Goal: Information Seeking & Learning: Compare options

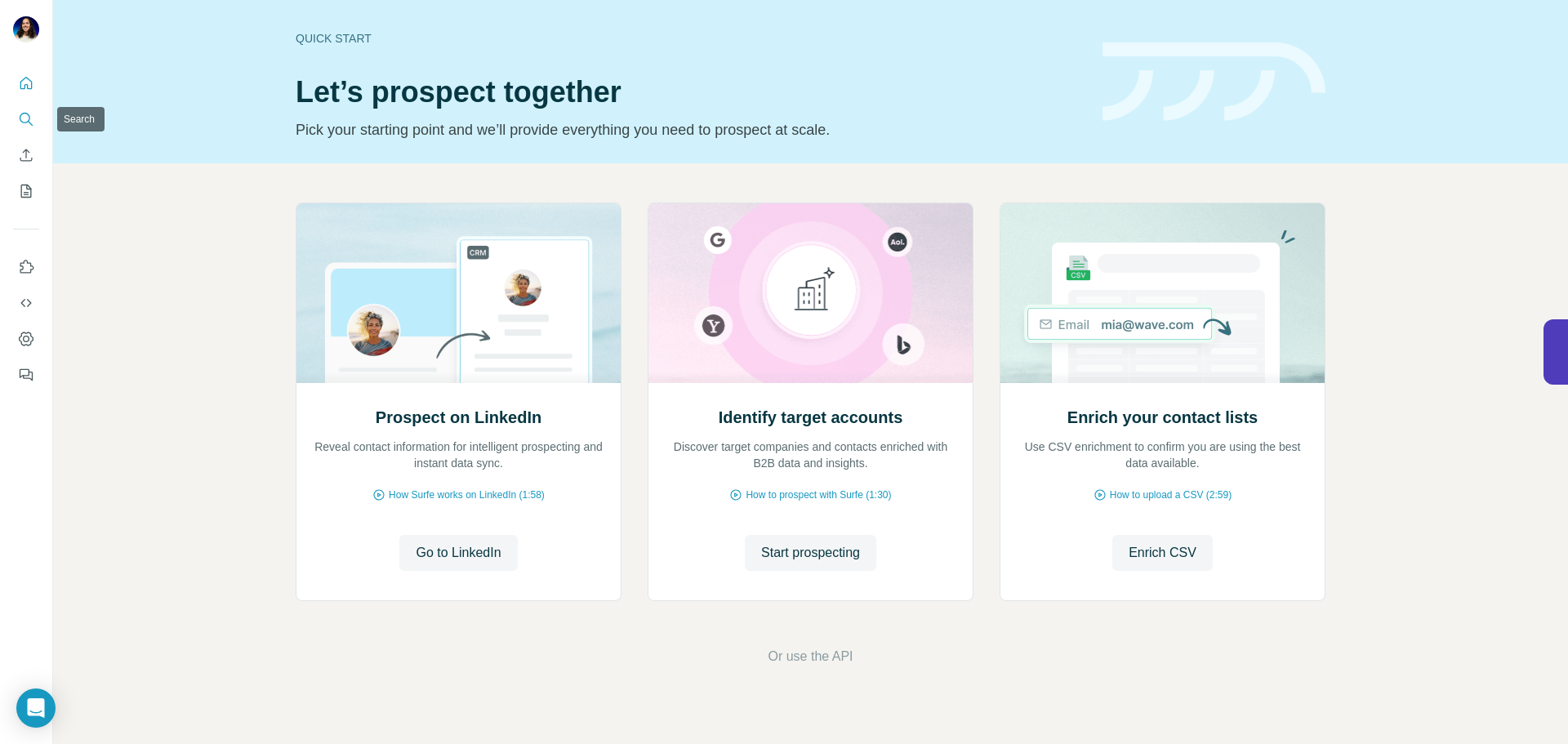
click at [27, 126] on icon "Search" at bounding box center [26, 119] width 16 height 16
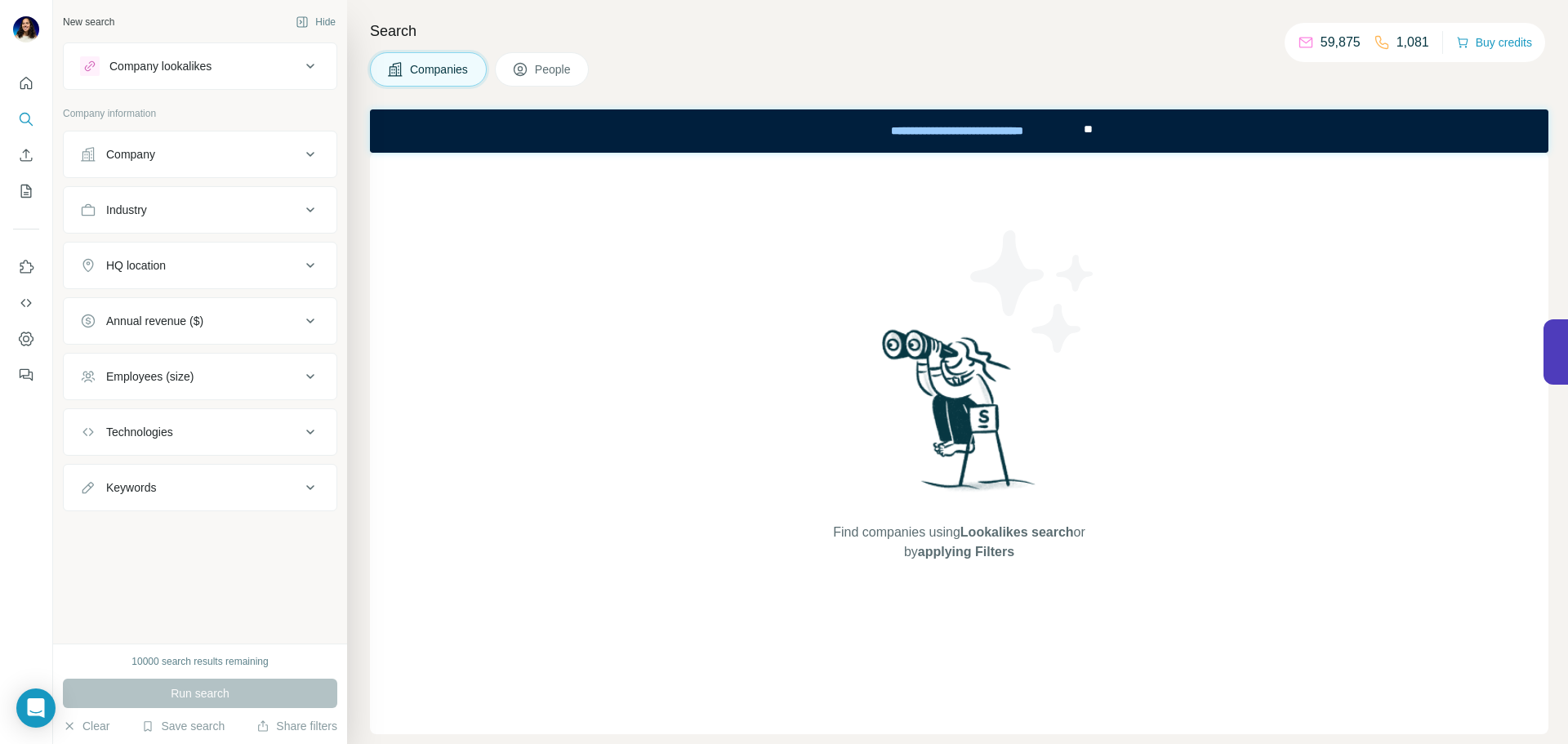
click at [231, 67] on div "Company lookalikes" at bounding box center [190, 66] width 221 height 20
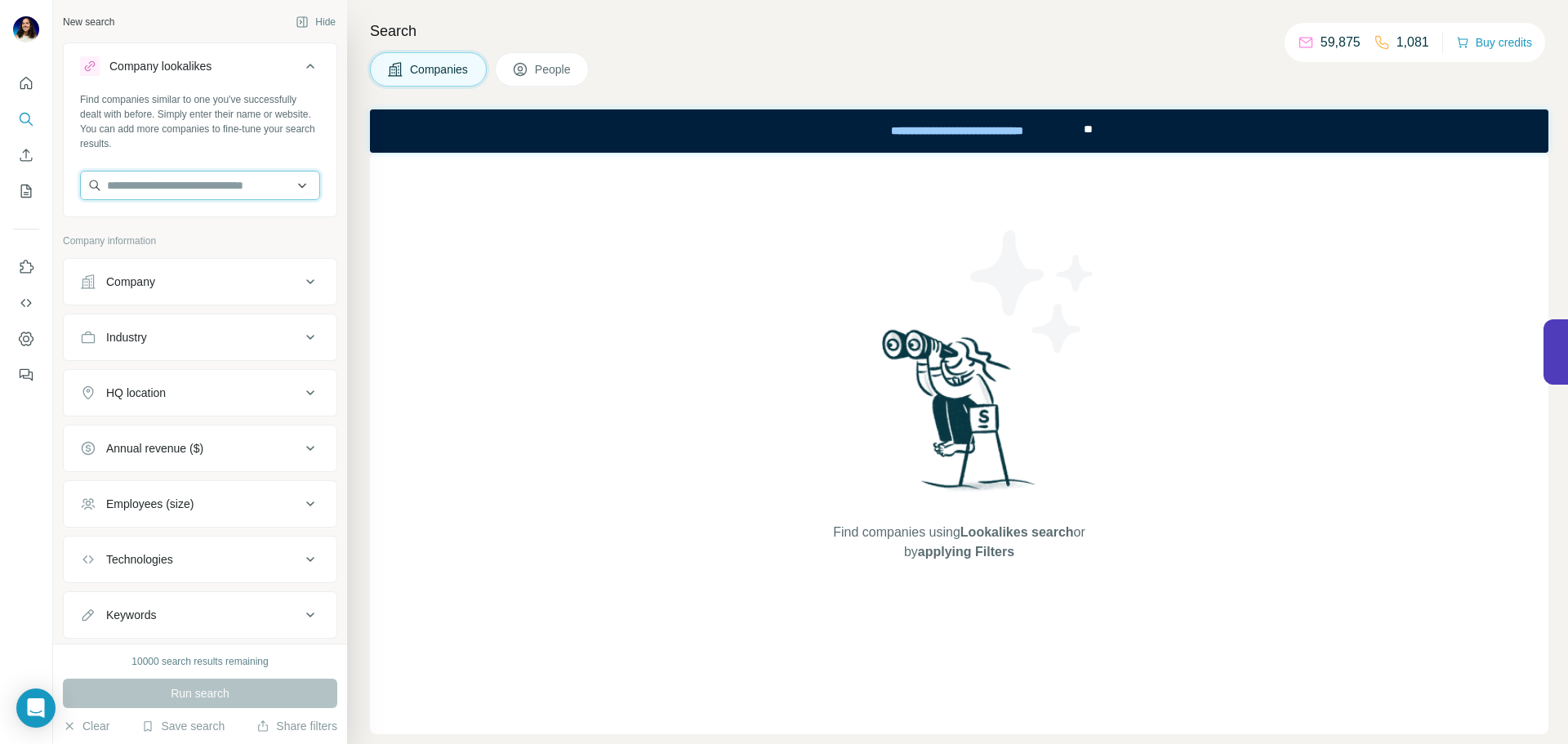
click at [248, 184] on input "text" at bounding box center [199, 185] width 240 height 29
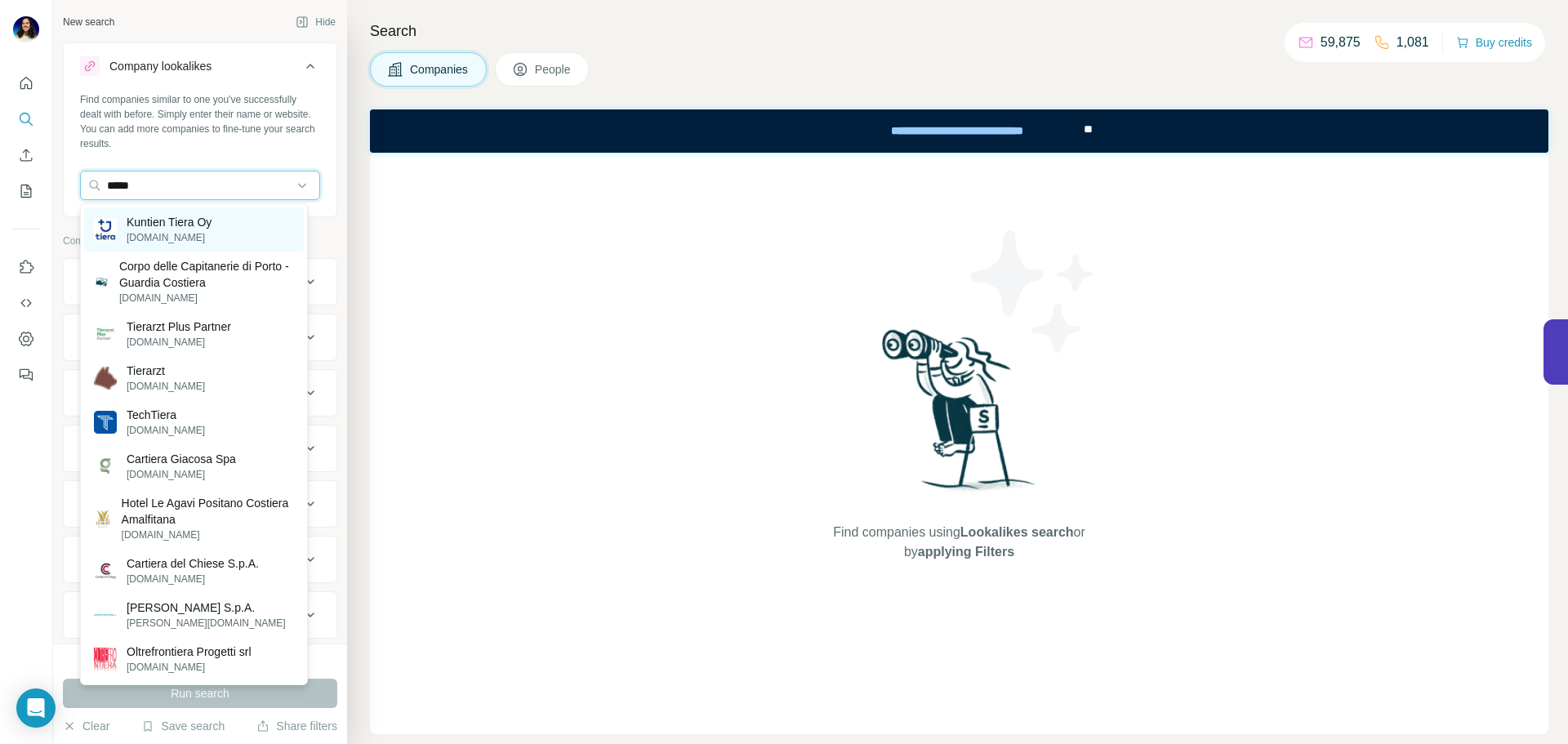
type input "*****"
click at [221, 239] on div "Kuntien Tiera Oy [DOMAIN_NAME]" at bounding box center [194, 229] width 220 height 44
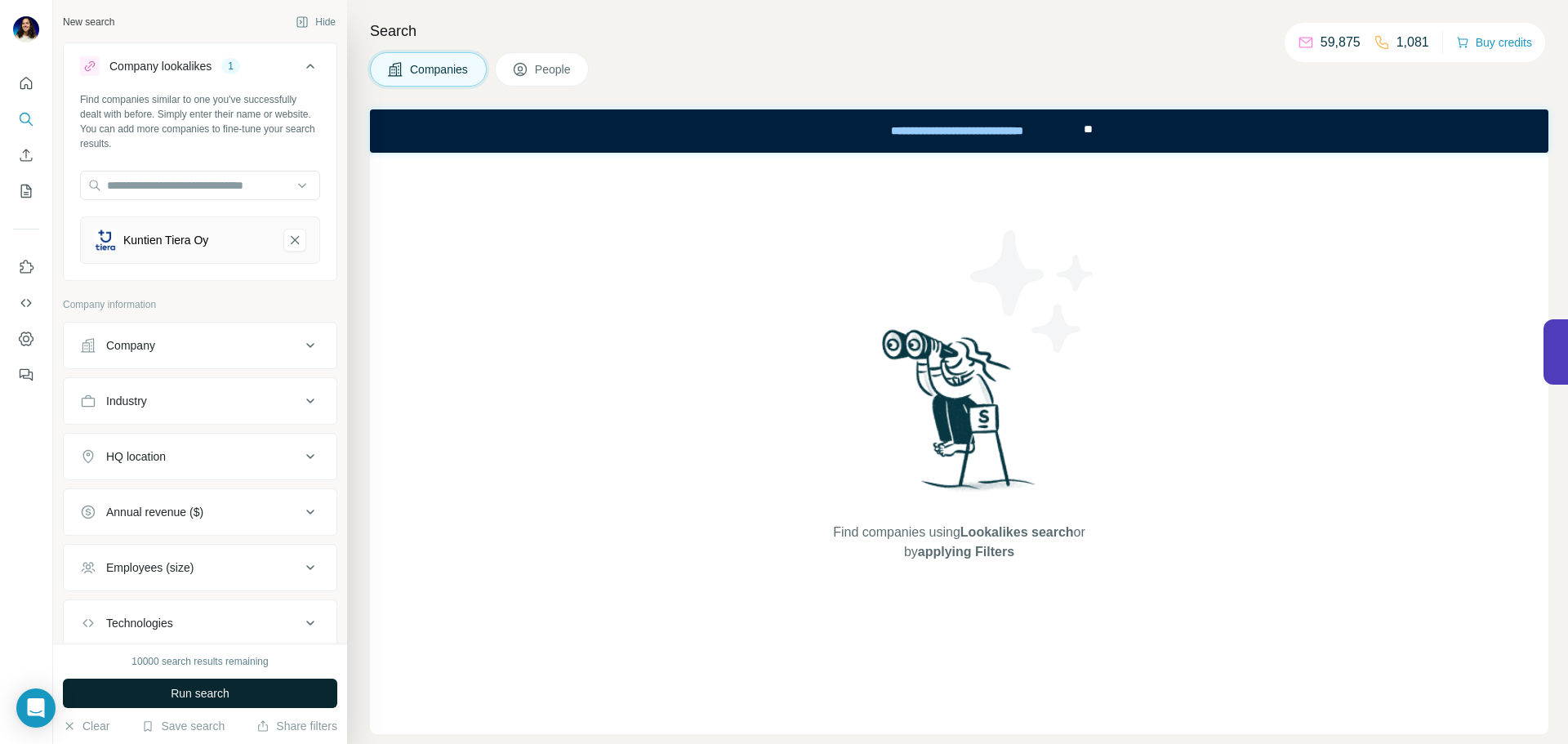
click at [260, 703] on button "Run search" at bounding box center [199, 692] width 274 height 29
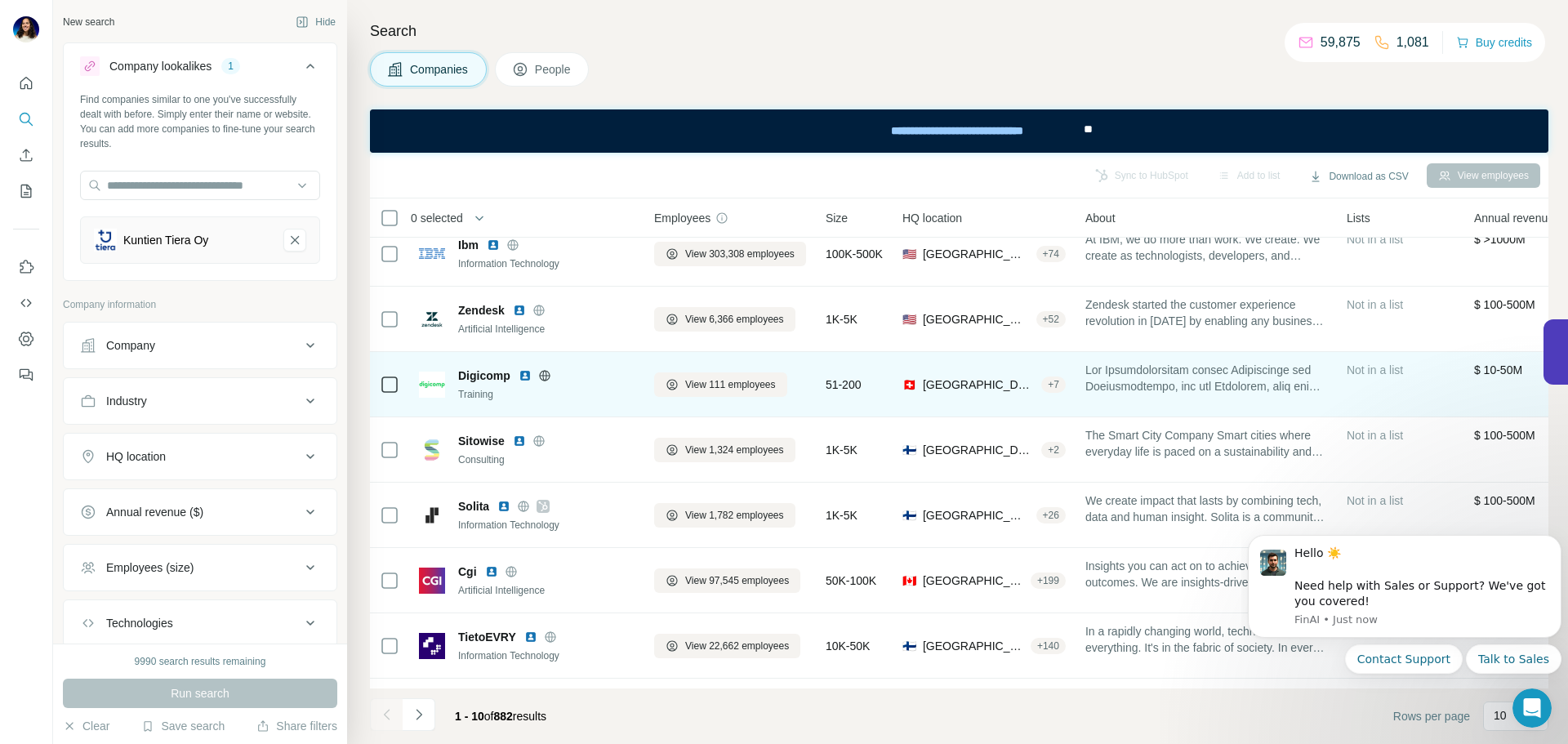
scroll to position [211, 0]
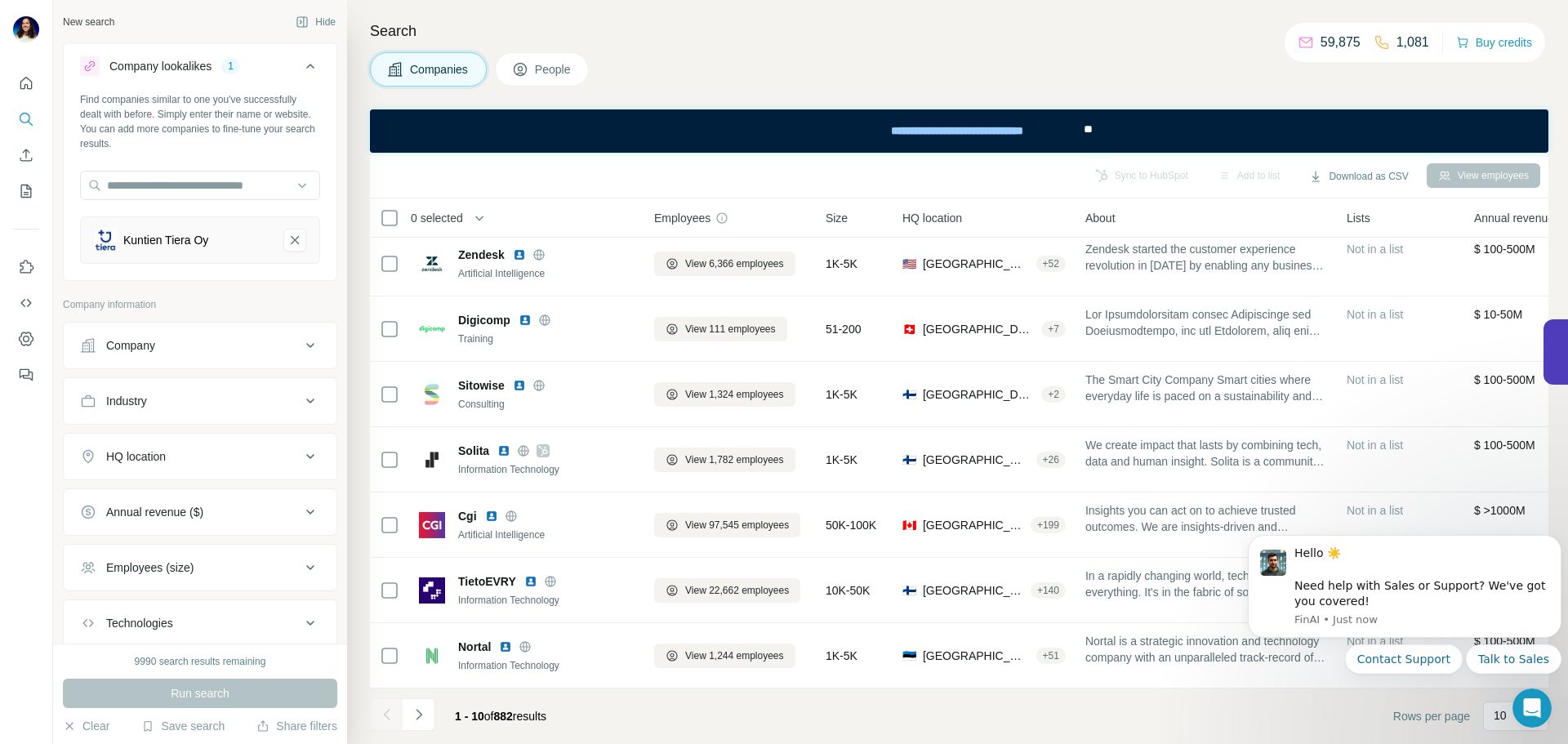
click at [212, 434] on div "HQ location" at bounding box center [199, 456] width 274 height 47
click at [212, 453] on div "HQ location" at bounding box center [190, 456] width 221 height 16
click at [221, 509] on input "text" at bounding box center [199, 497] width 240 height 29
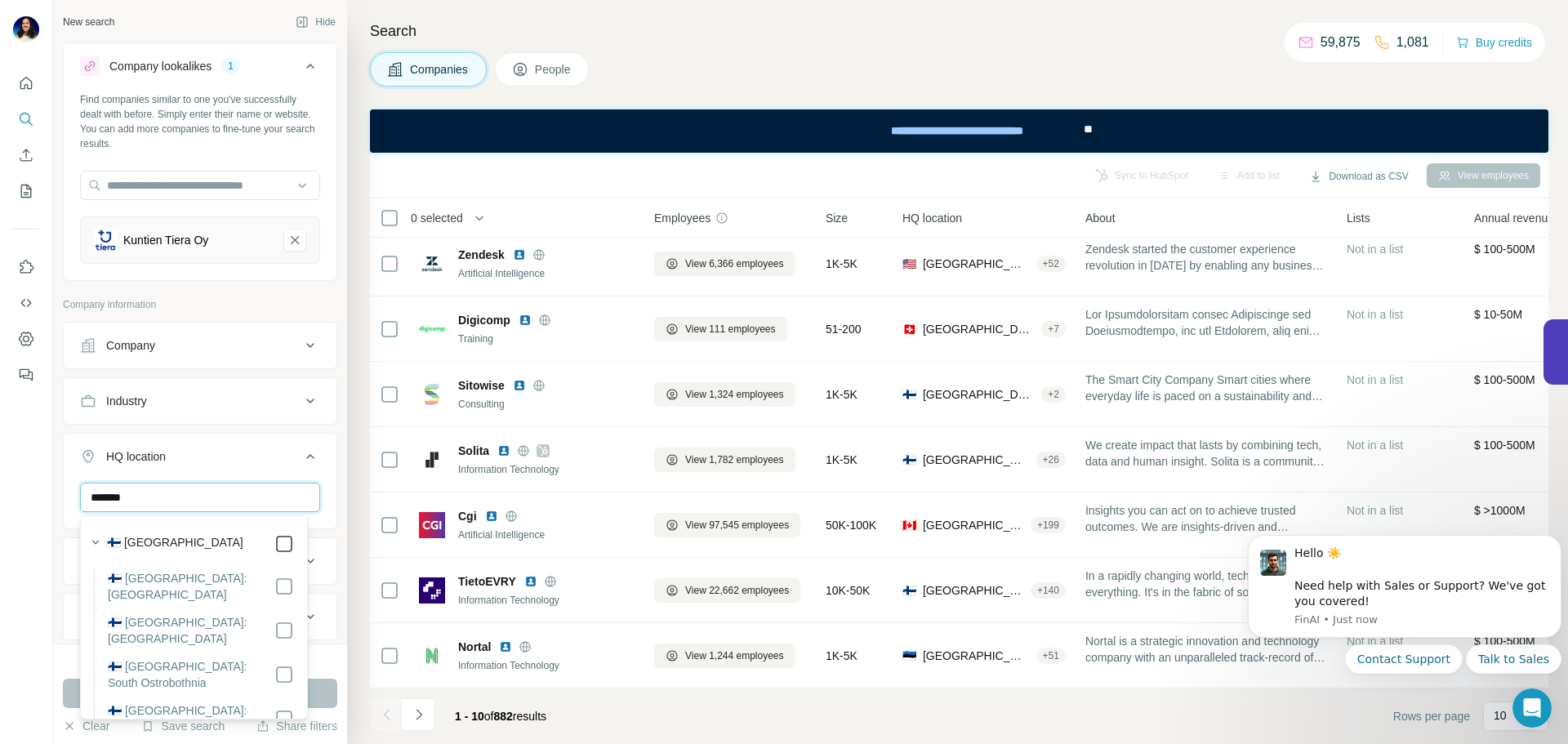
type input "*******"
click at [329, 690] on button "Run search" at bounding box center [199, 692] width 274 height 29
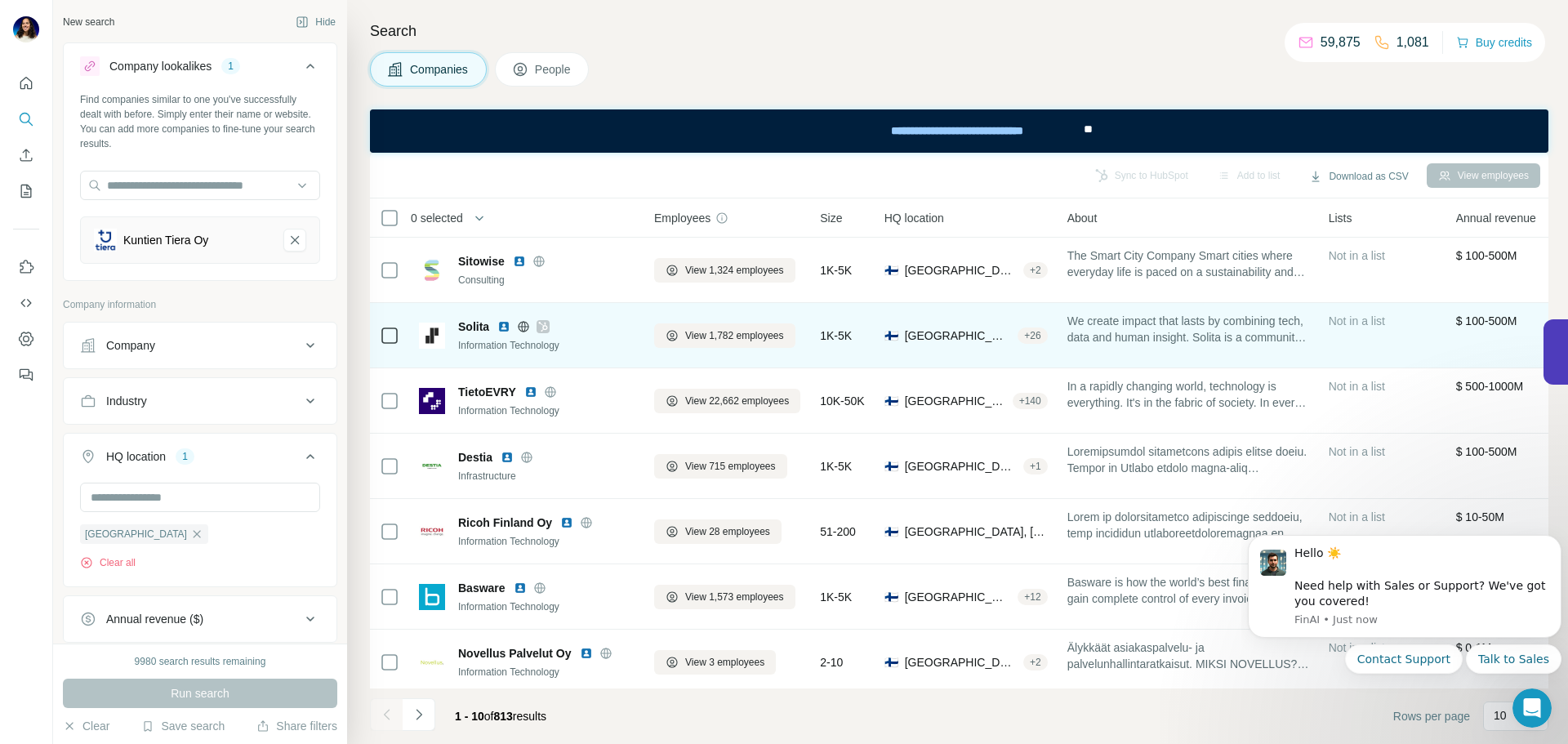
click at [504, 328] on img at bounding box center [503, 327] width 13 height 13
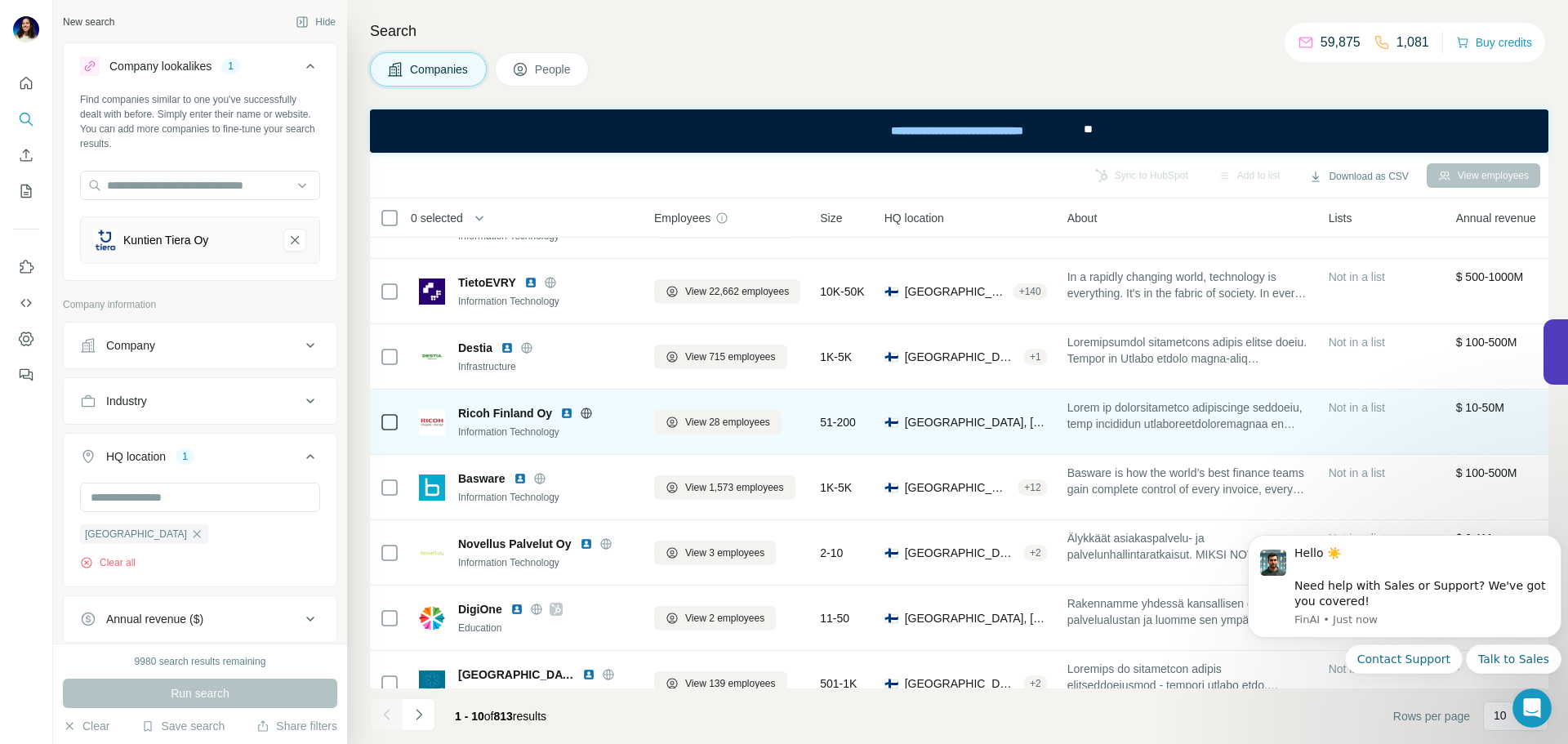
scroll to position [110, 0]
click at [565, 411] on img at bounding box center [567, 412] width 13 height 13
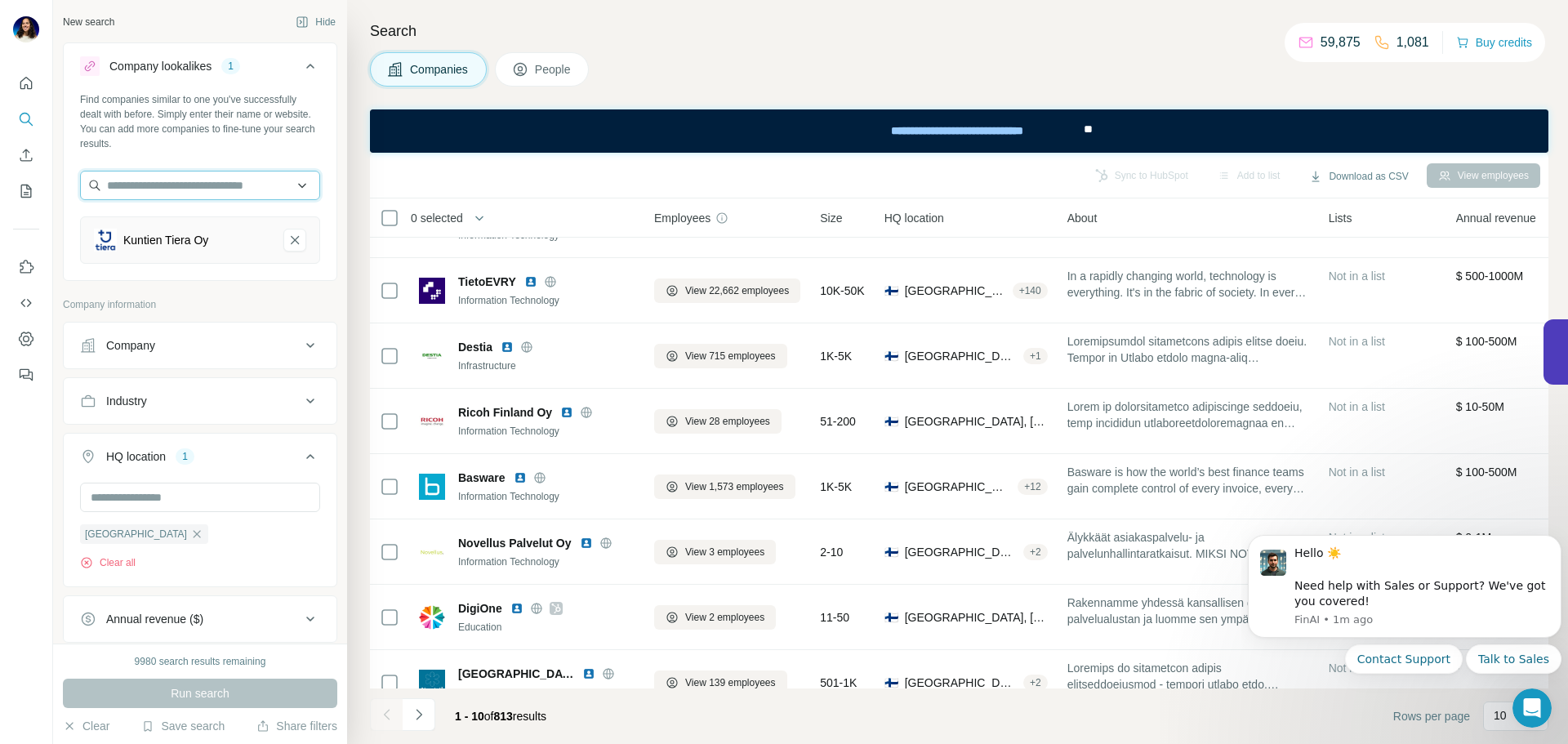
click at [174, 182] on input "text" at bounding box center [199, 185] width 240 height 29
type input "*"
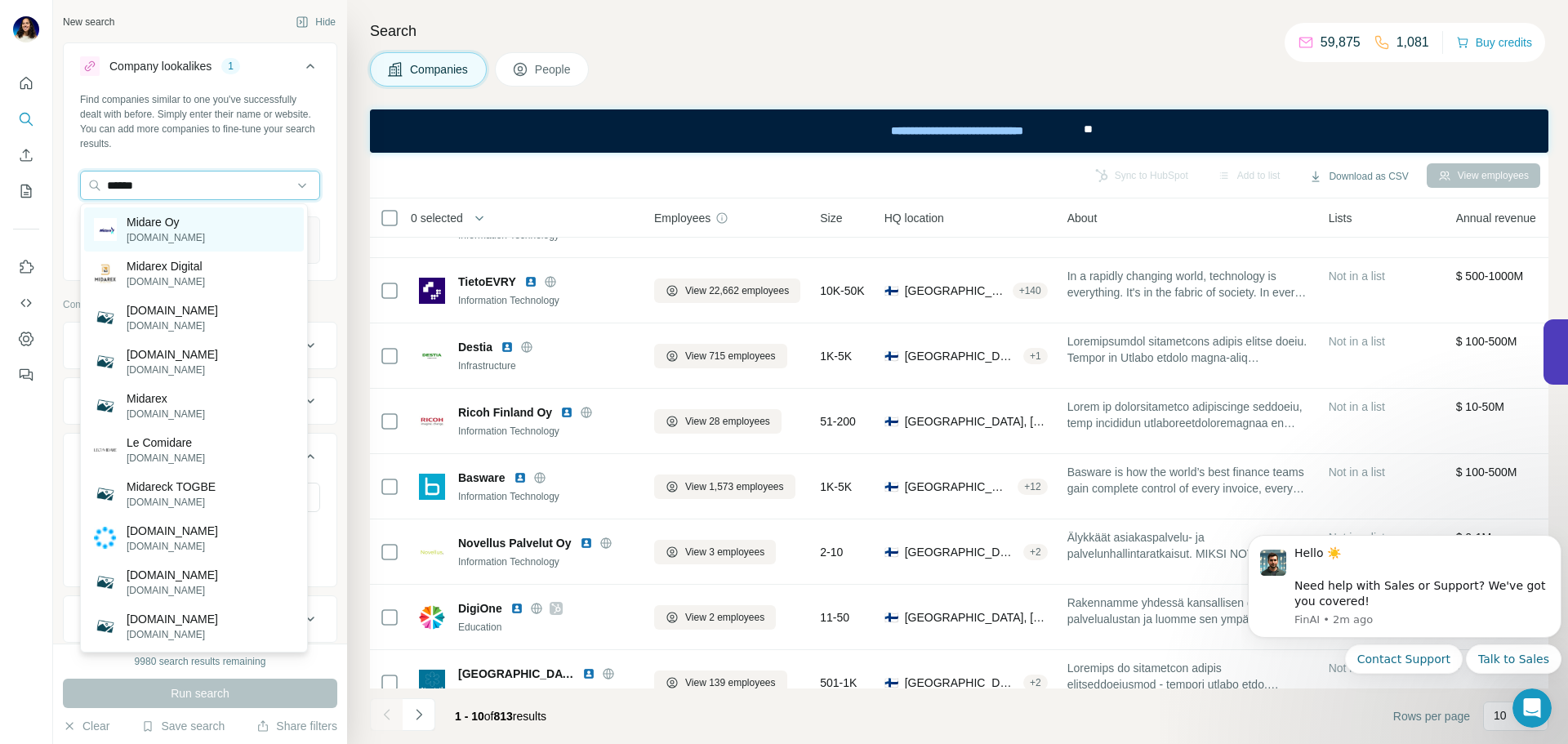
type input "******"
click at [203, 215] on div "Midare Oy [DOMAIN_NAME]" at bounding box center [194, 229] width 220 height 44
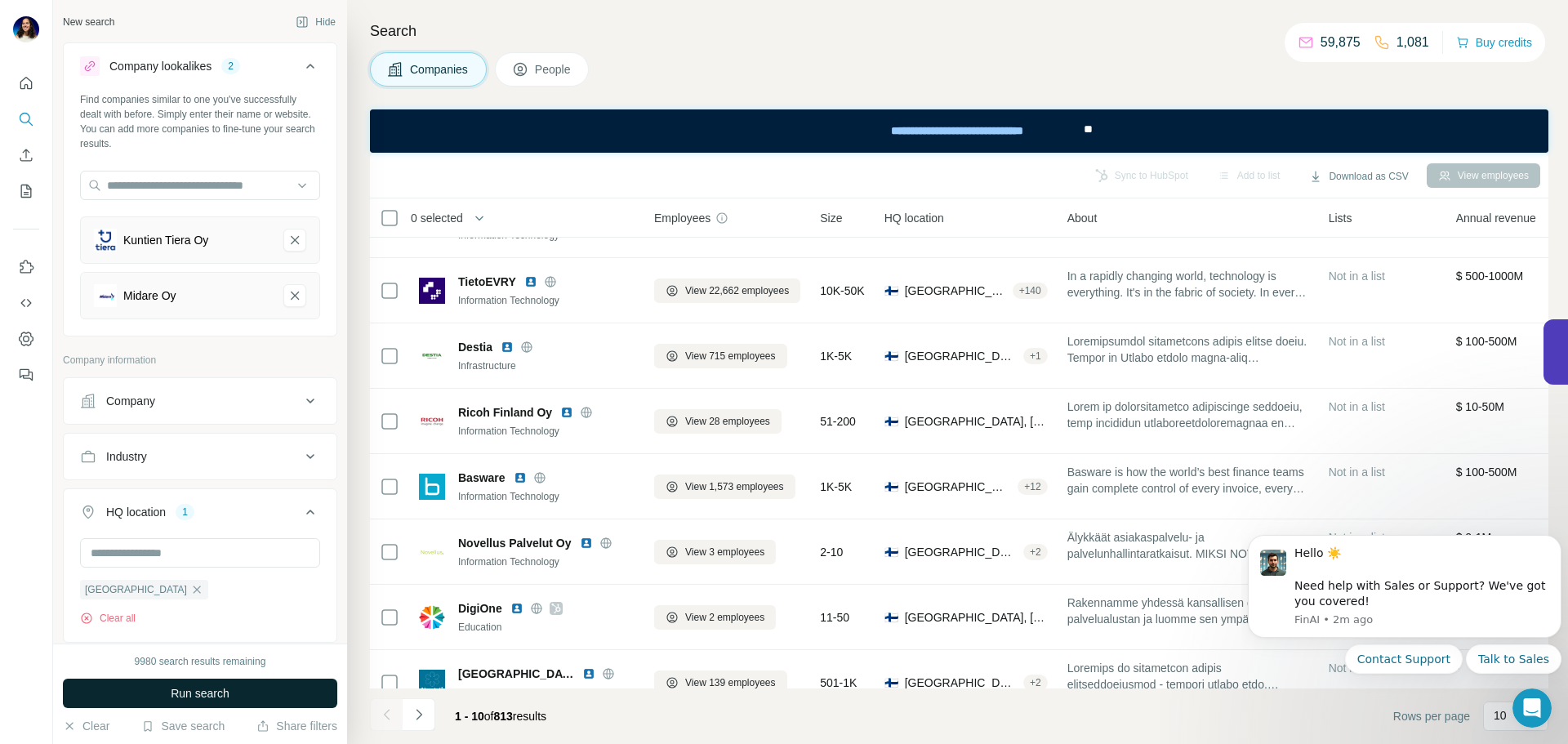
click at [196, 696] on span "Run search" at bounding box center [199, 693] width 59 height 16
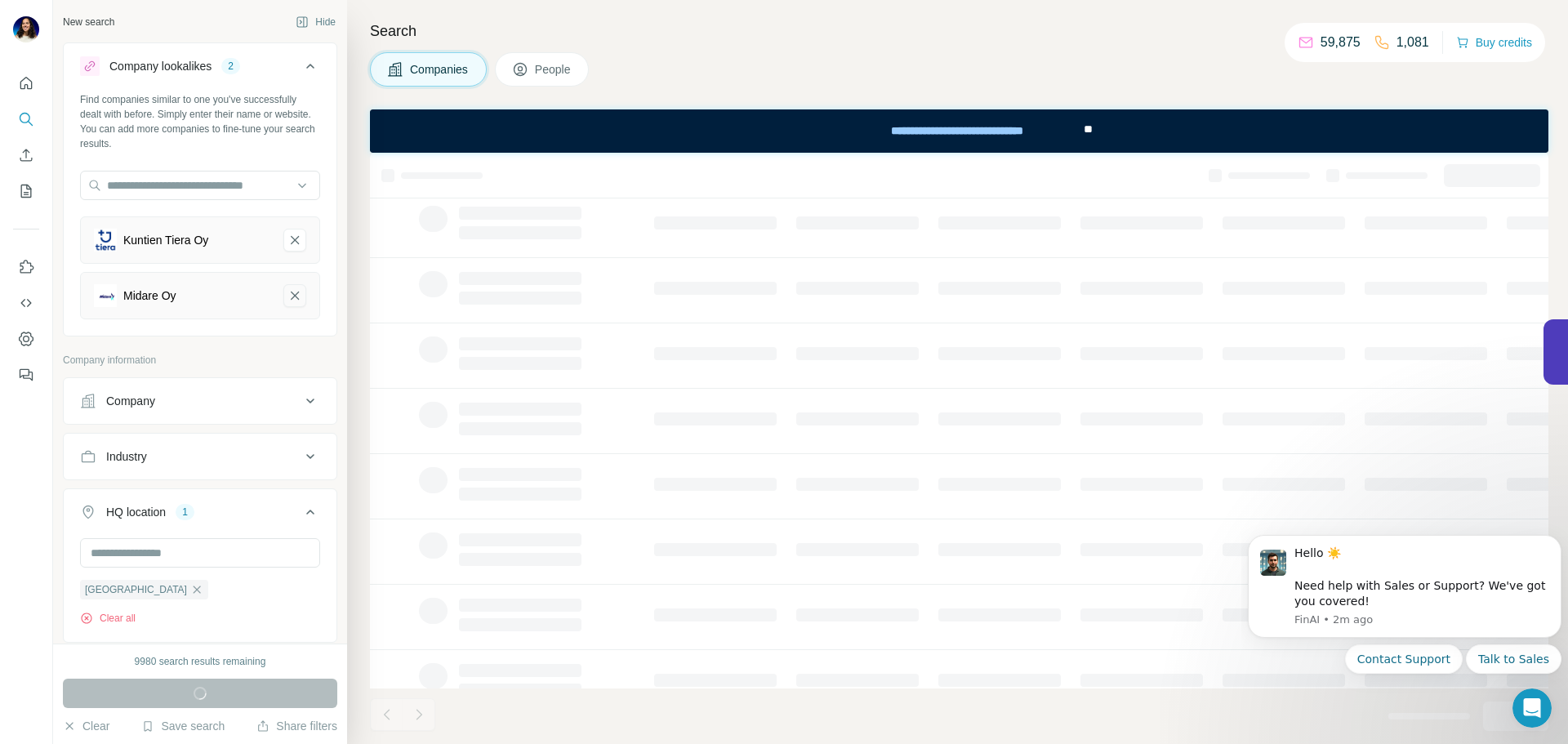
click at [287, 301] on icon "Midare Oy-remove-button" at bounding box center [294, 295] width 14 height 16
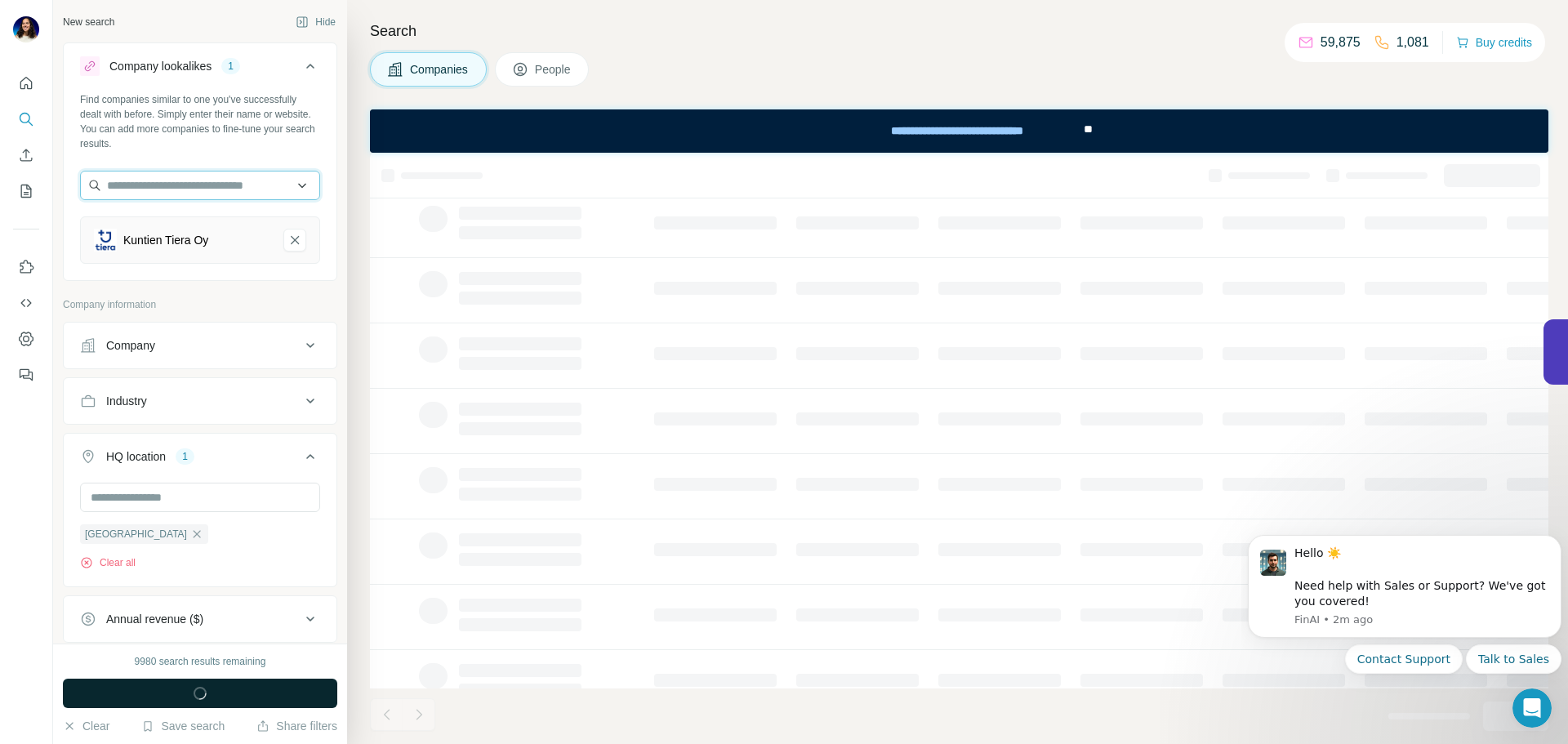
click at [205, 189] on input "text" at bounding box center [199, 185] width 240 height 29
click at [315, 203] on div "Find companies similar to one you've successfully dealt with before. Simply ent…" at bounding box center [199, 185] width 272 height 185
click at [296, 233] on div "Kuntien Tiera Oy" at bounding box center [199, 240] width 240 height 47
click at [291, 239] on icon "Kuntien Tiera Oy-remove-button" at bounding box center [294, 240] width 8 height 8
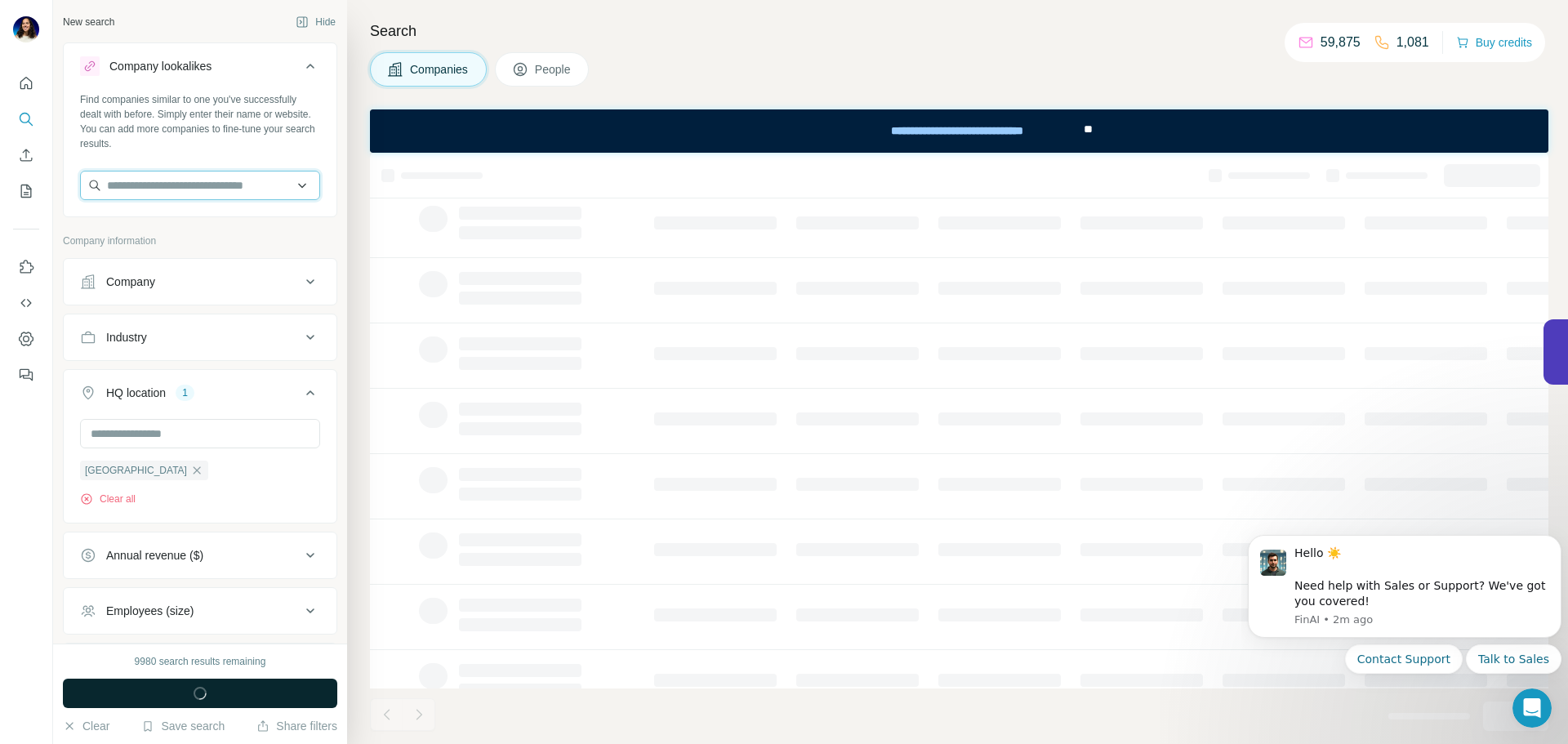
click at [236, 196] on input "text" at bounding box center [199, 185] width 240 height 29
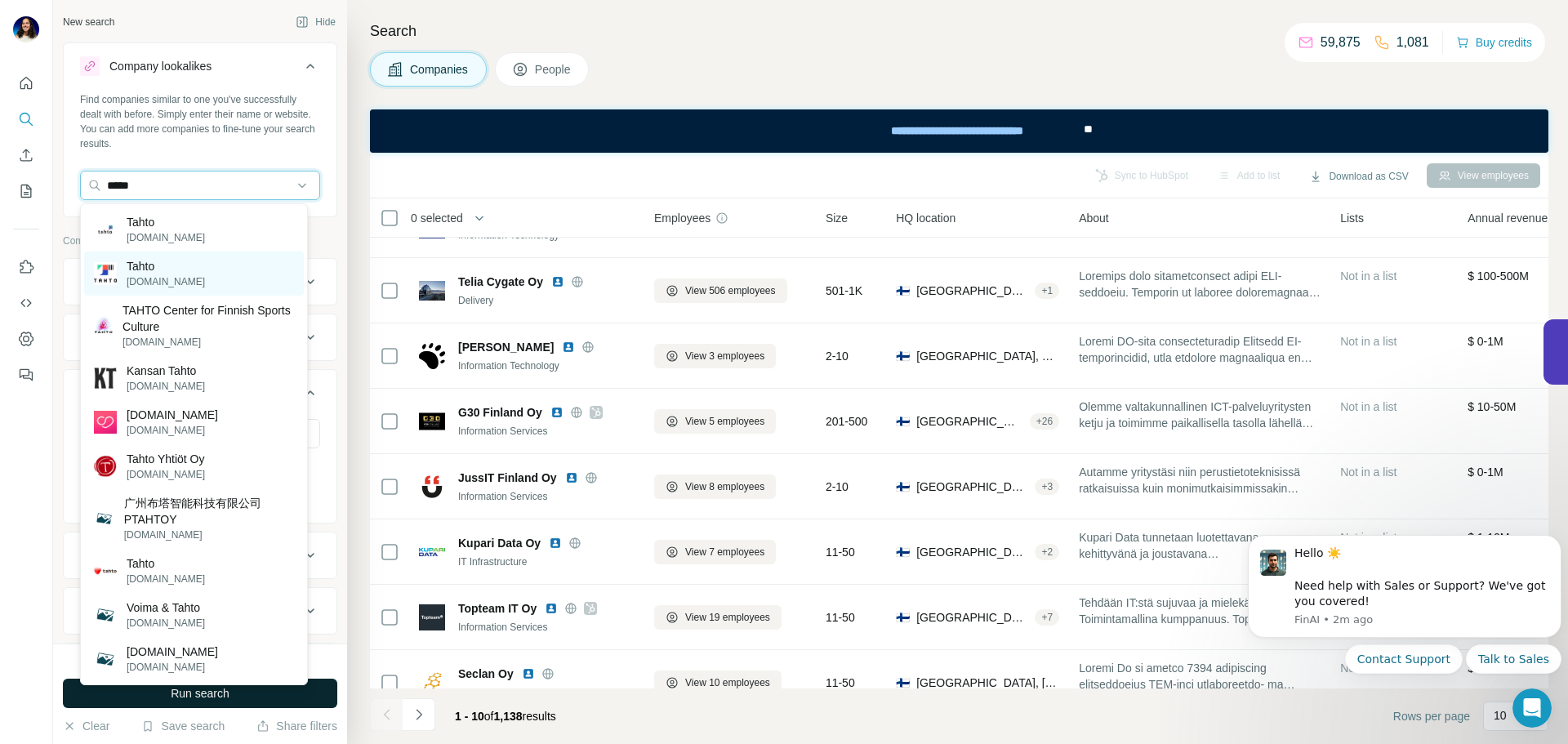
type input "*****"
click at [218, 273] on div "Tahto [DOMAIN_NAME]" at bounding box center [194, 273] width 220 height 44
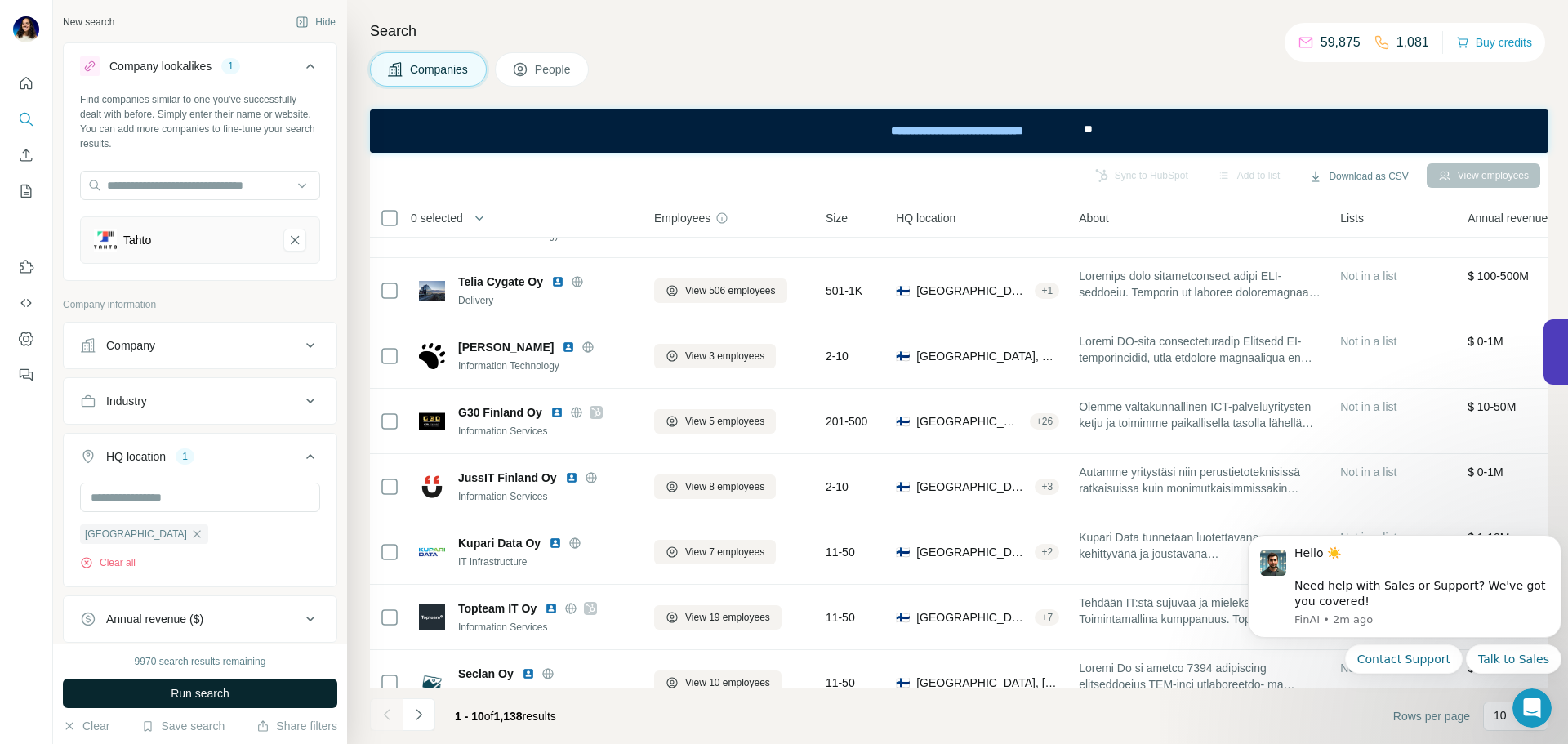
click at [245, 683] on button "Run search" at bounding box center [199, 692] width 274 height 29
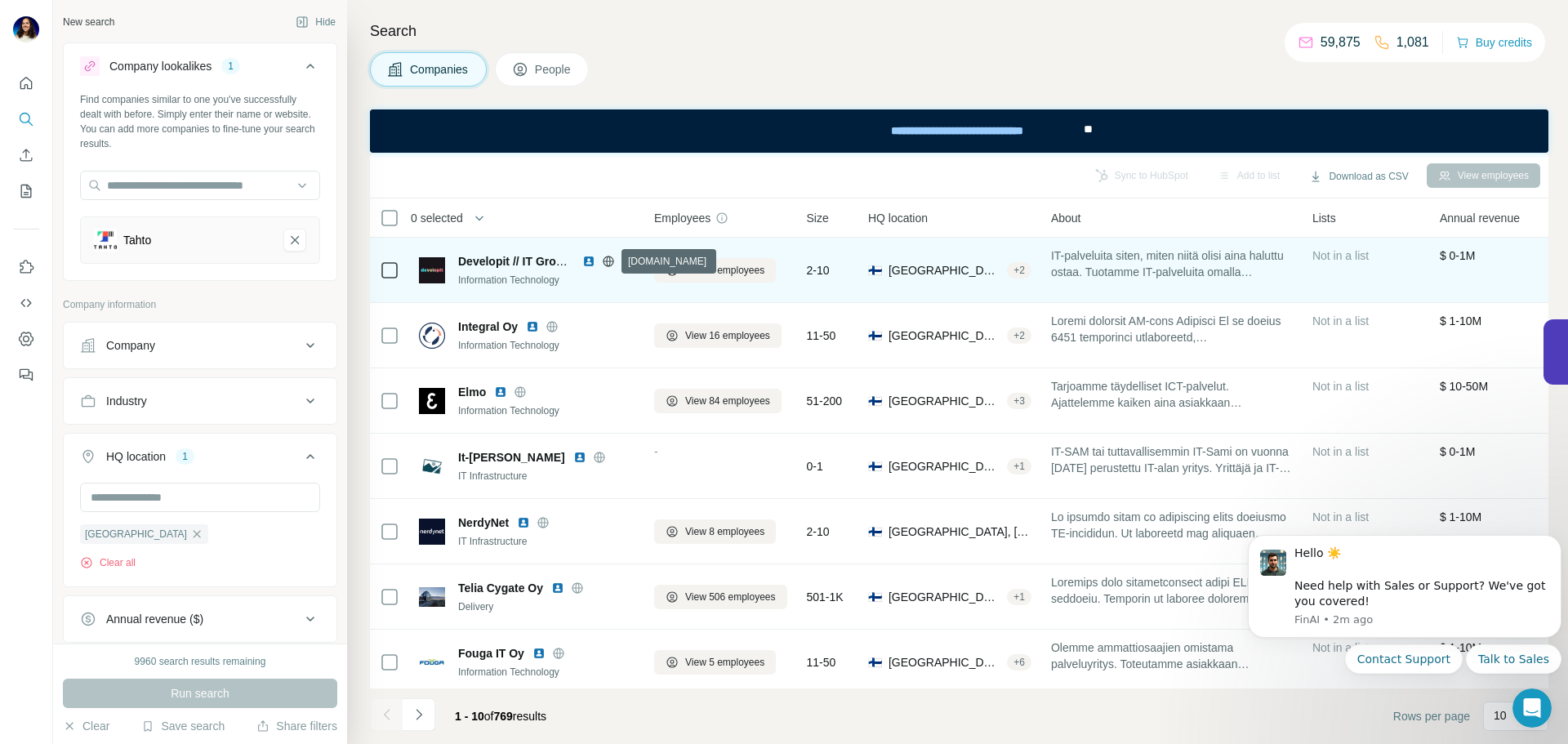
click at [610, 262] on icon at bounding box center [607, 261] width 5 height 11
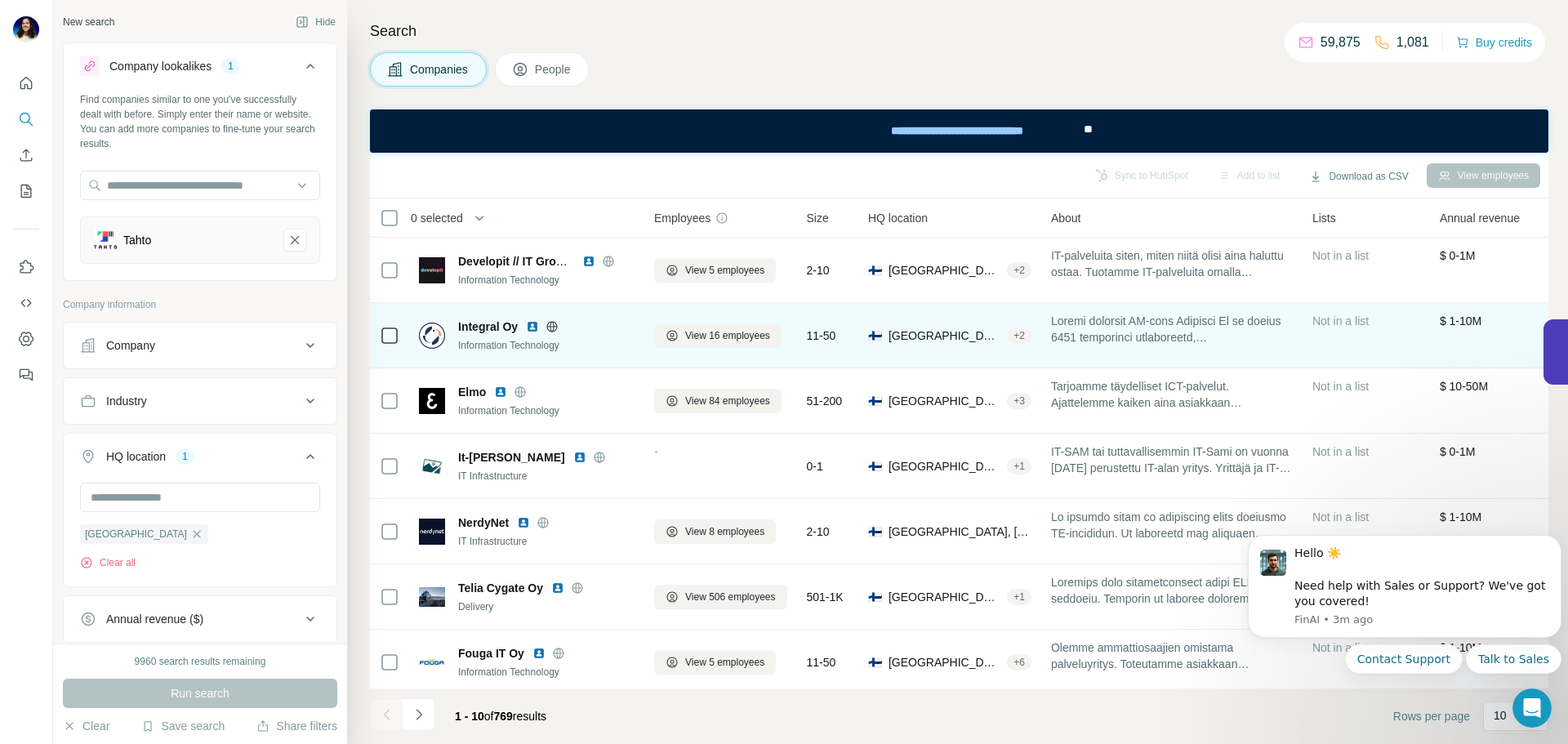
click at [533, 326] on img at bounding box center [532, 327] width 13 height 13
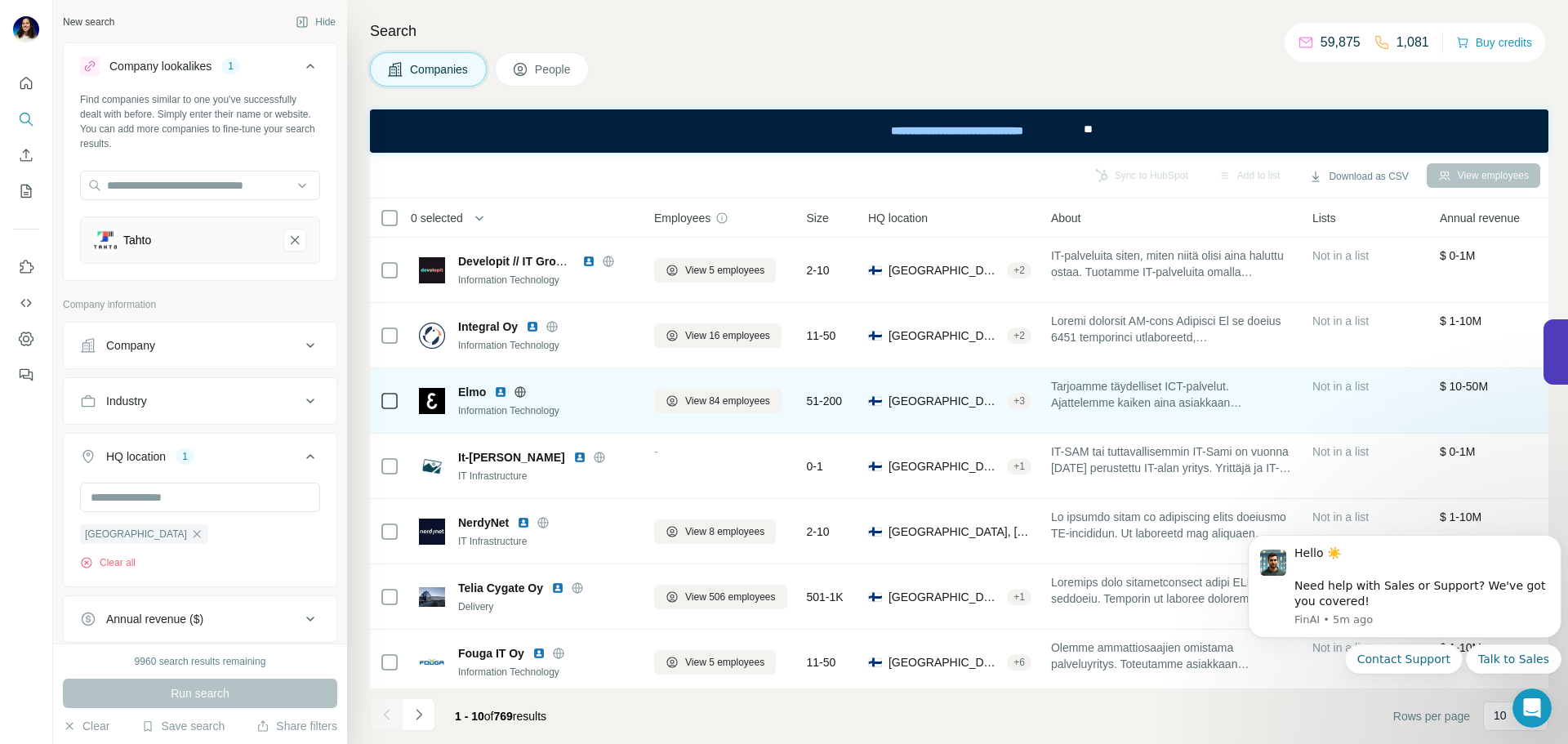
click at [520, 388] on icon at bounding box center [520, 392] width 13 height 13
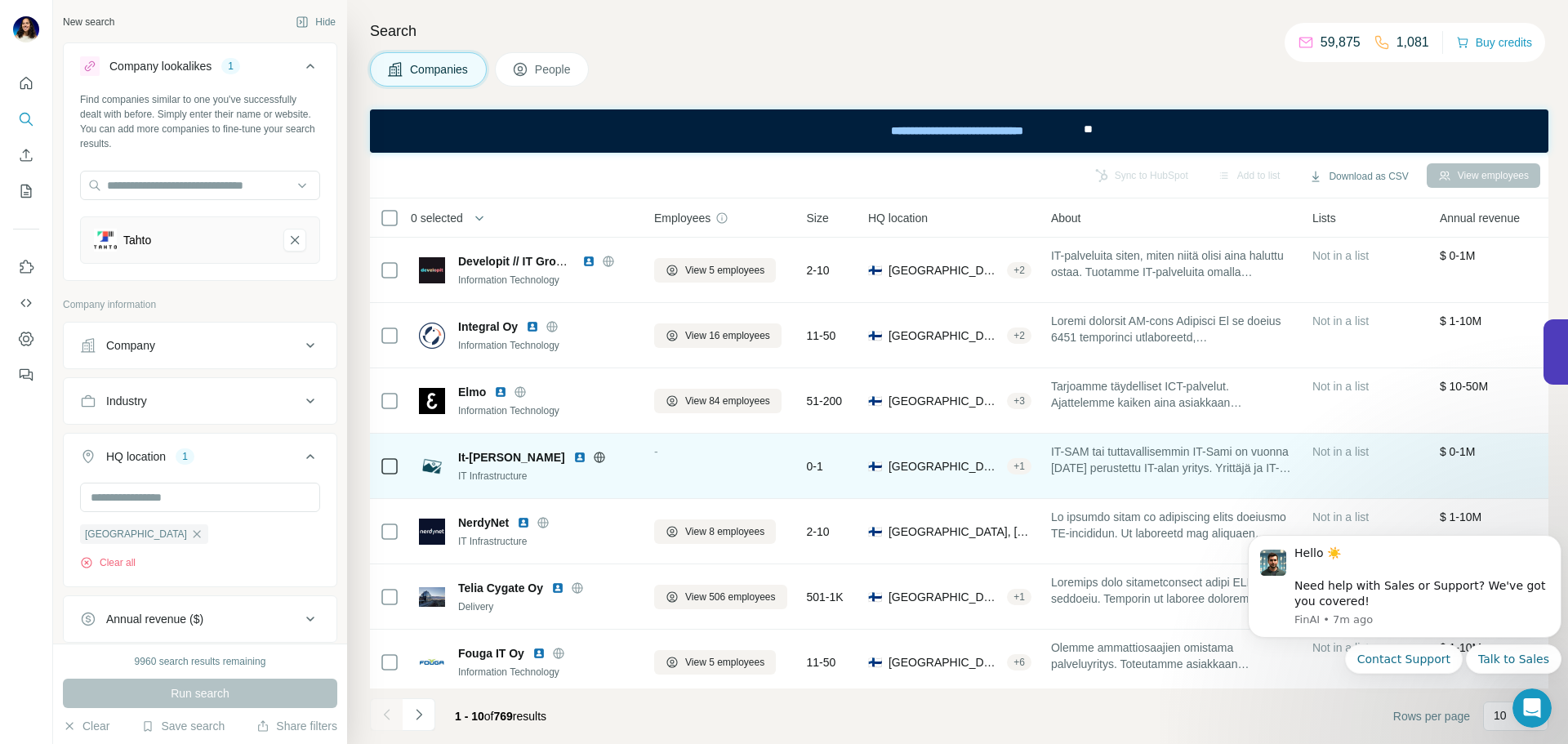
click at [594, 453] on icon at bounding box center [599, 457] width 11 height 11
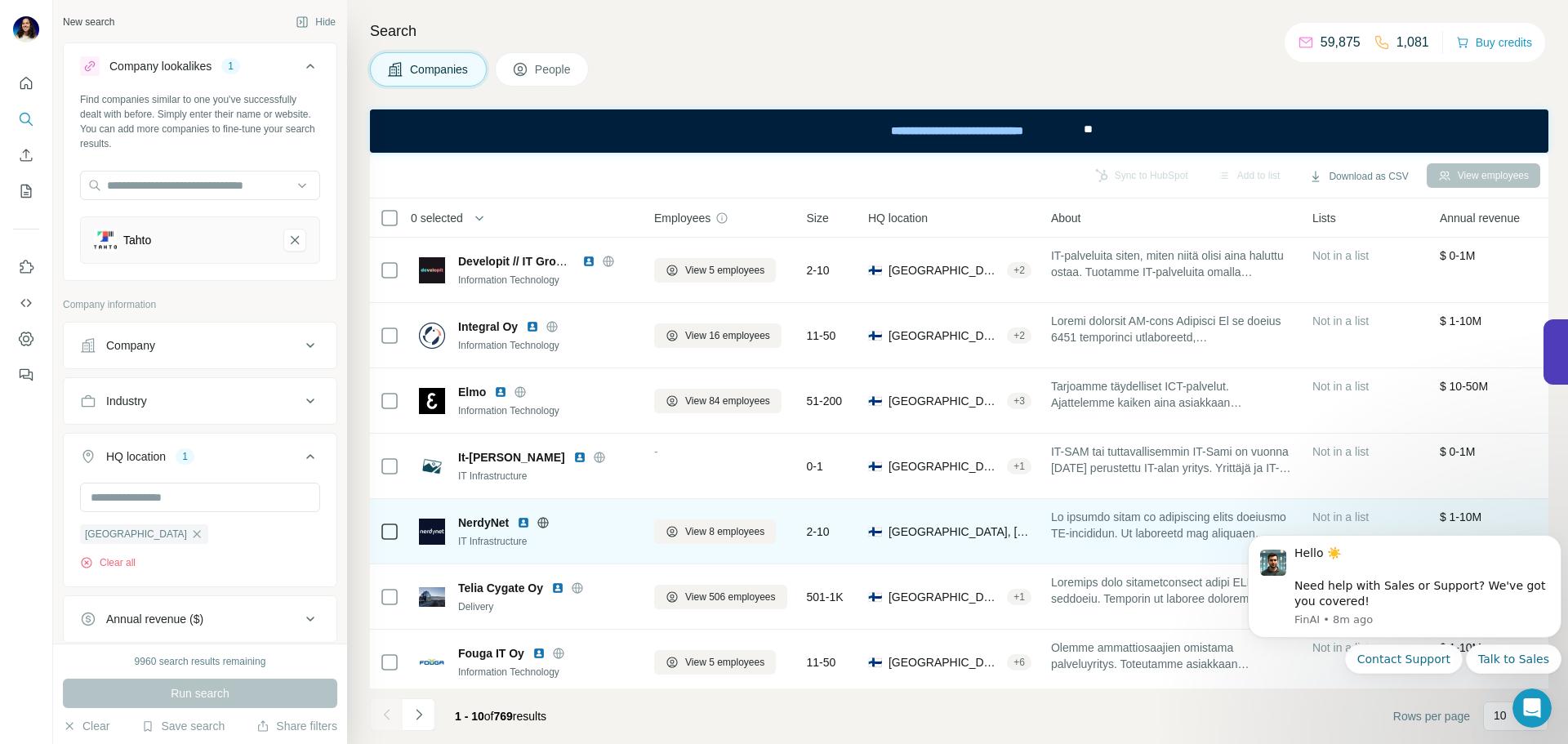
click at [542, 521] on icon at bounding box center [543, 521] width 11 height 1
click at [546, 523] on icon at bounding box center [543, 522] width 13 height 13
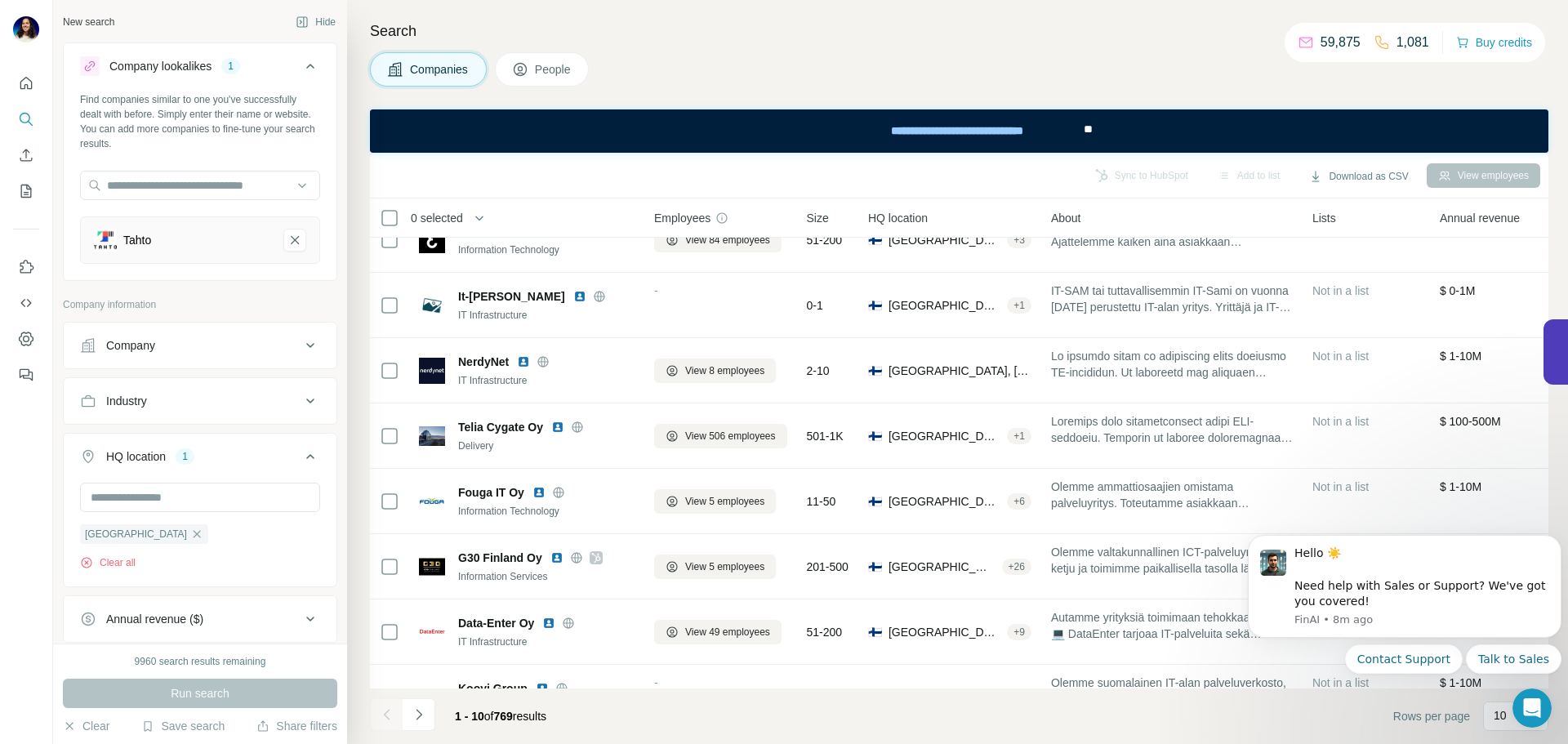
scroll to position [162, 0]
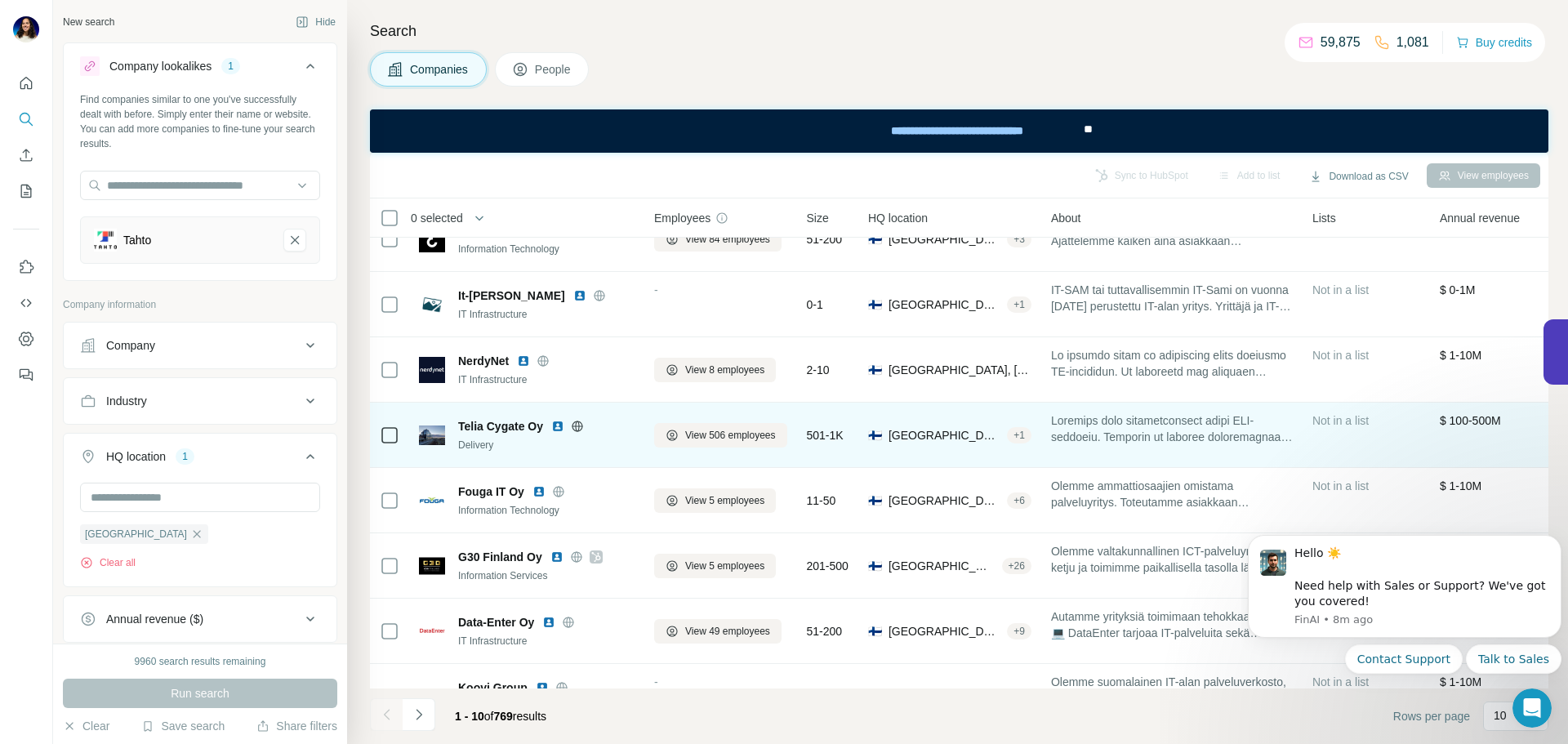
click at [581, 428] on icon at bounding box center [577, 426] width 13 height 13
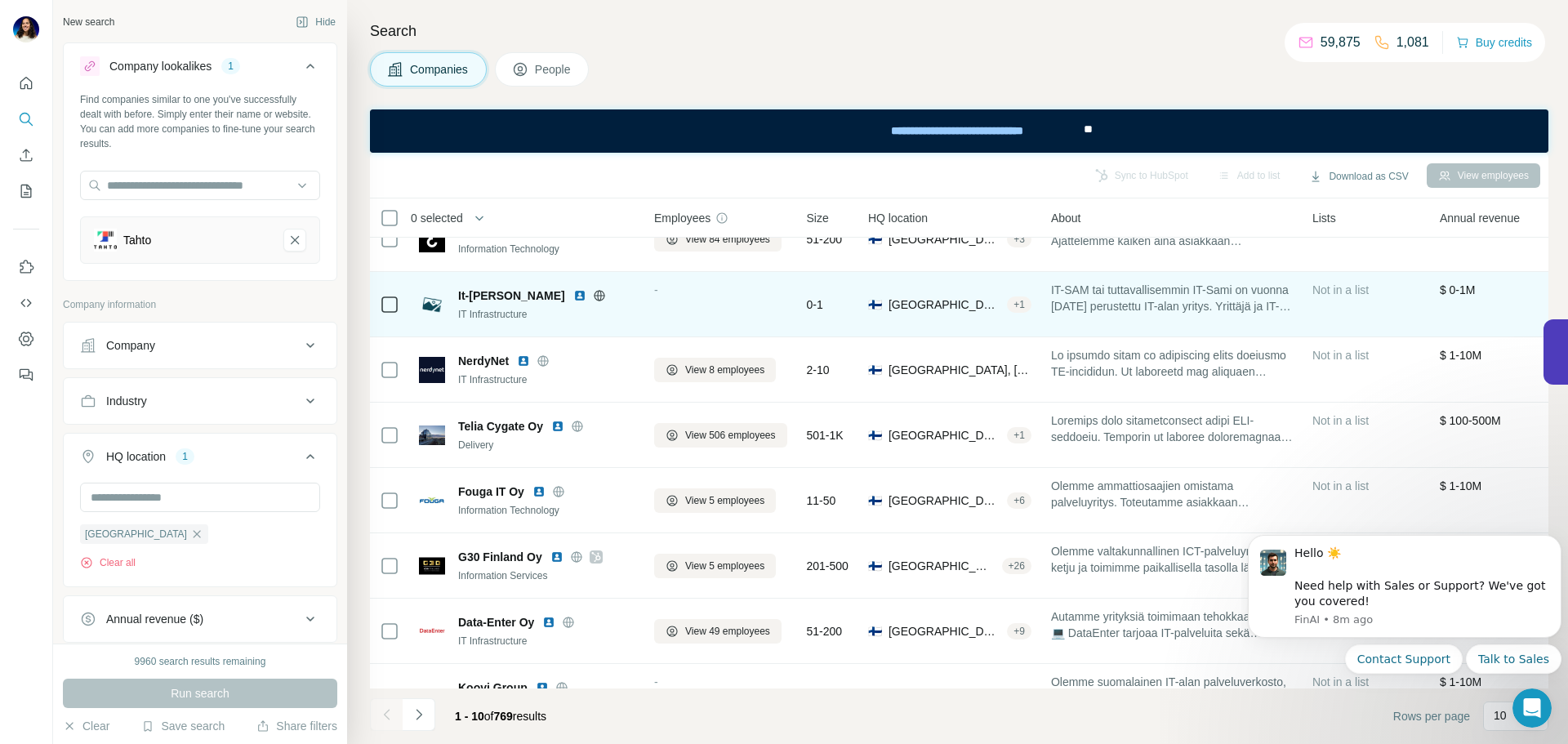
scroll to position [211, 0]
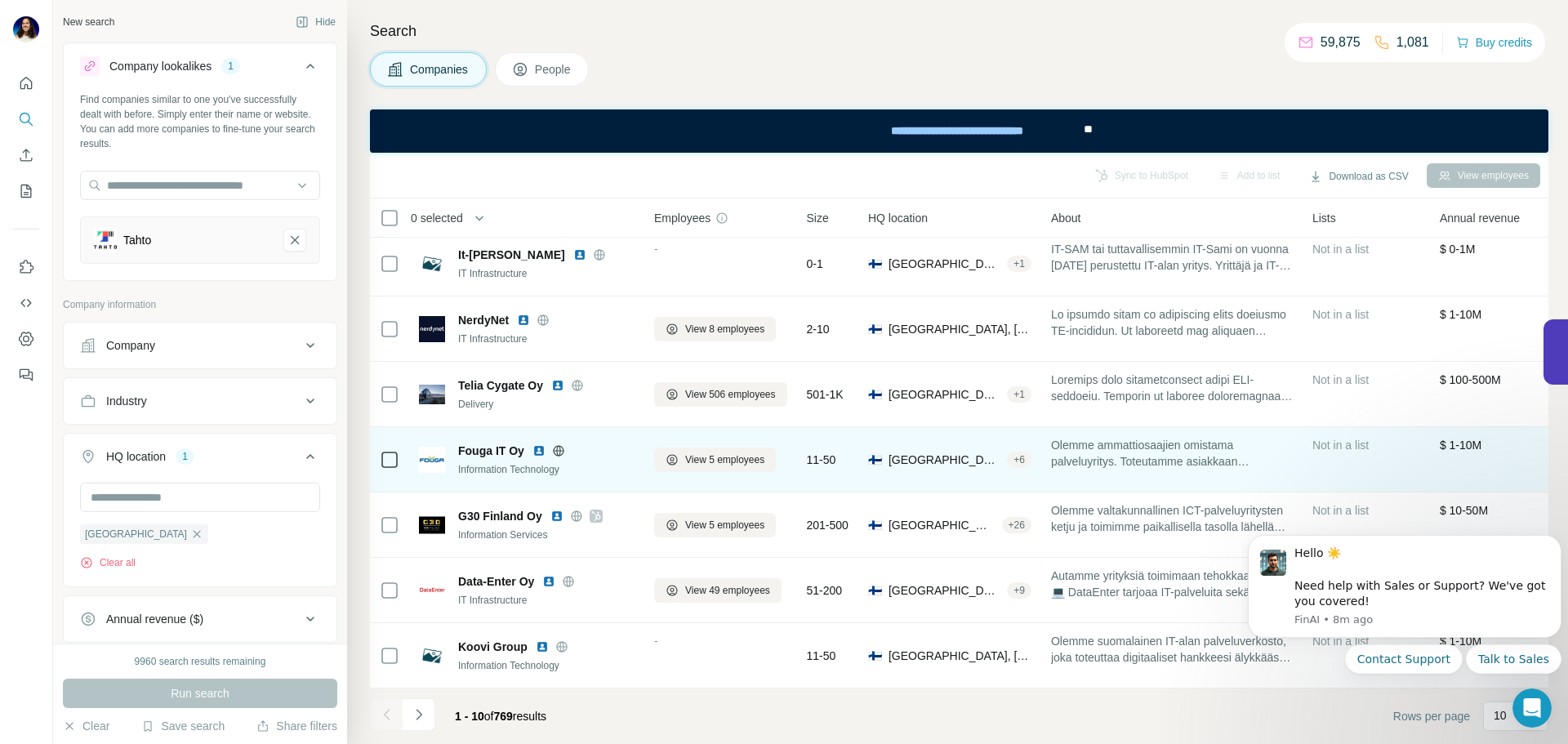
click at [557, 445] on icon at bounding box center [558, 451] width 5 height 11
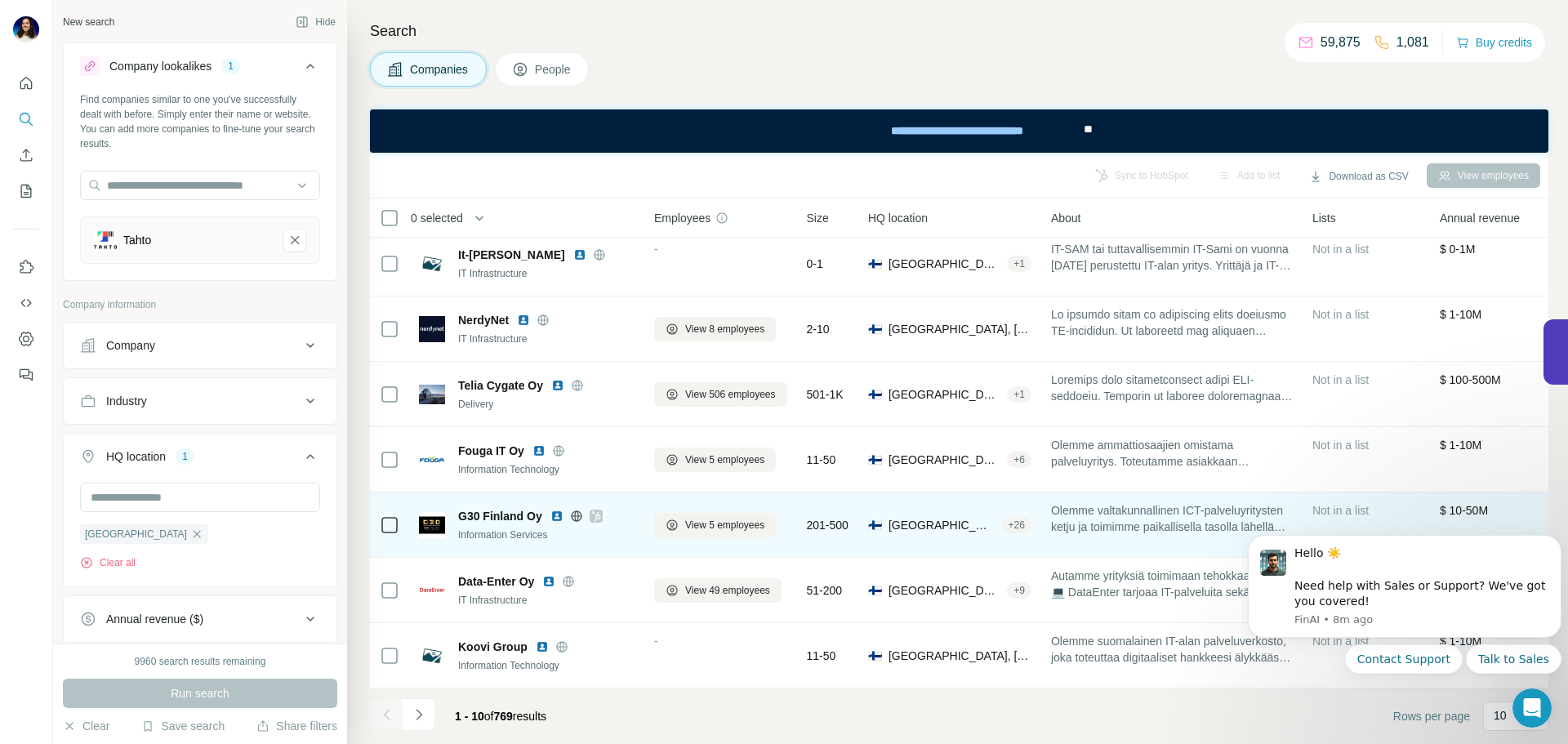
click at [578, 510] on icon at bounding box center [576, 516] width 5 height 11
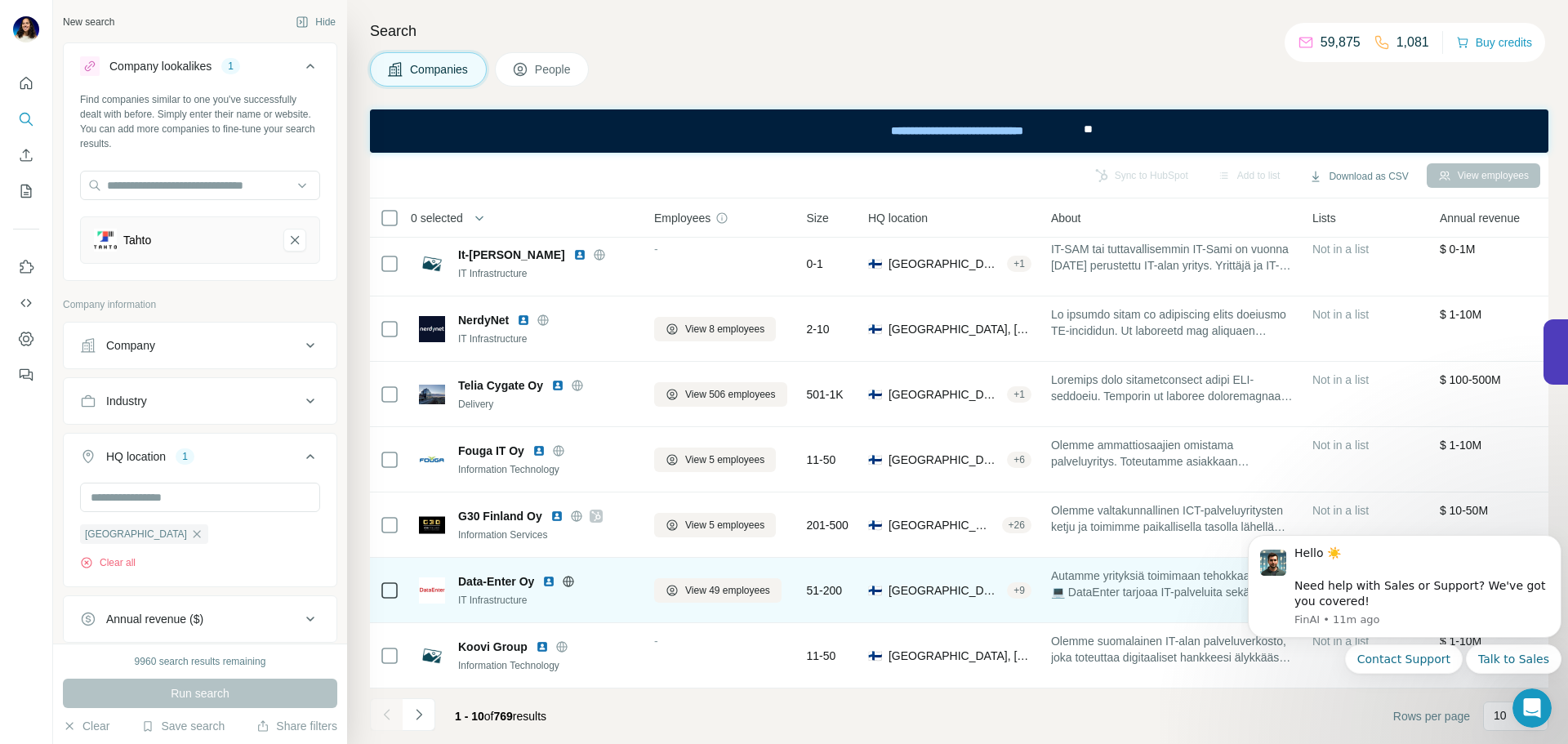
click at [555, 575] on img at bounding box center [549, 581] width 13 height 13
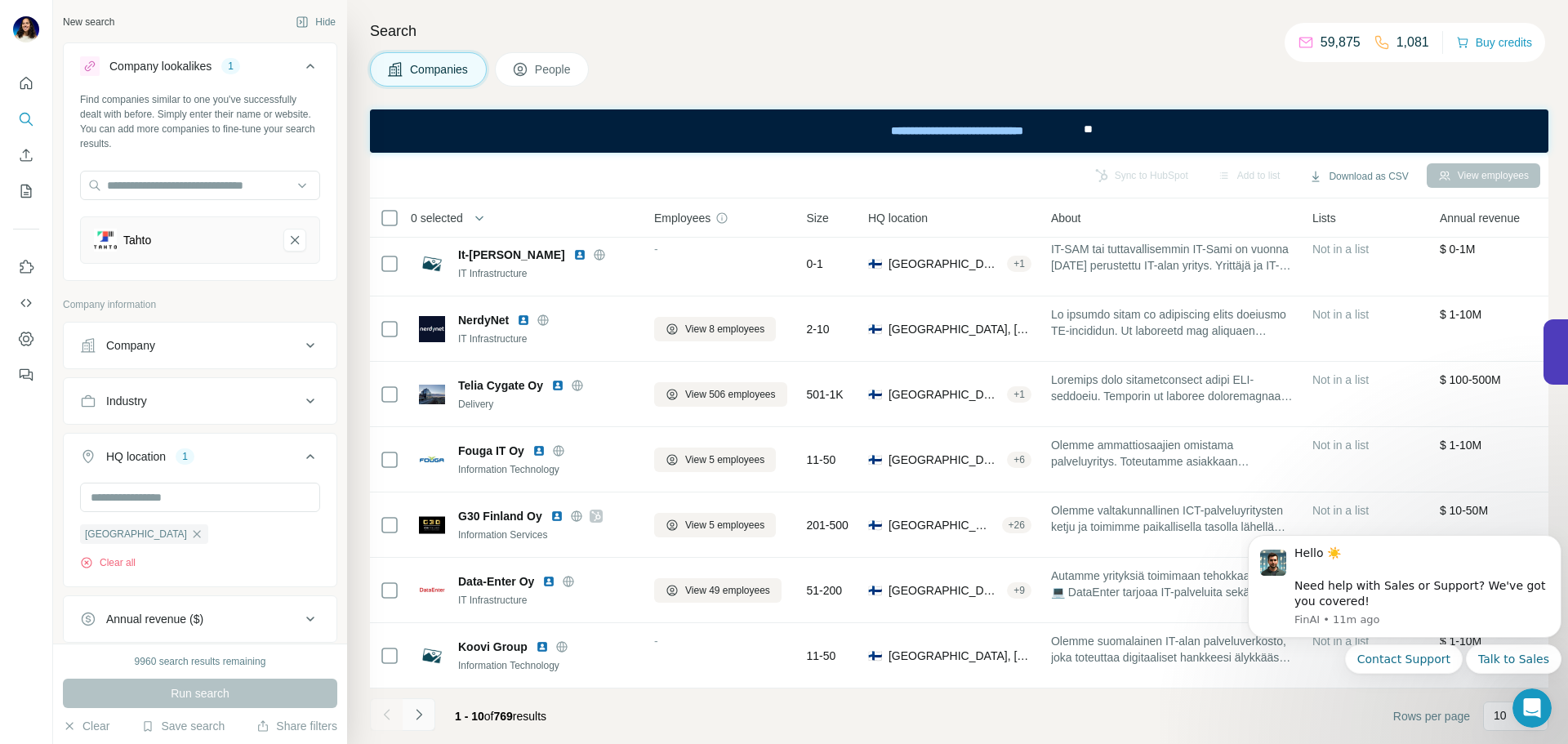
click at [418, 720] on icon "Navigate to next page" at bounding box center [419, 714] width 16 height 16
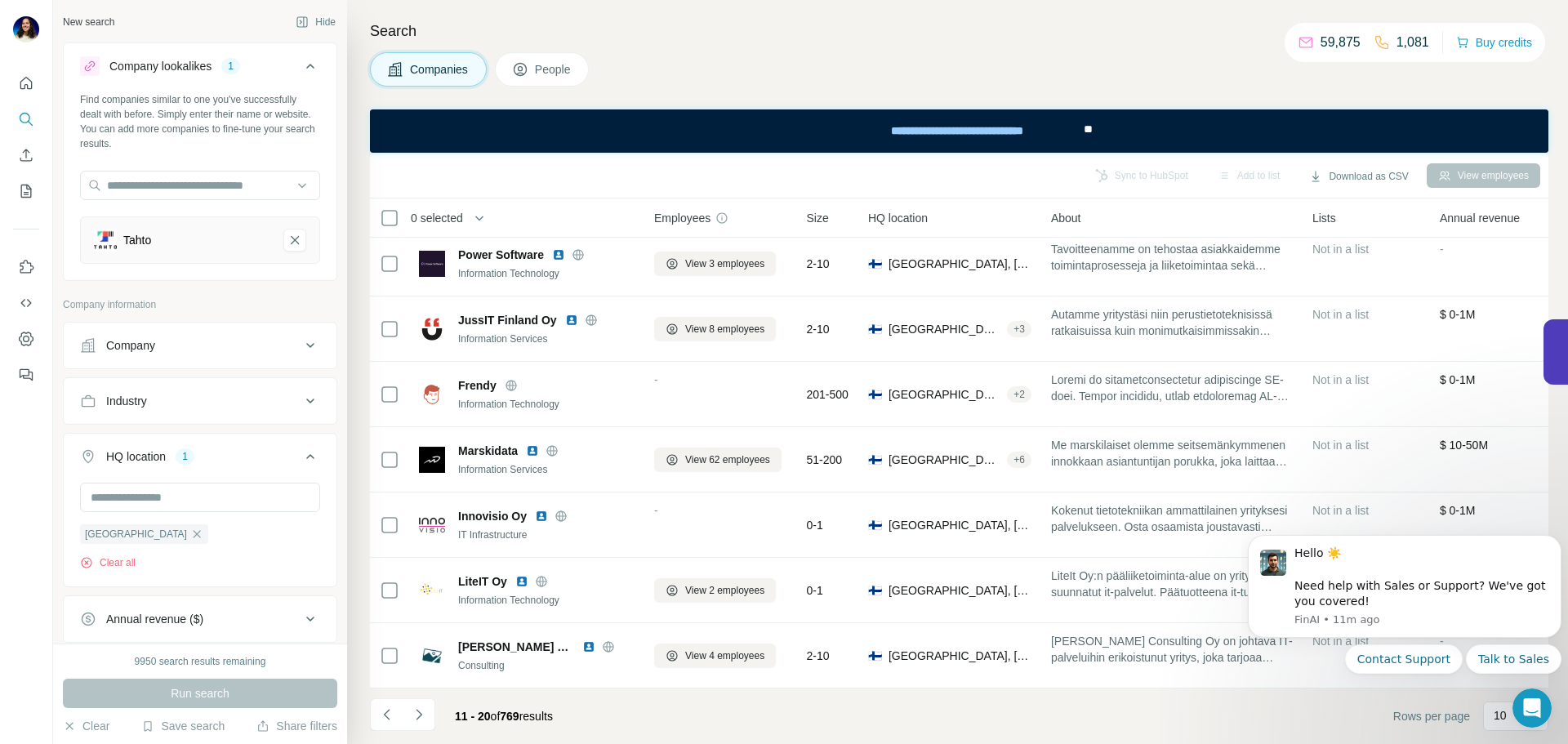
scroll to position [212, 0]
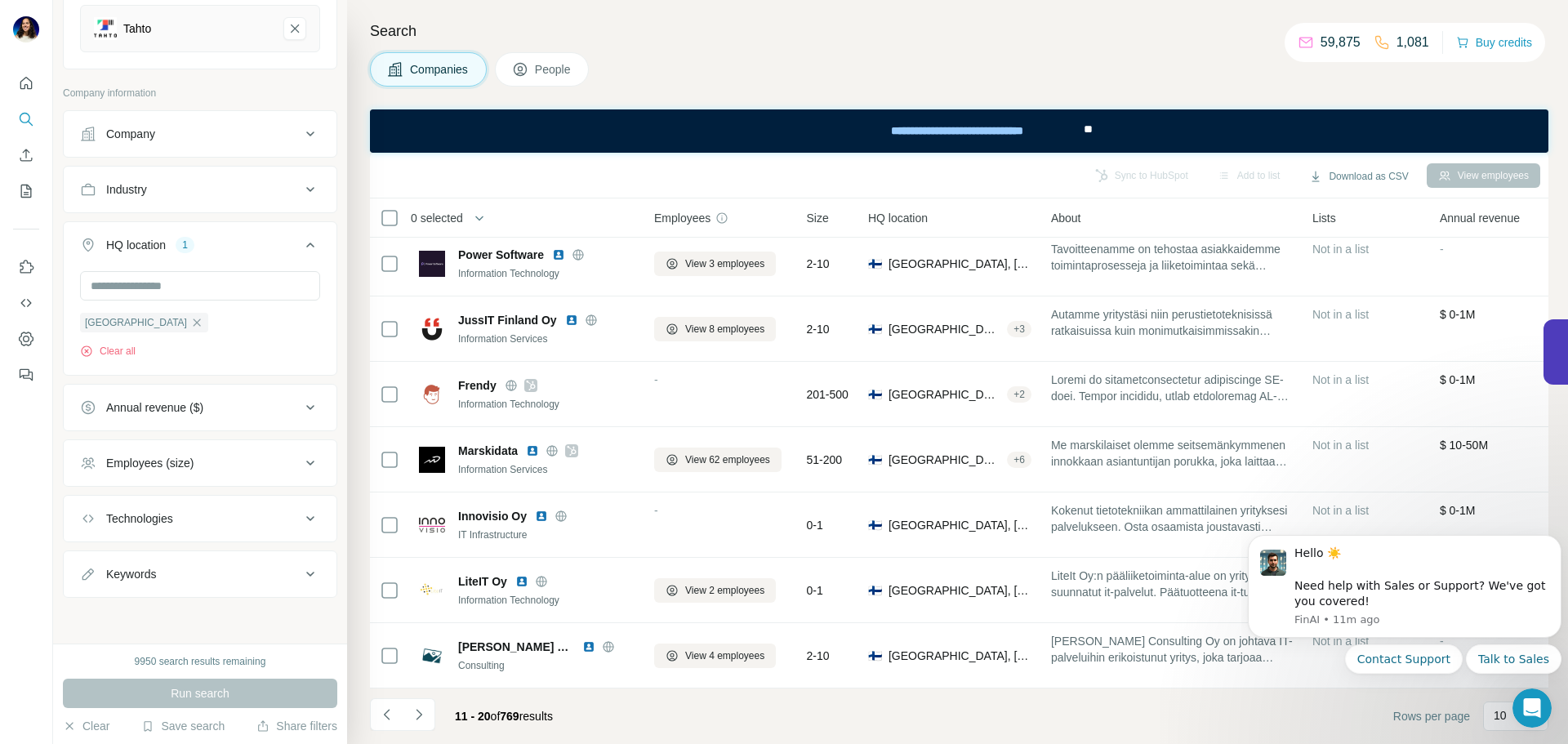
click at [274, 569] on div "Keywords" at bounding box center [190, 574] width 221 height 16
click at [225, 606] on input "text" at bounding box center [183, 614] width 207 height 29
type input "**********"
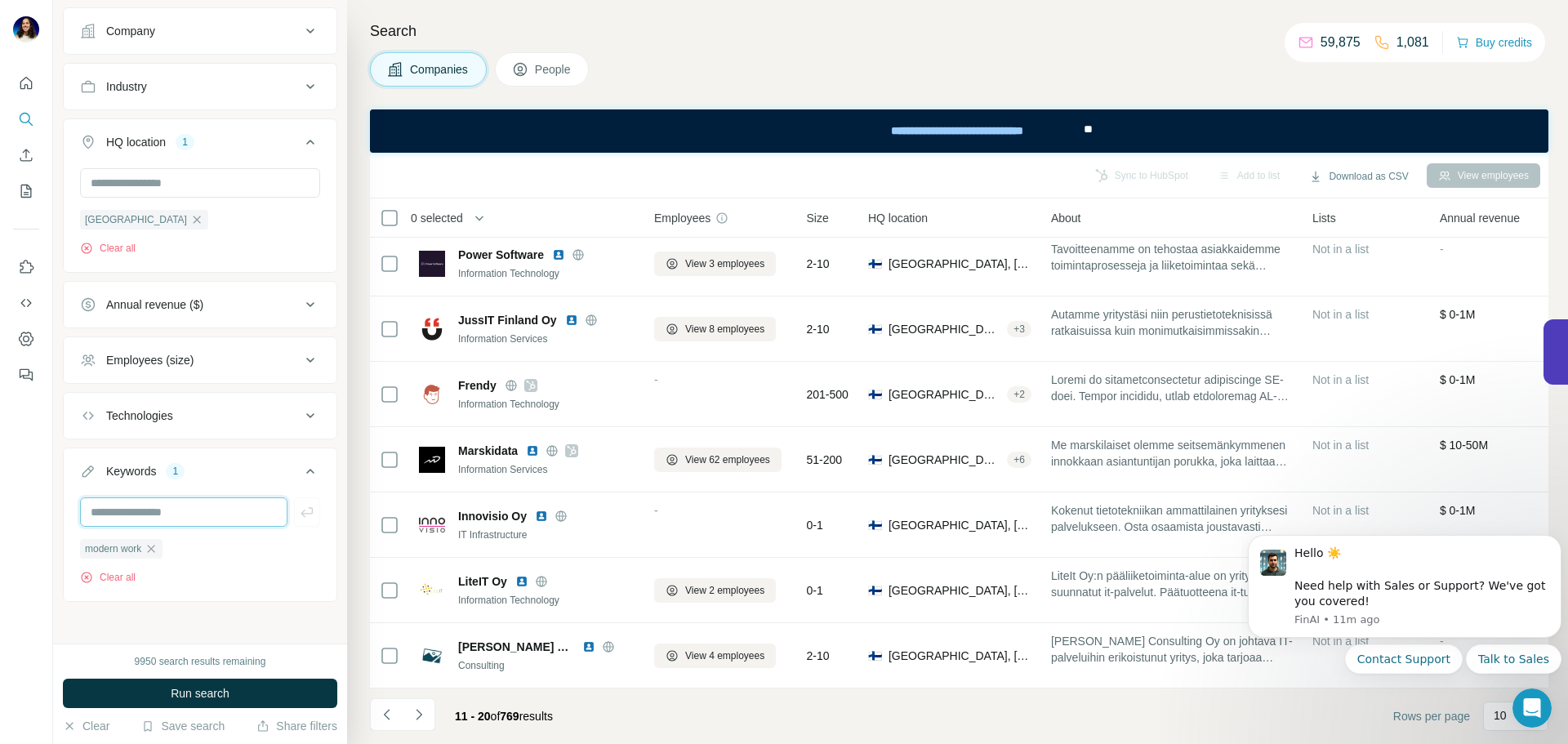
scroll to position [320, 0]
type input "*********"
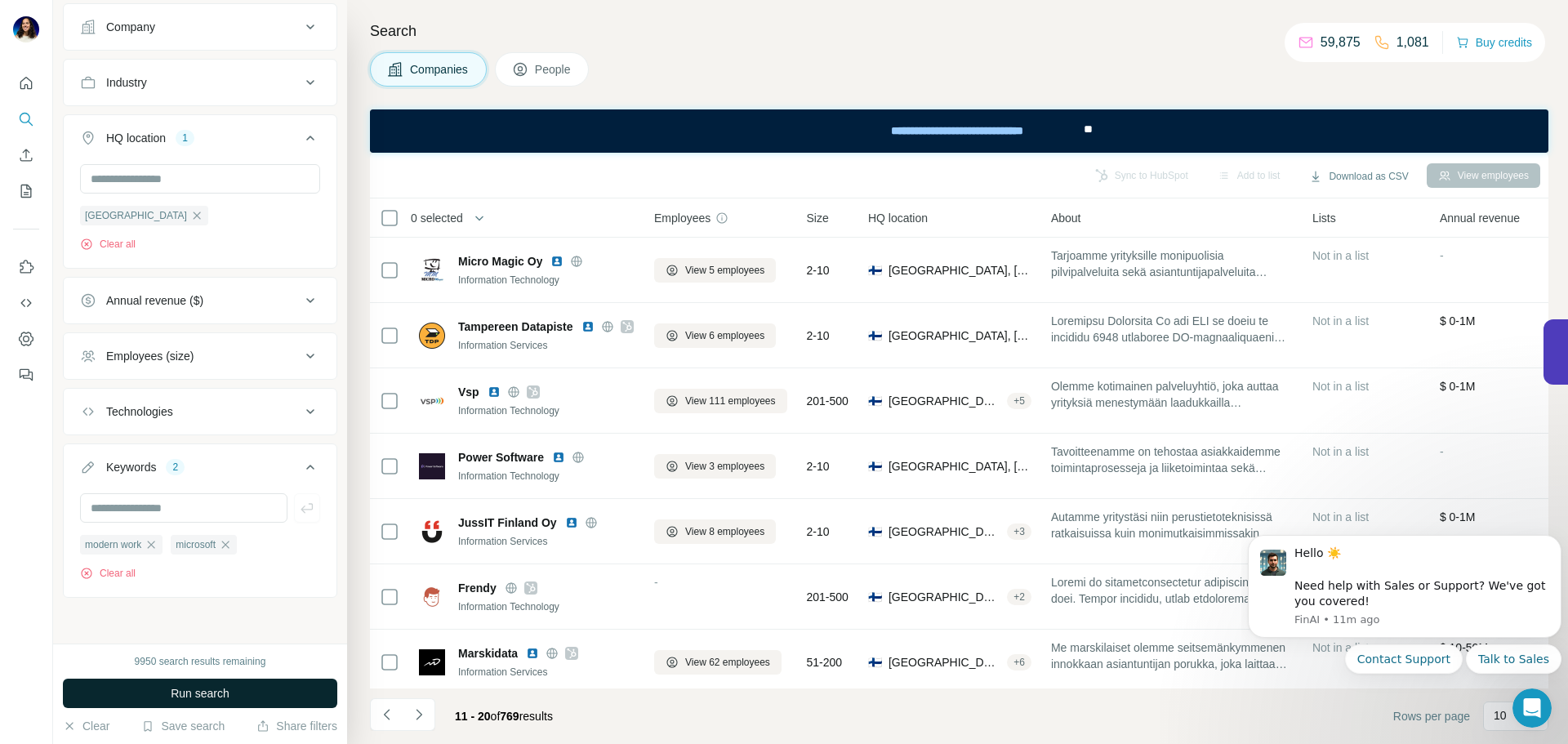
click at [229, 692] on span "Run search" at bounding box center [199, 693] width 59 height 16
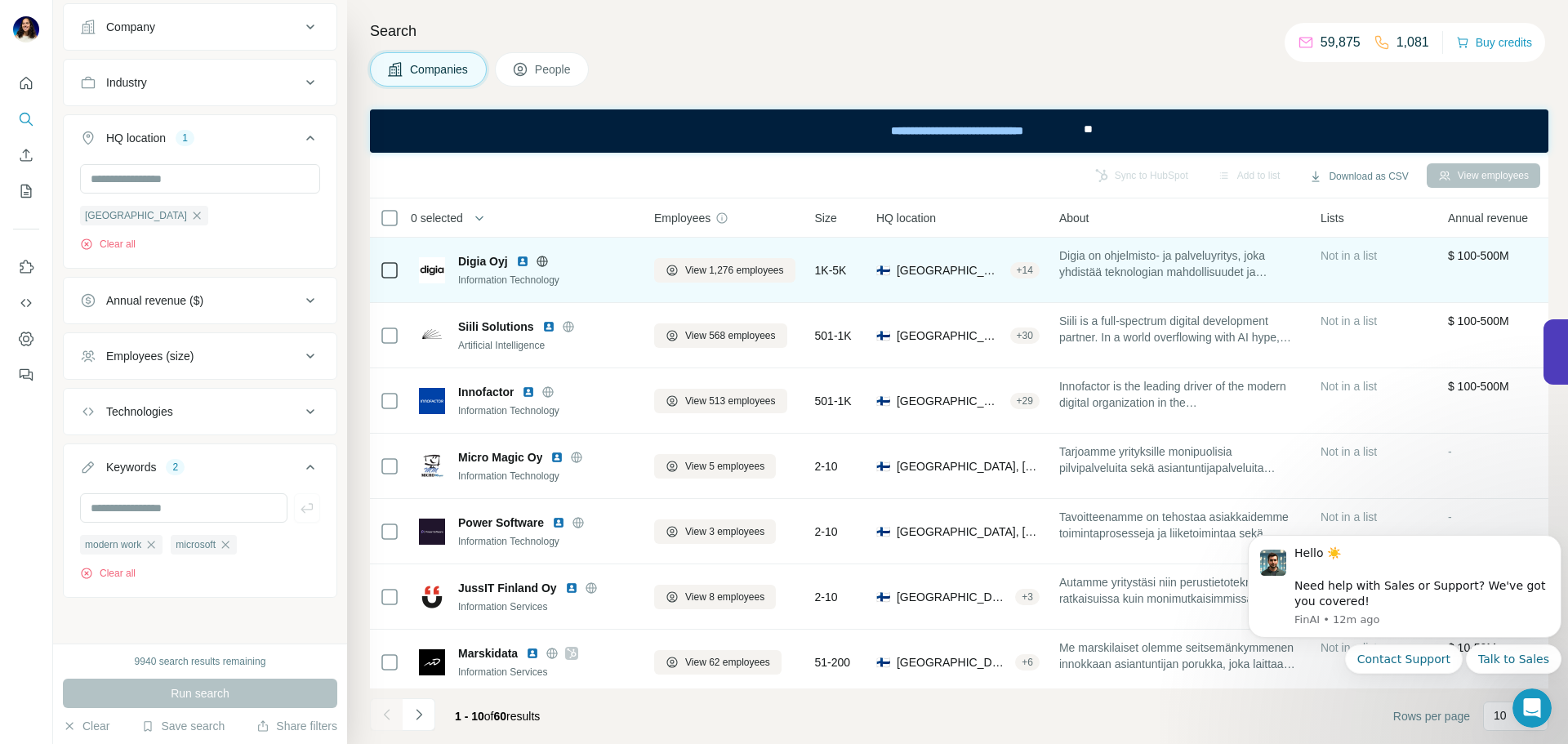
click at [521, 258] on img at bounding box center [522, 261] width 13 height 13
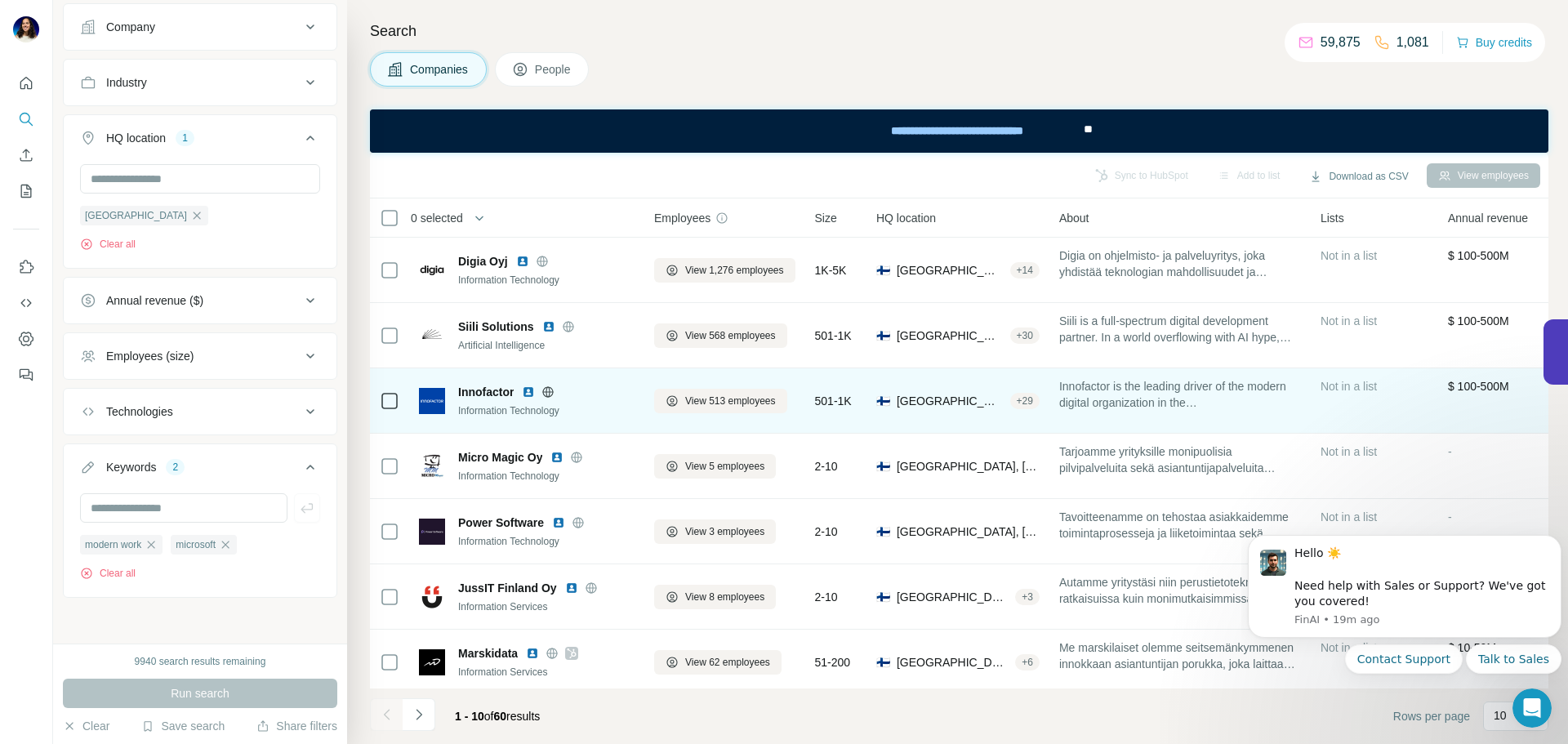
click at [547, 391] on icon at bounding box center [549, 391] width 11 height 1
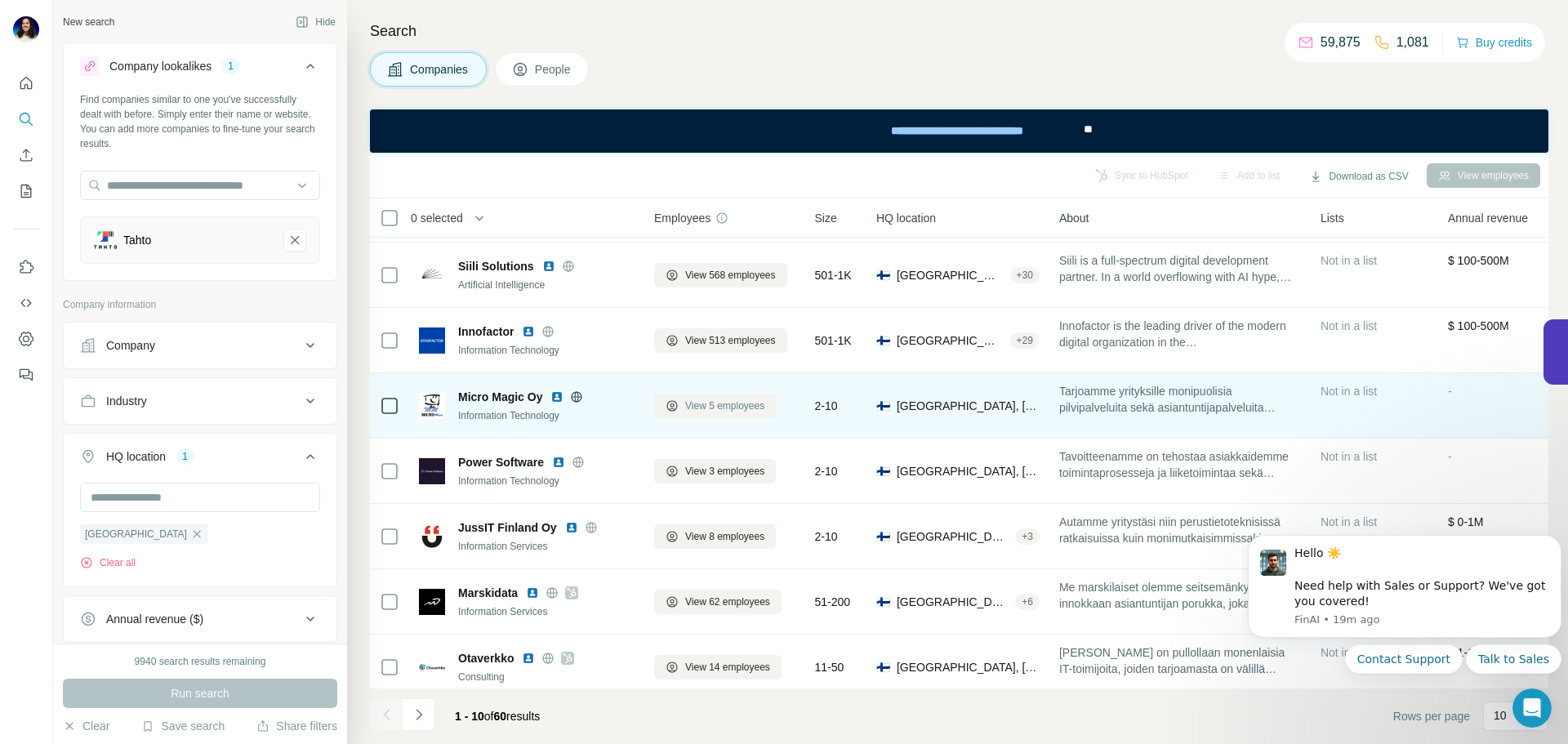
scroll to position [62, 0]
click at [578, 395] on icon at bounding box center [577, 396] width 13 height 13
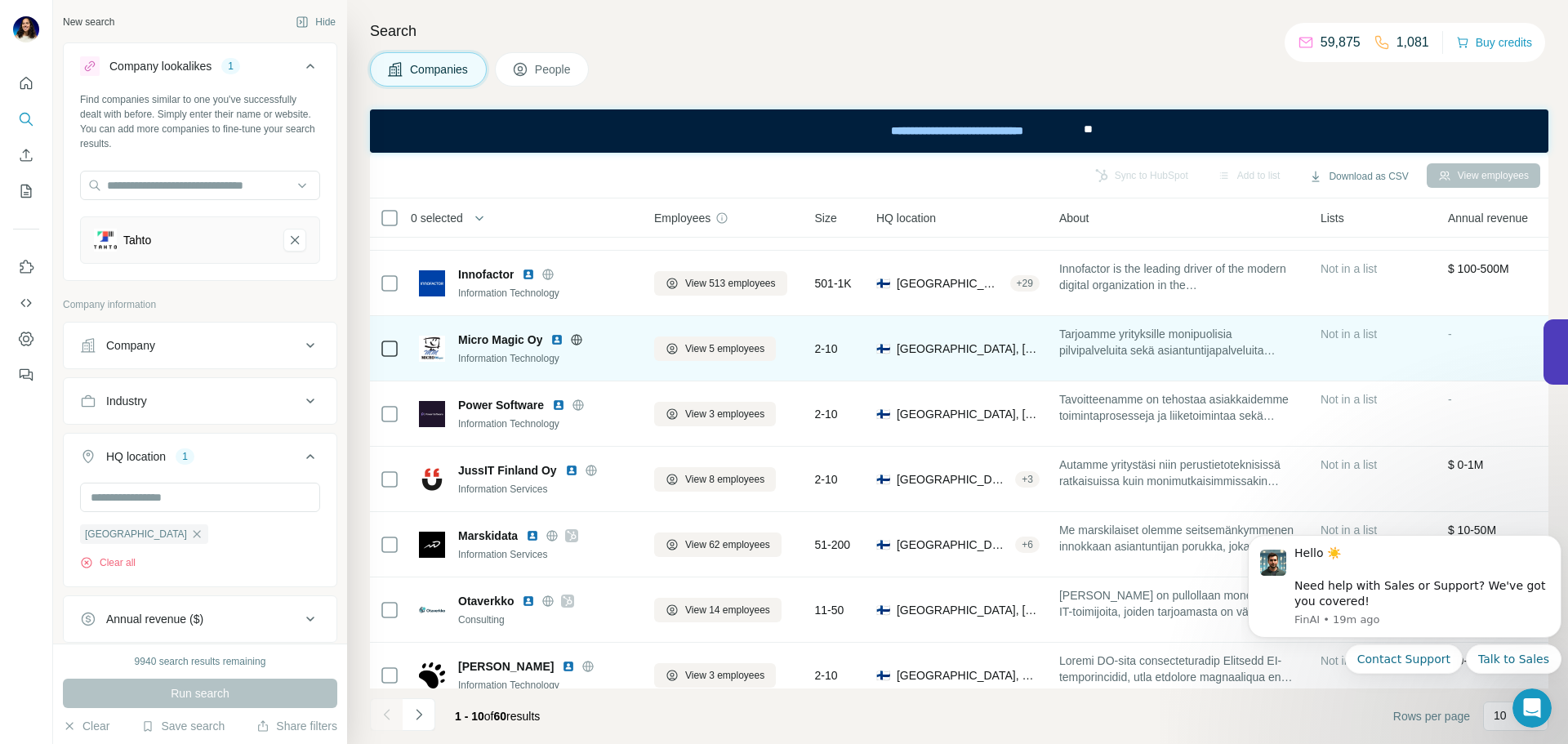
scroll to position [119, 0]
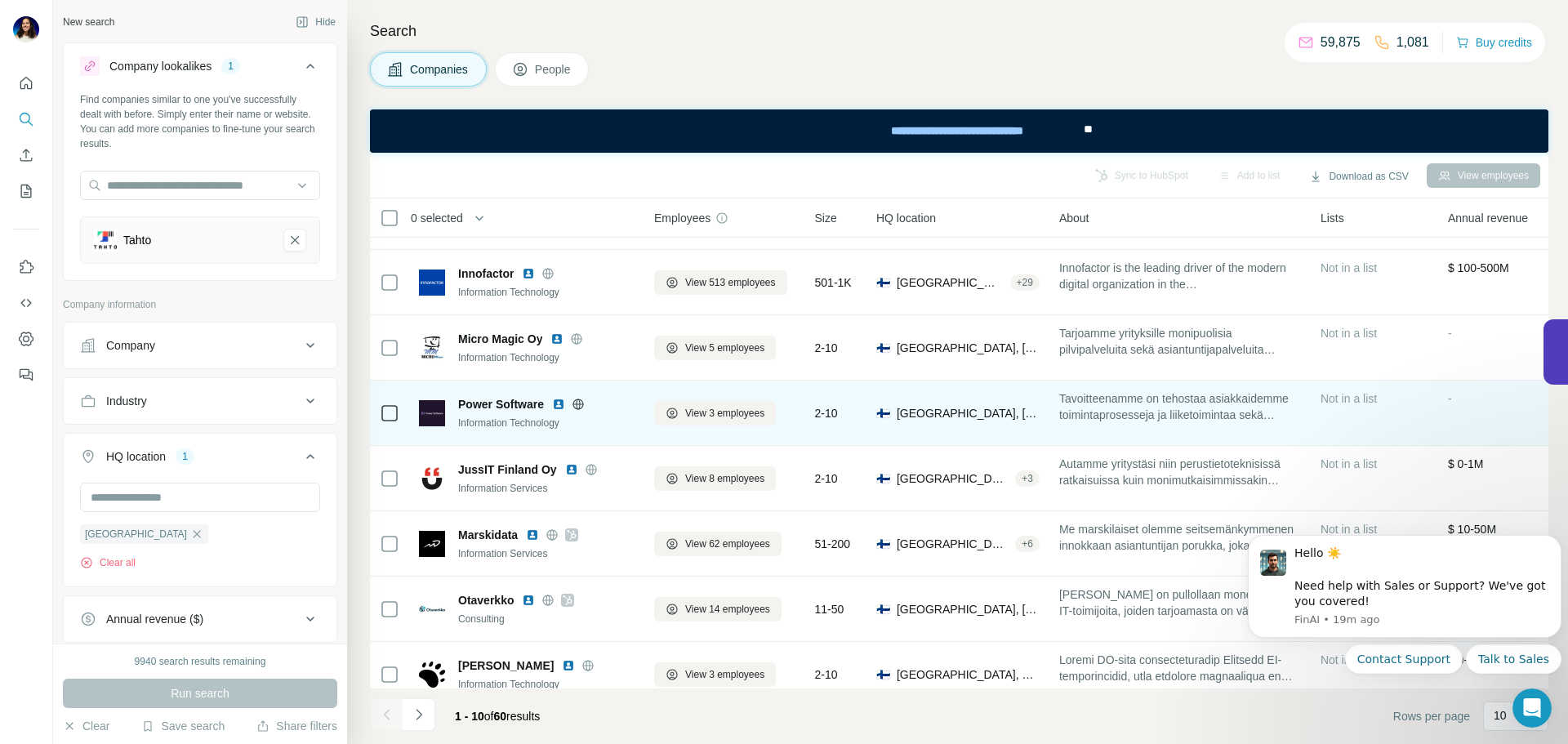
click at [583, 404] on icon at bounding box center [578, 404] width 11 height 1
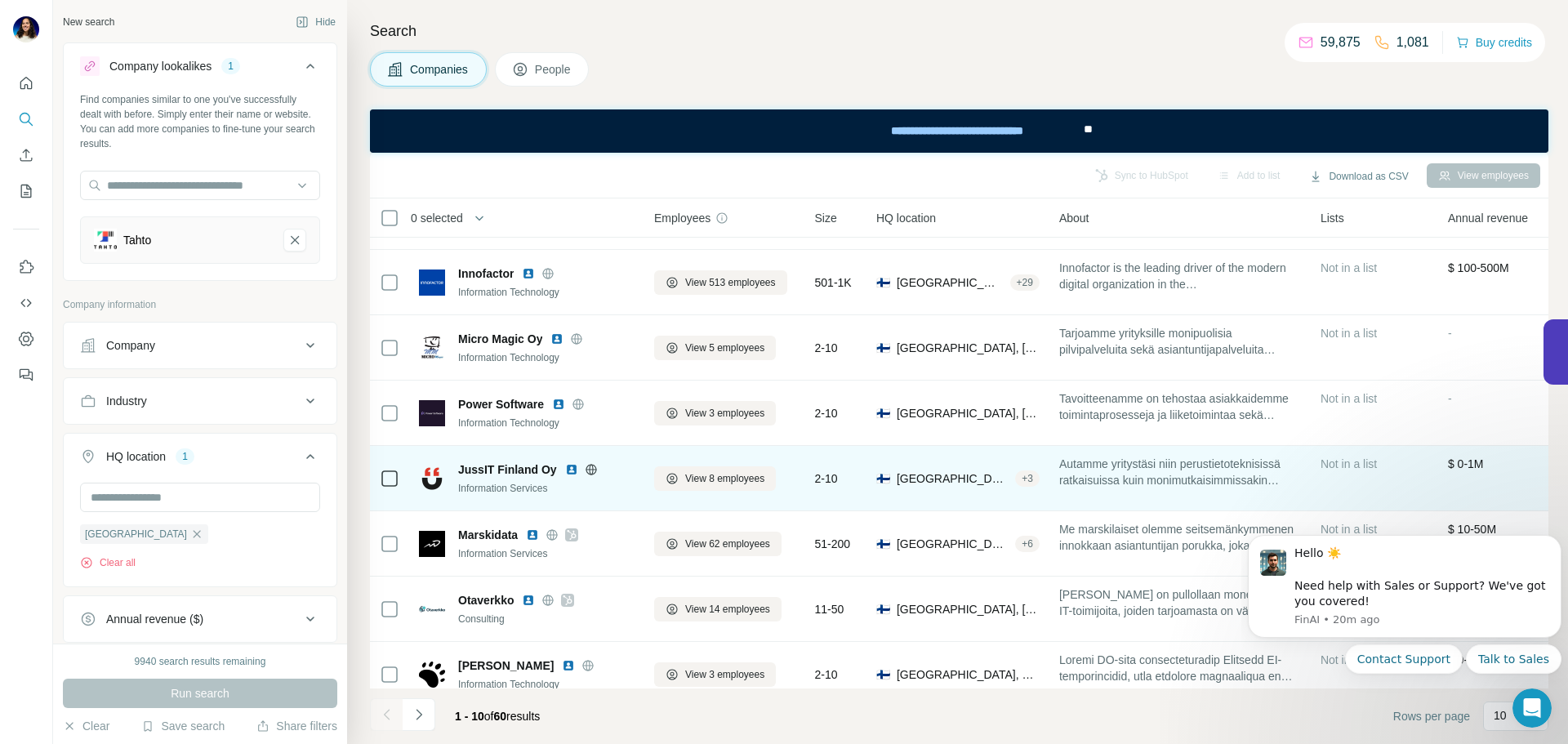
scroll to position [148, 0]
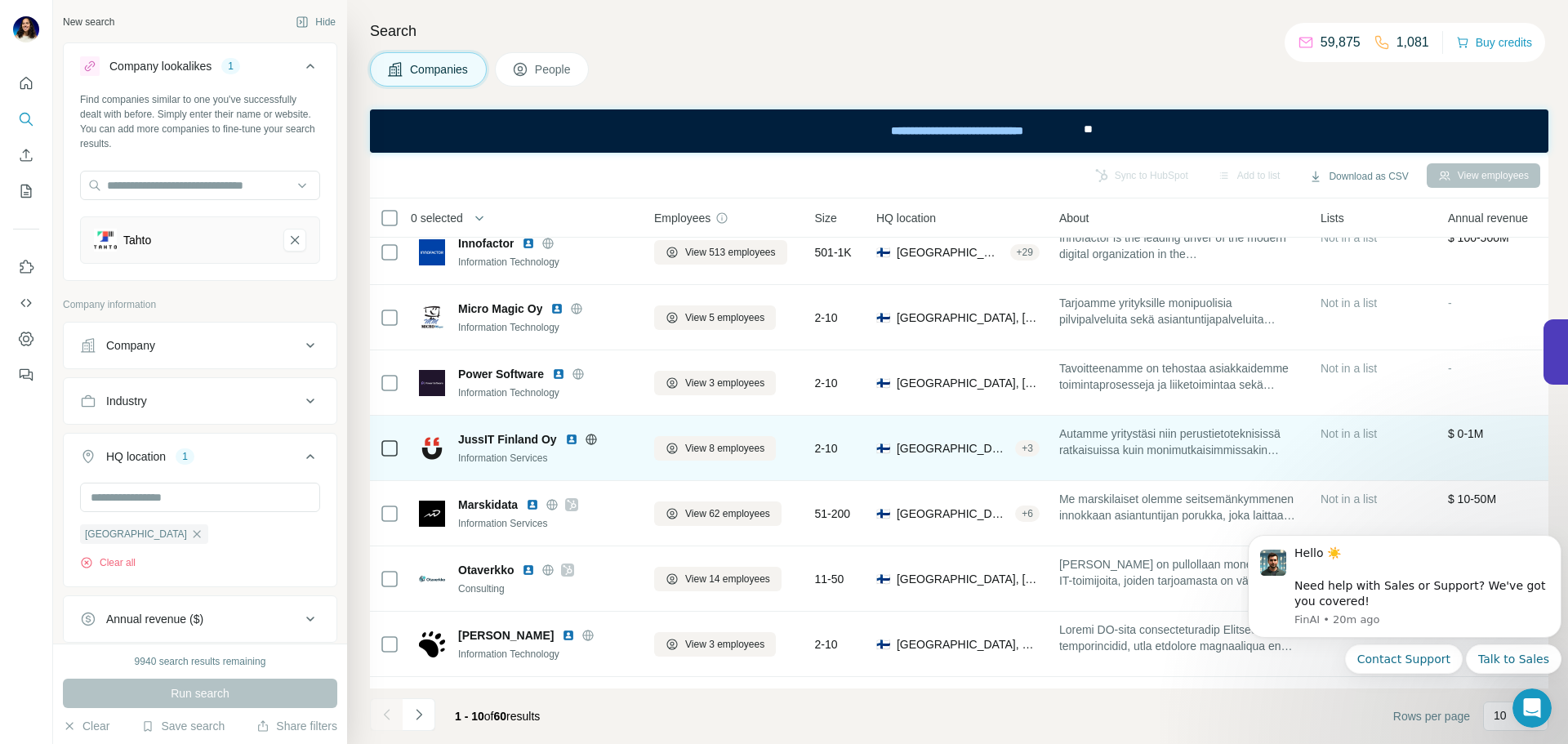
click at [588, 442] on icon at bounding box center [590, 439] width 5 height 11
click at [570, 437] on img at bounding box center [571, 439] width 13 height 13
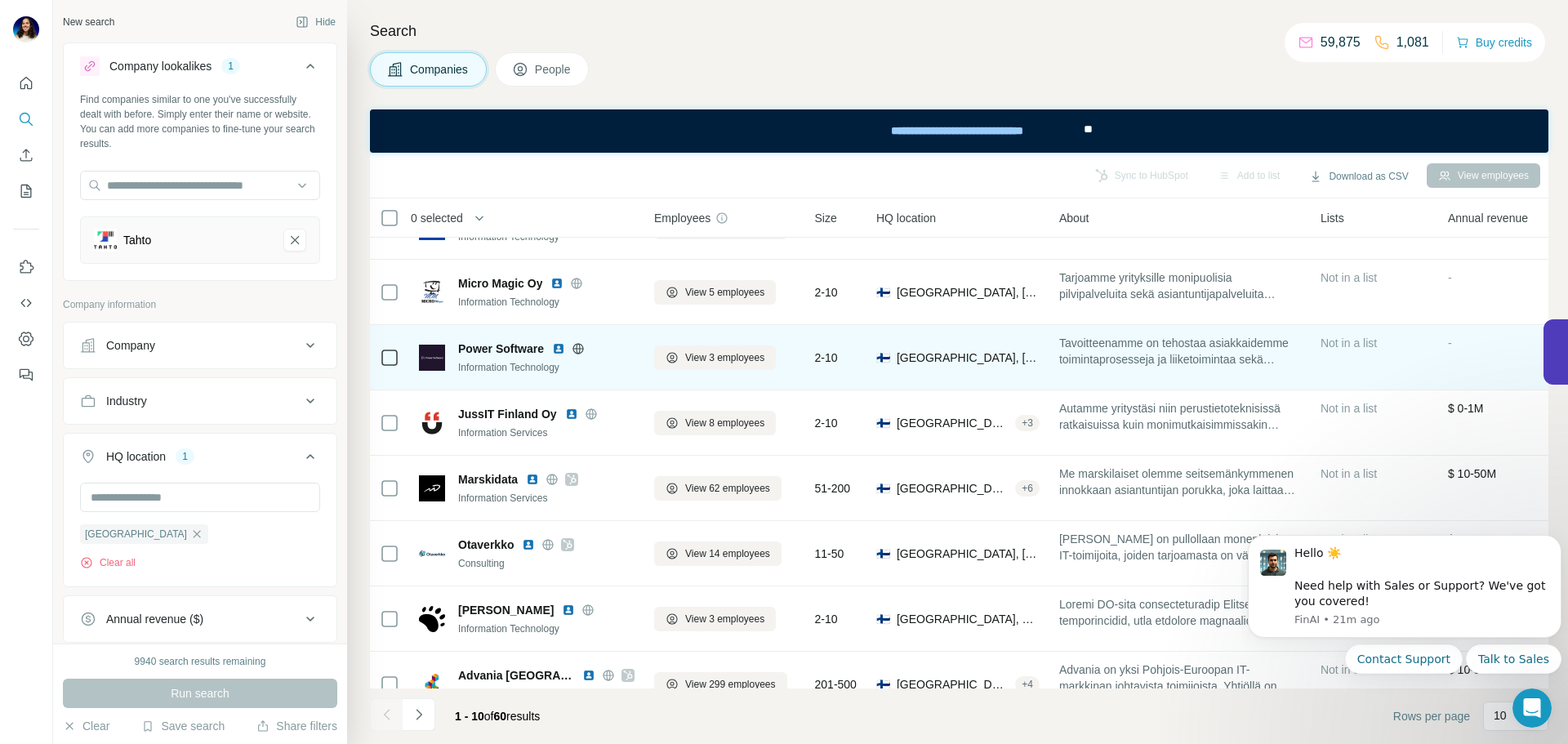
scroll to position [175, 0]
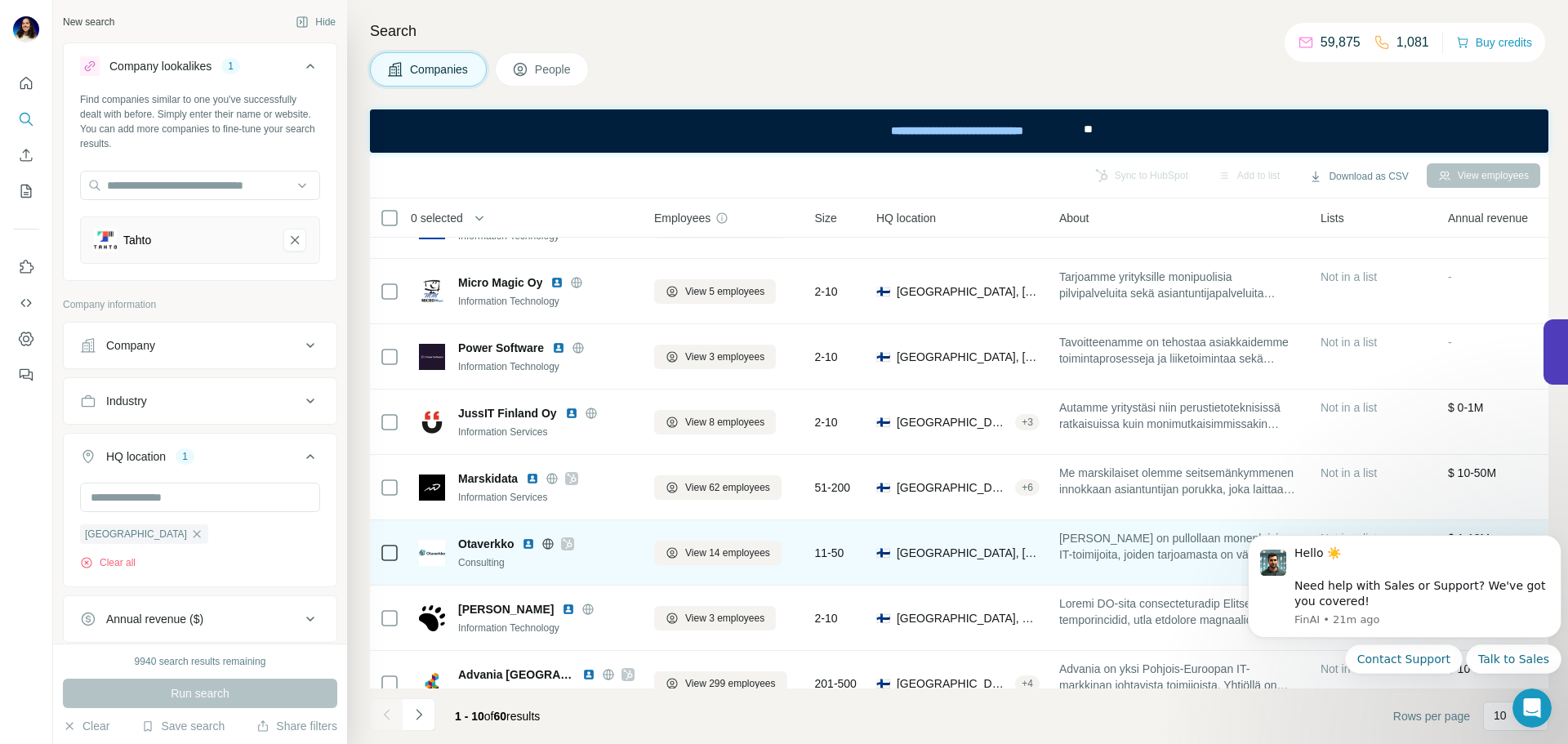
click at [527, 543] on img at bounding box center [528, 543] width 13 height 13
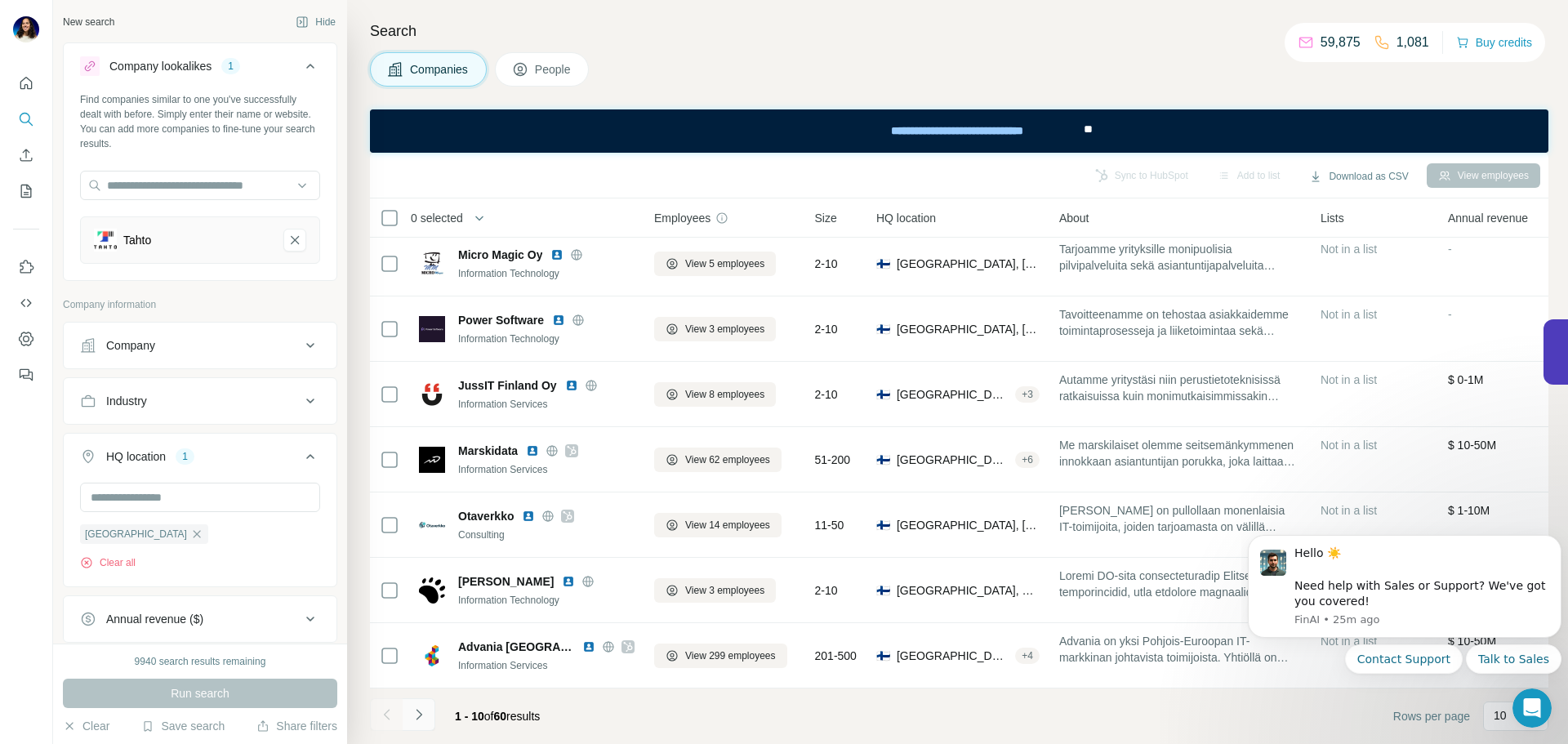
click at [414, 707] on icon "Navigate to next page" at bounding box center [419, 714] width 16 height 16
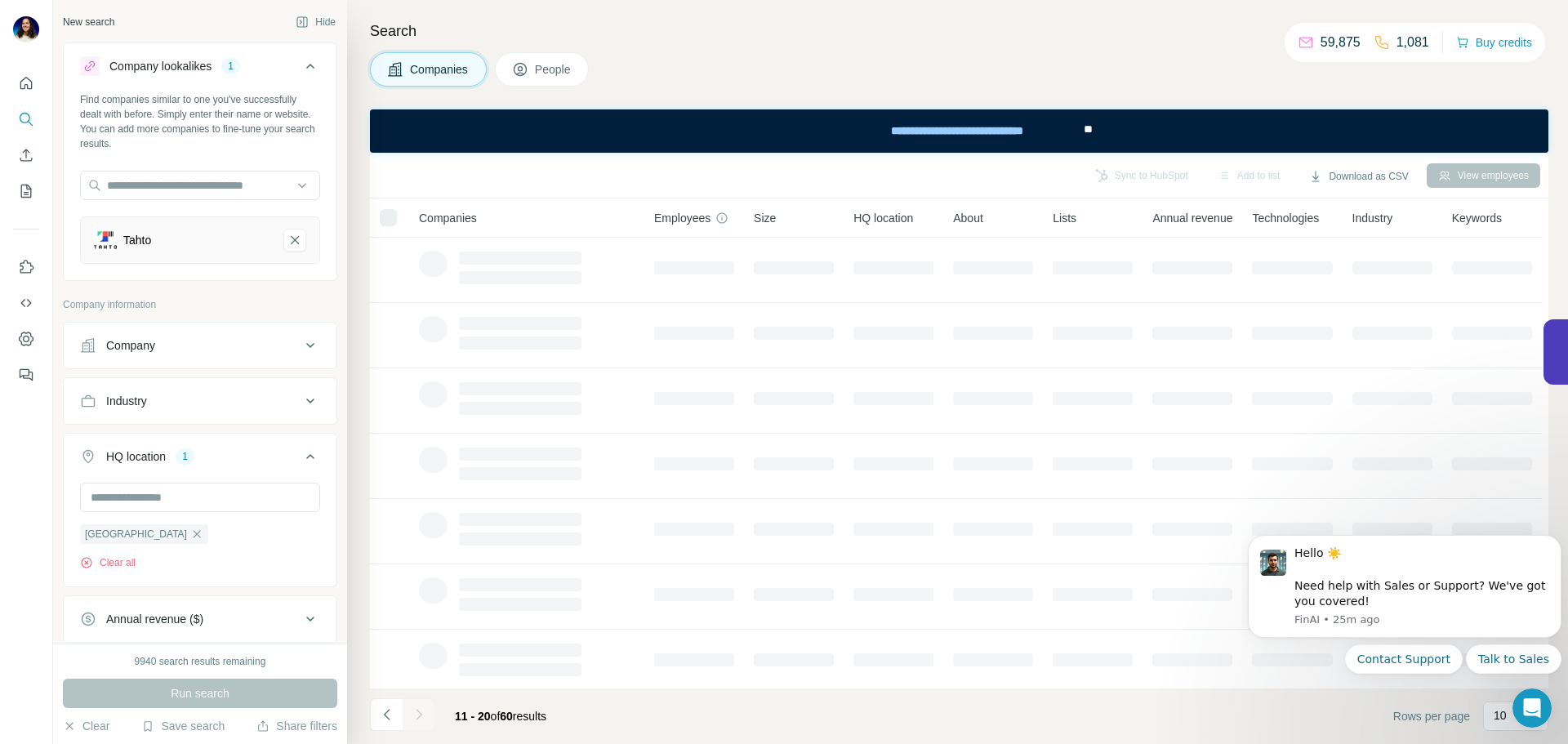
scroll to position [0, 0]
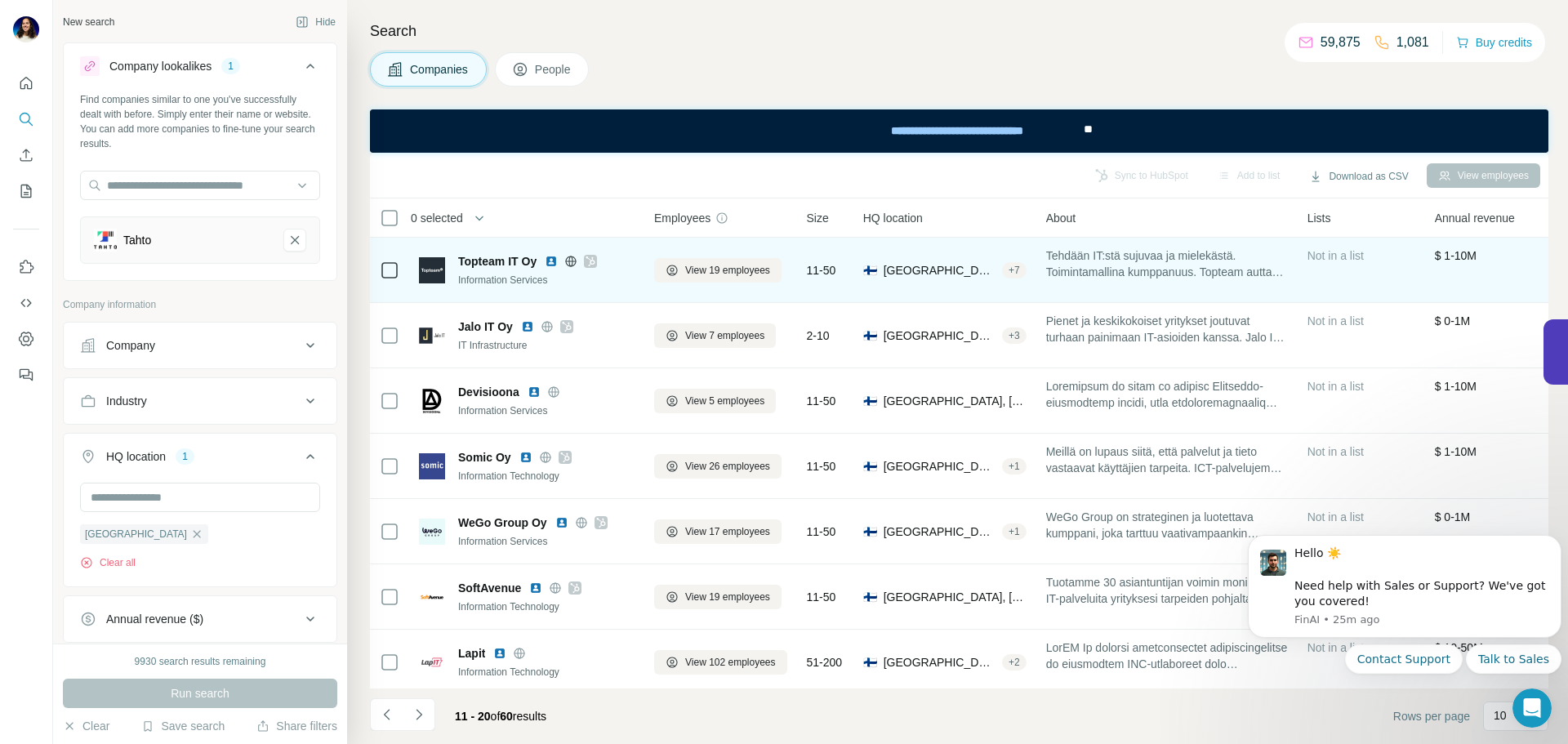
click at [553, 265] on img at bounding box center [551, 261] width 13 height 13
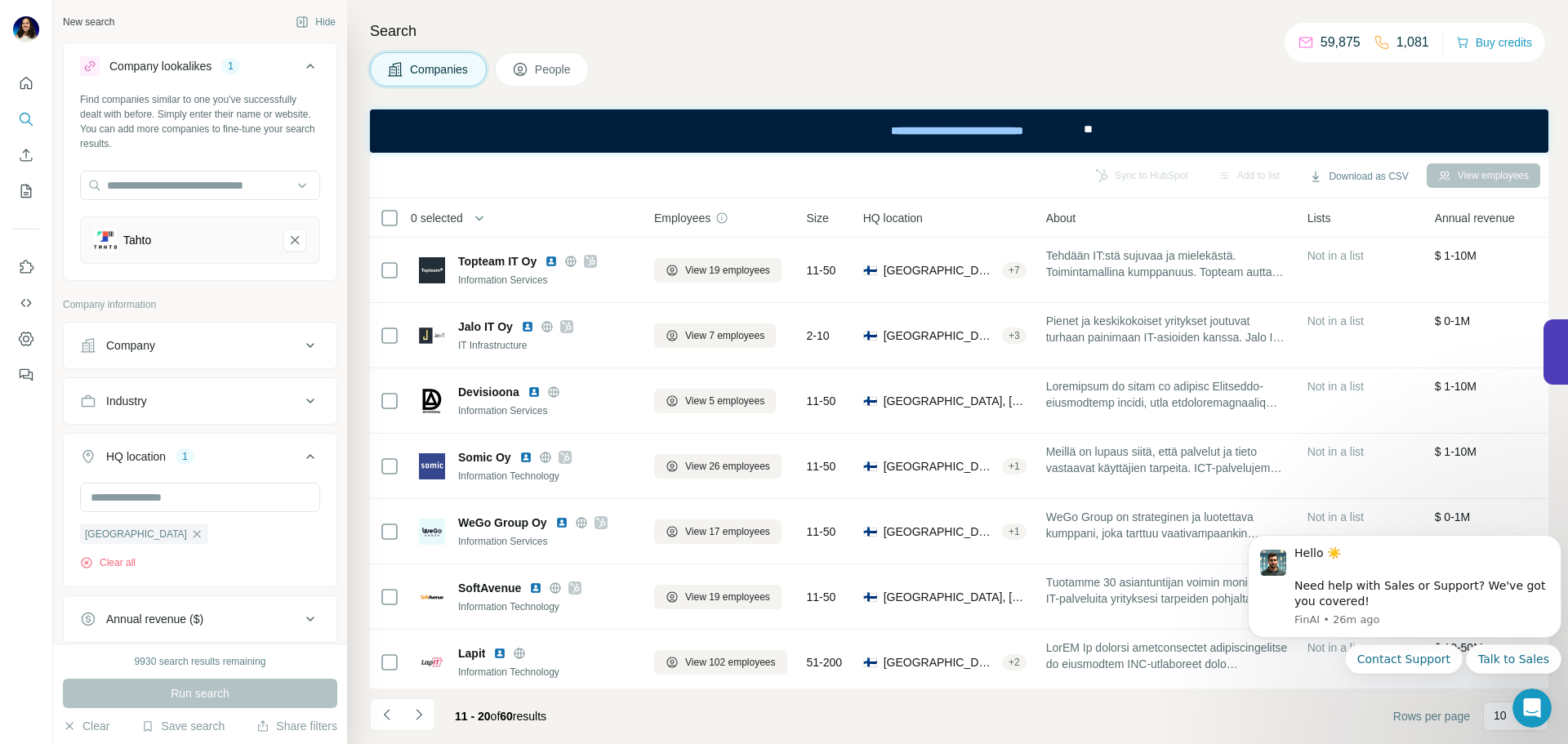
drag, startPoint x: 532, startPoint y: 398, endPoint x: 1002, endPoint y: 61, distance: 578.3
click at [1002, 61] on div "Companies People" at bounding box center [959, 70] width 1178 height 34
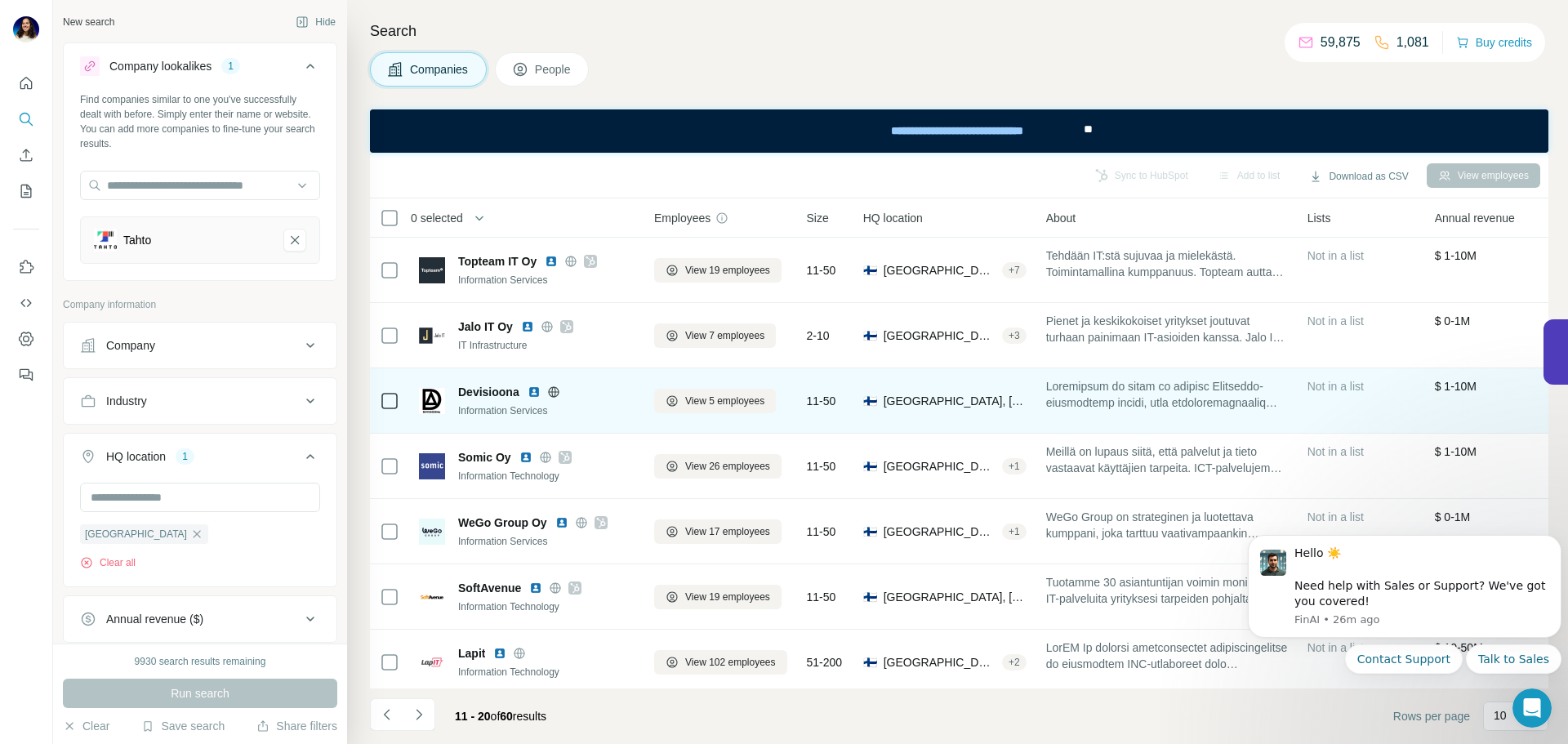
click at [534, 397] on img at bounding box center [534, 392] width 13 height 13
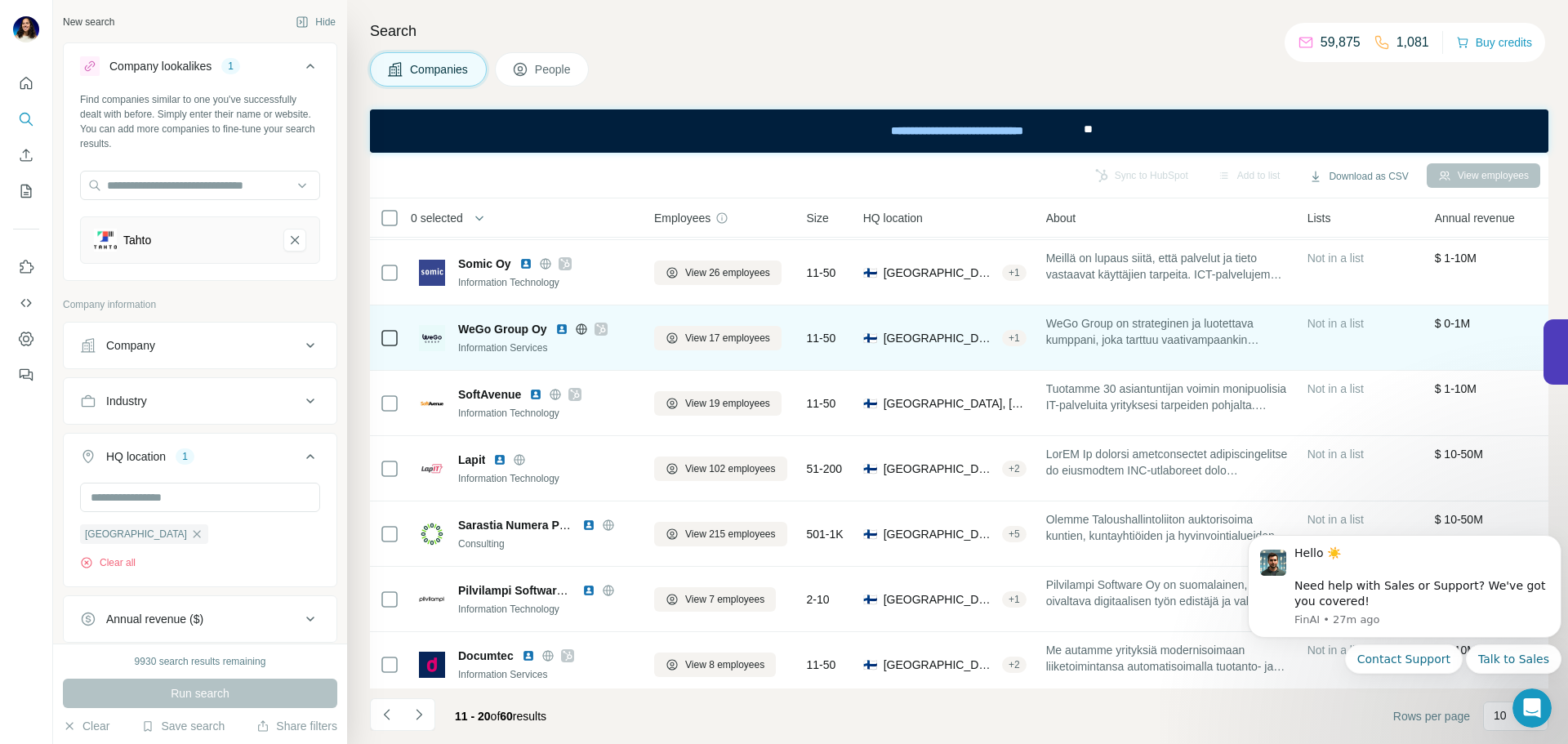
scroll to position [211, 0]
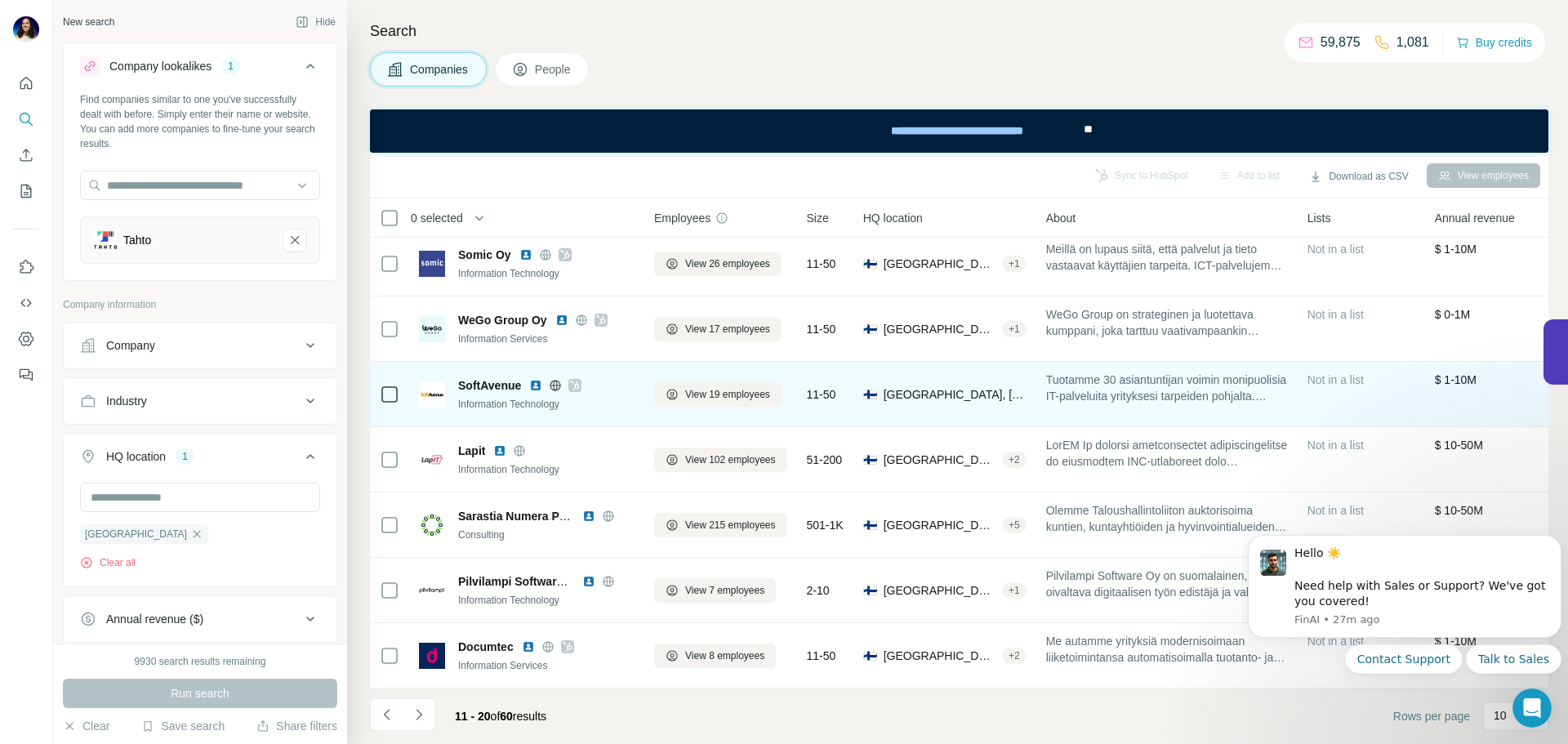
click at [534, 378] on img at bounding box center [535, 385] width 13 height 13
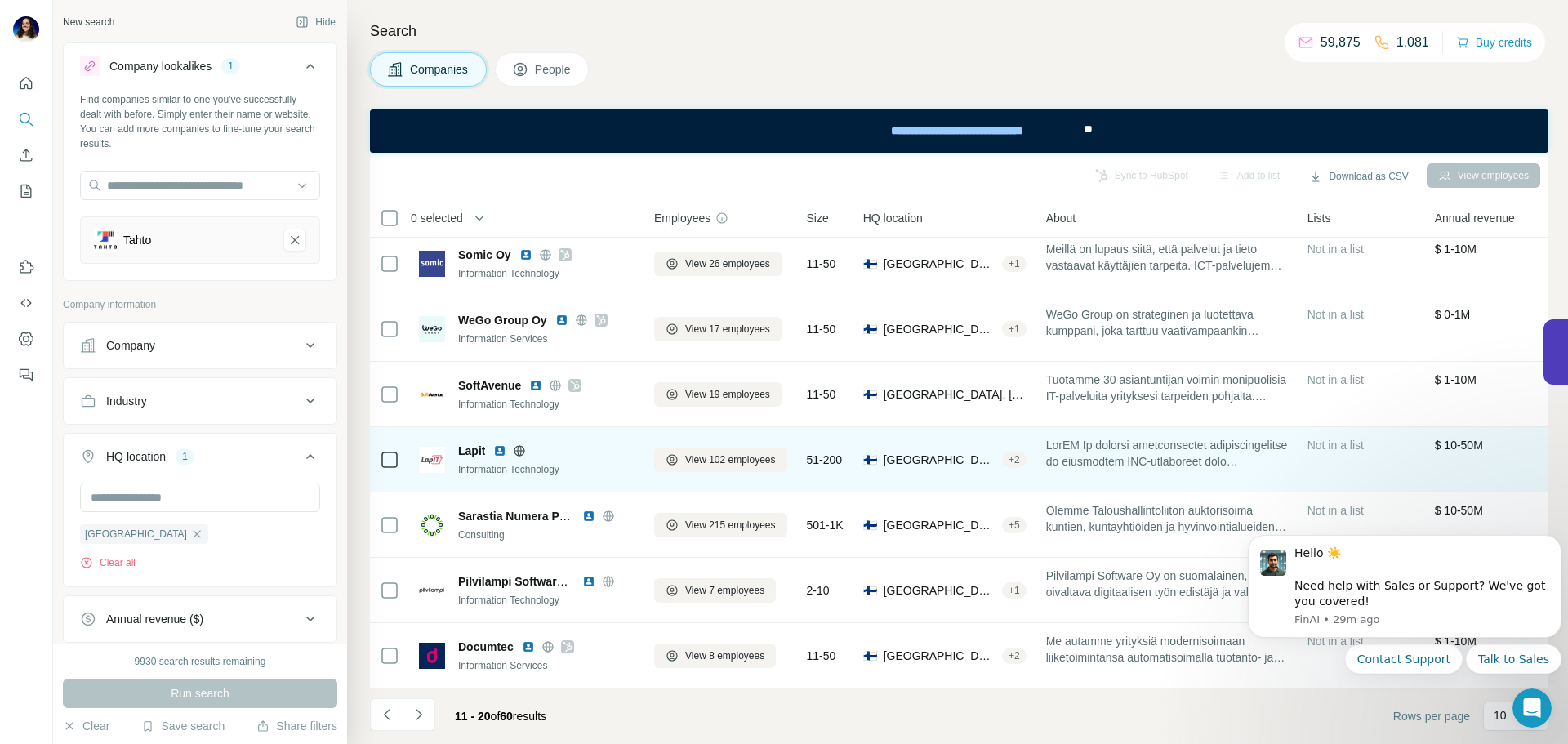
click at [520, 444] on icon at bounding box center [519, 451] width 13 height 13
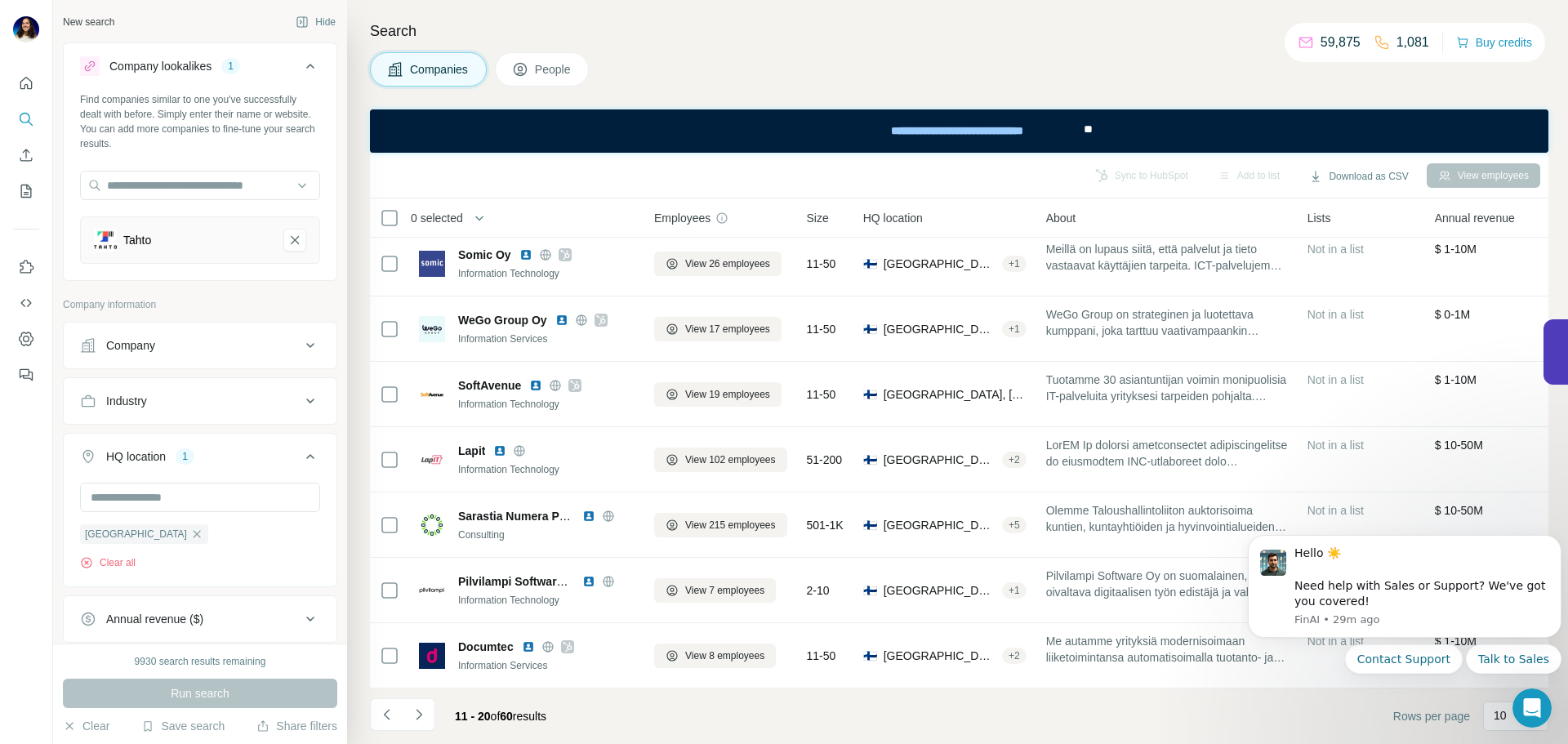
click at [1119, 184] on div "Sync to HubSpot Add to list Download as CSV View employees" at bounding box center [959, 176] width 1162 height 29
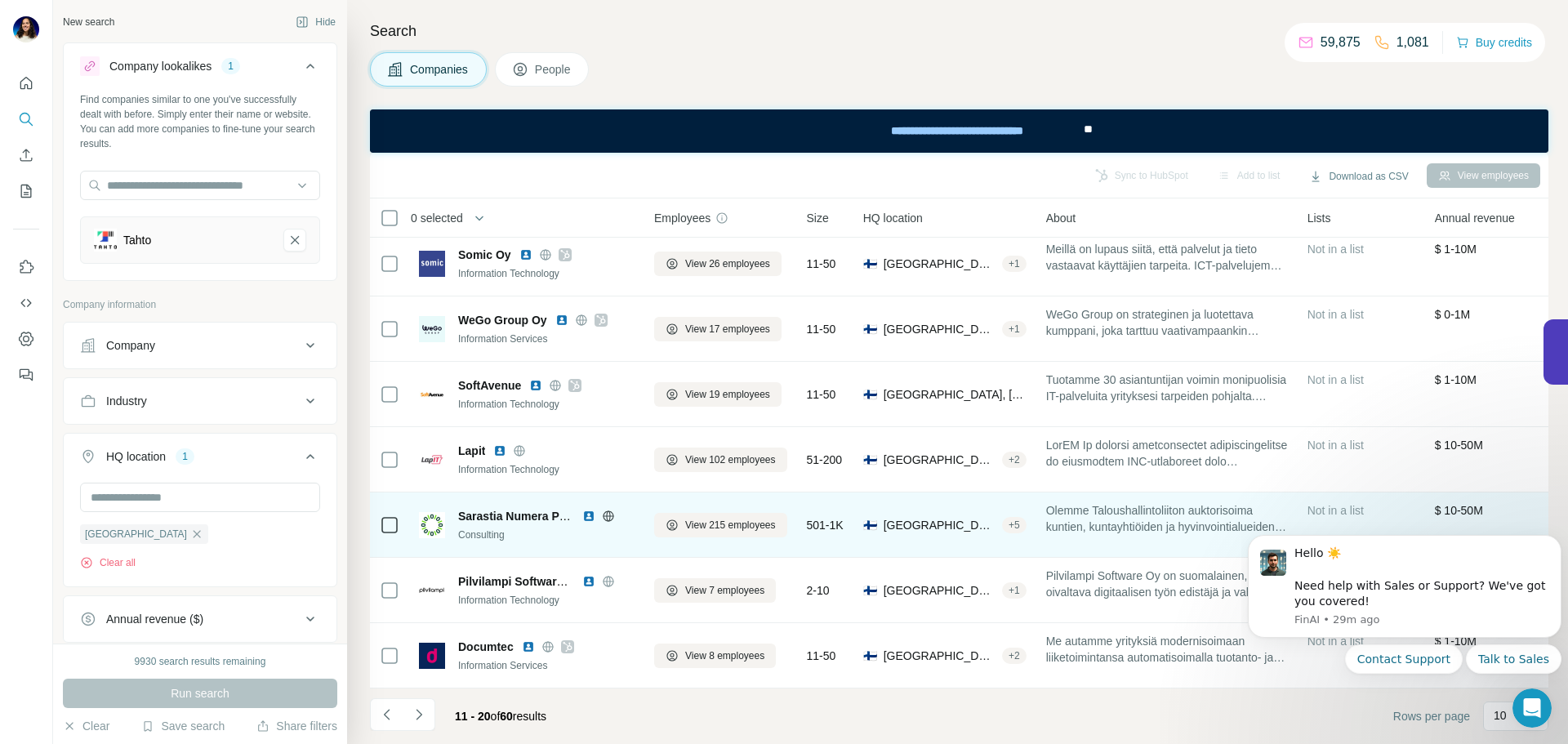
click at [588, 510] on img at bounding box center [588, 516] width 13 height 13
click at [605, 510] on icon at bounding box center [608, 516] width 13 height 13
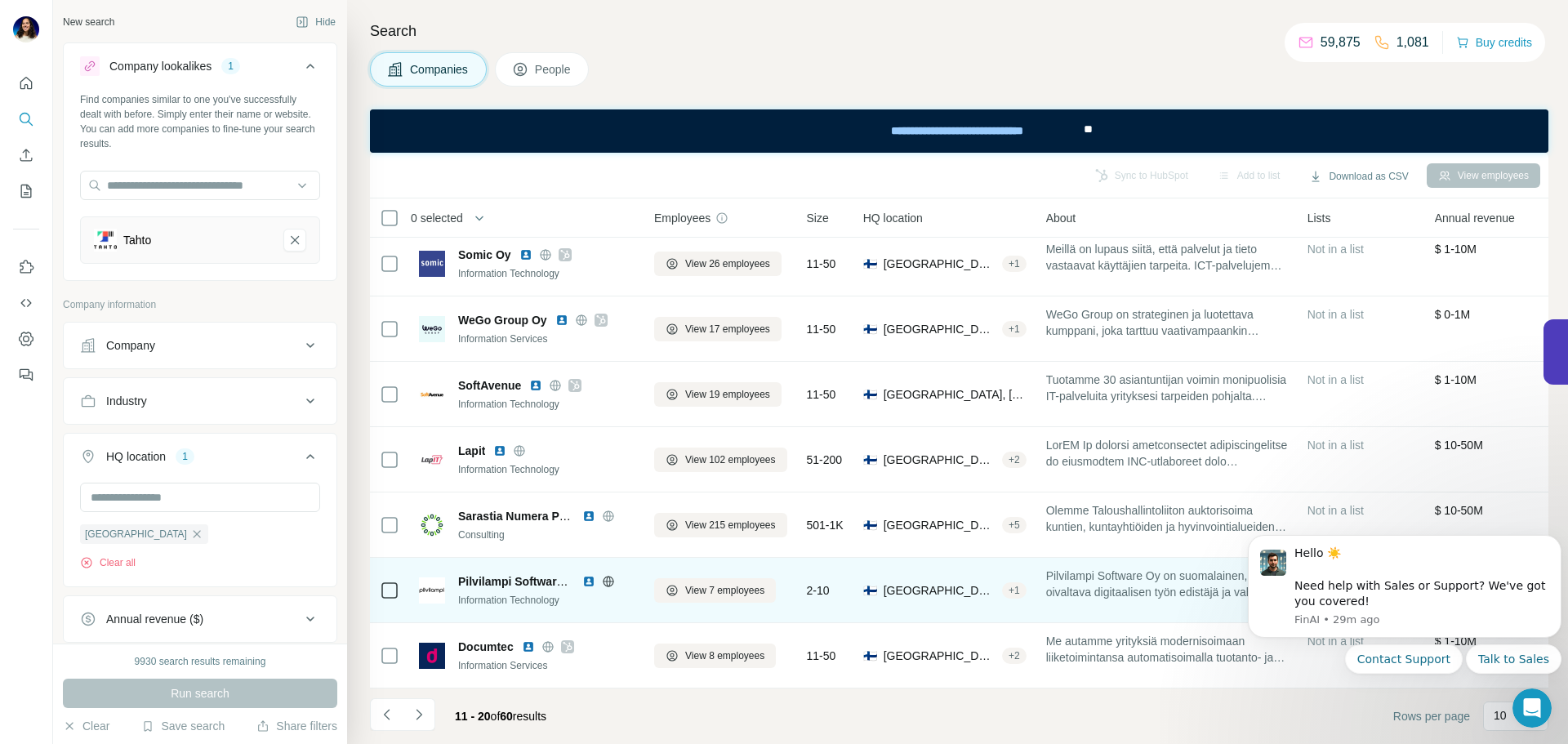
click at [582, 575] on img at bounding box center [588, 581] width 13 height 13
click at [607, 575] on icon at bounding box center [608, 581] width 13 height 13
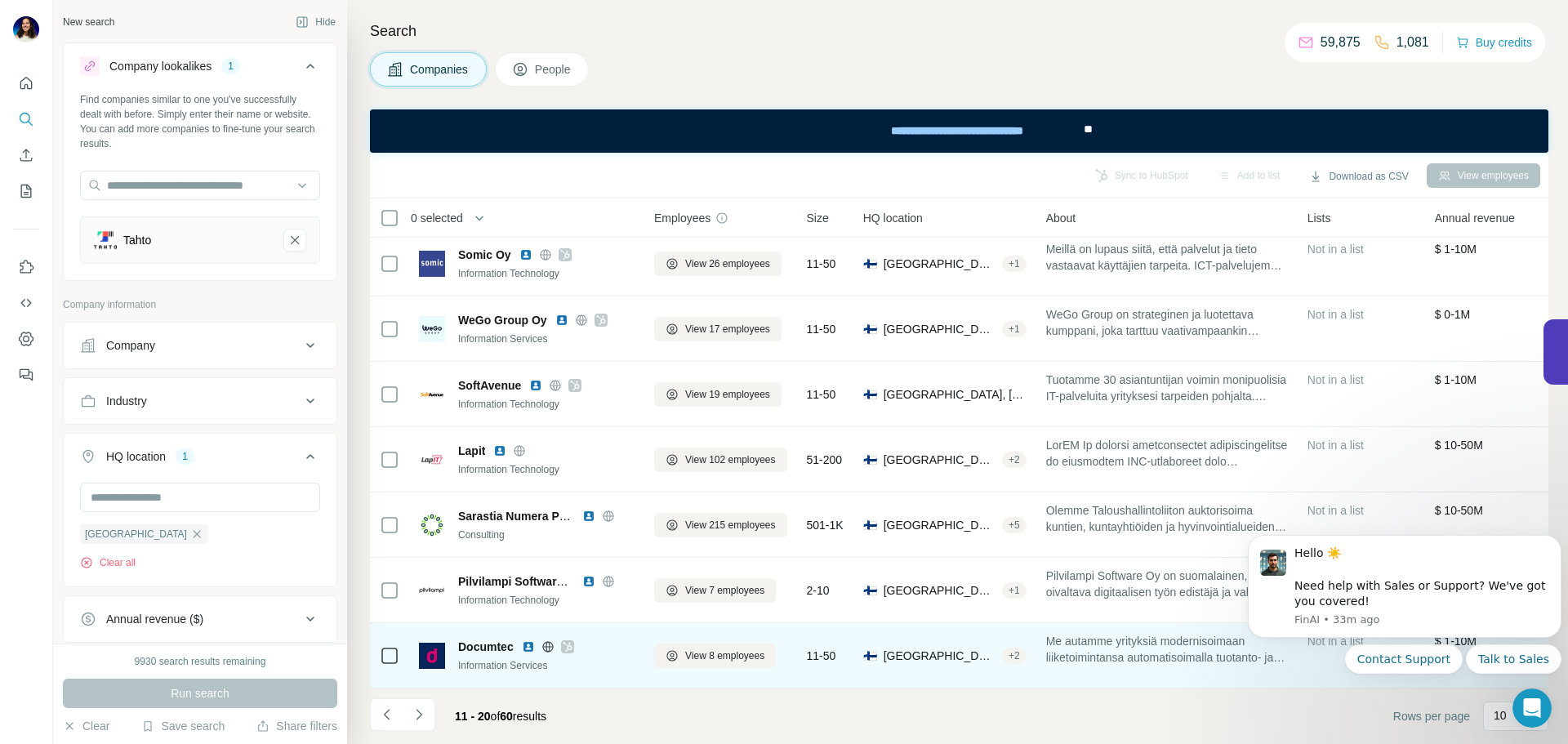
click at [548, 645] on icon at bounding box center [548, 645] width 11 height 1
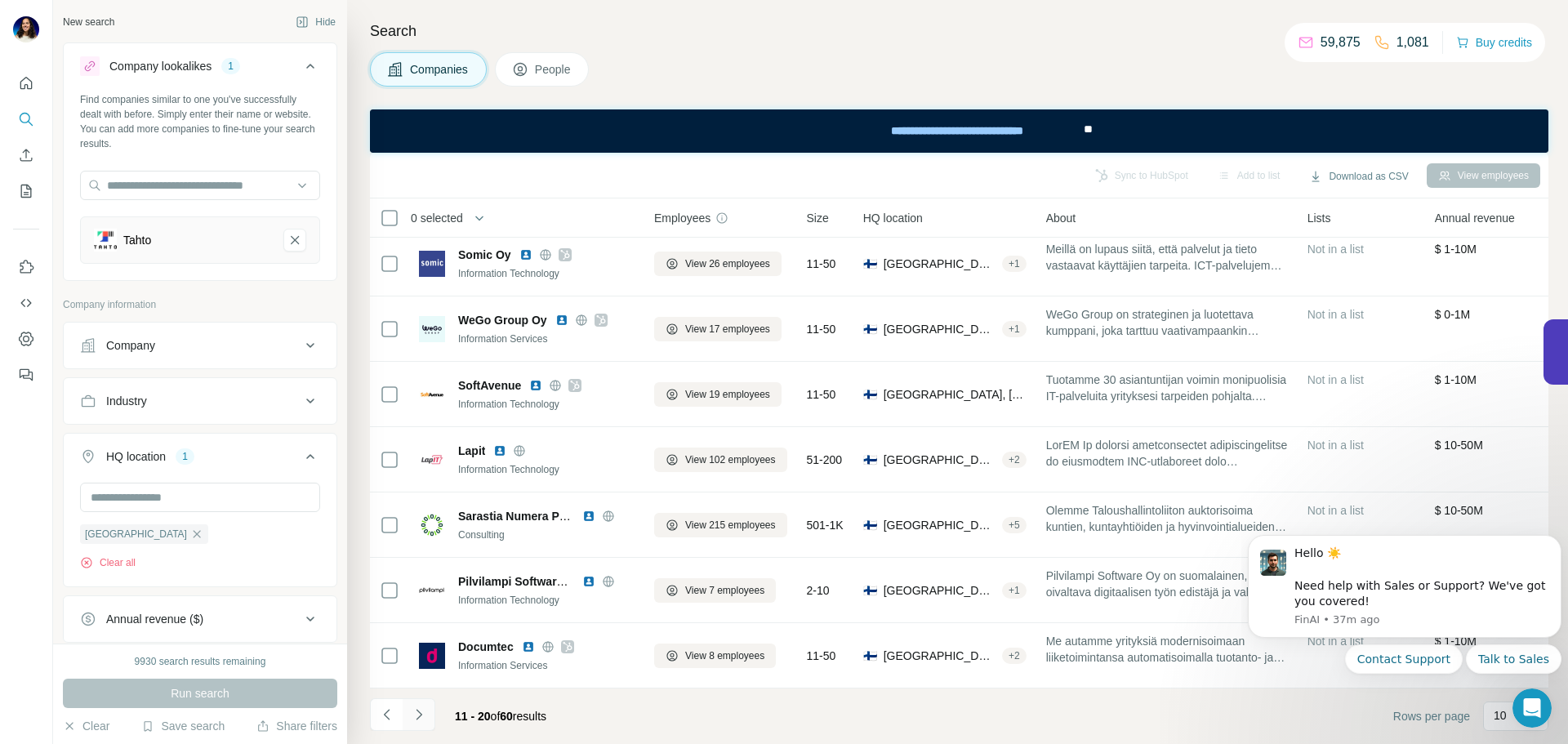
click at [419, 705] on button "Navigate to next page" at bounding box center [419, 714] width 33 height 33
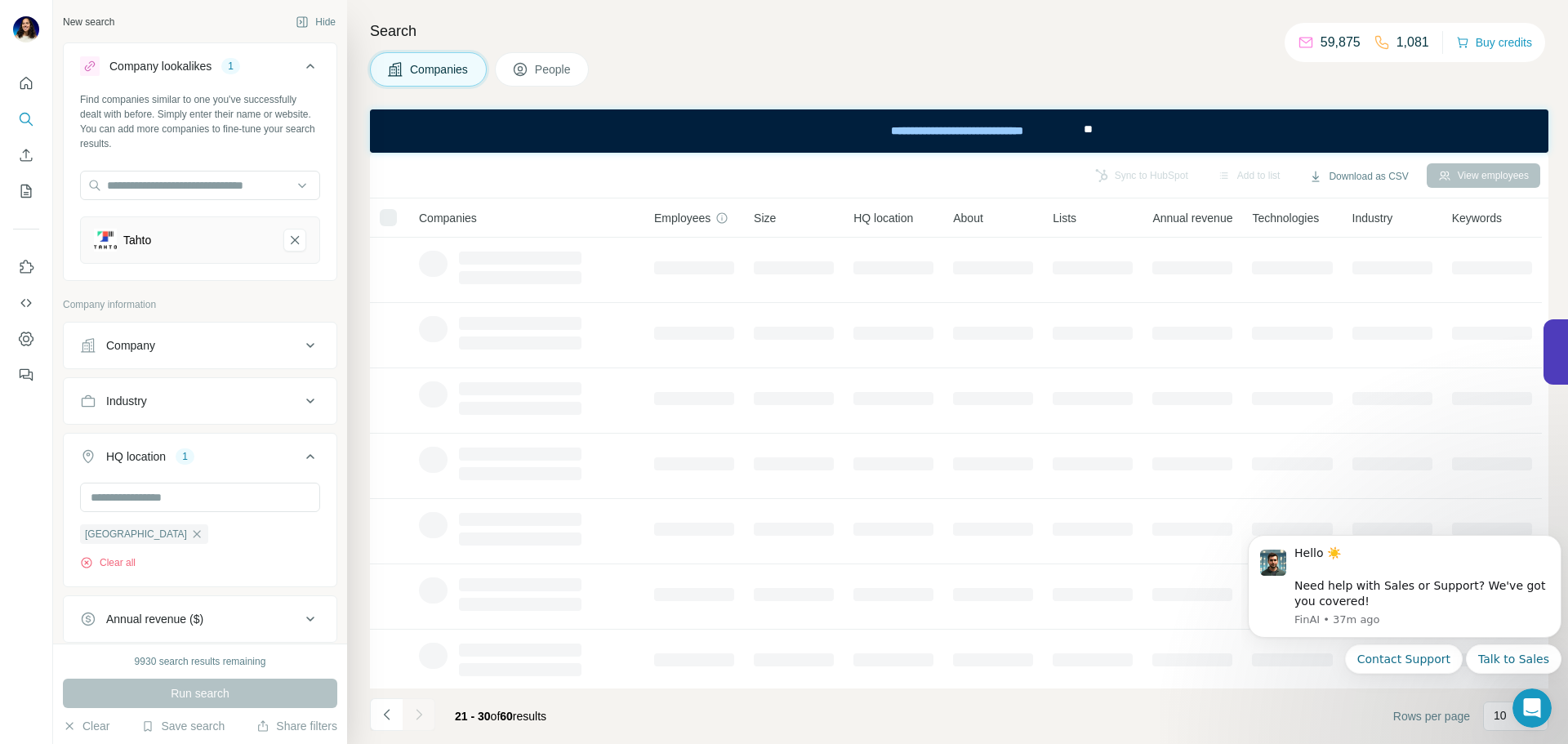
scroll to position [0, 0]
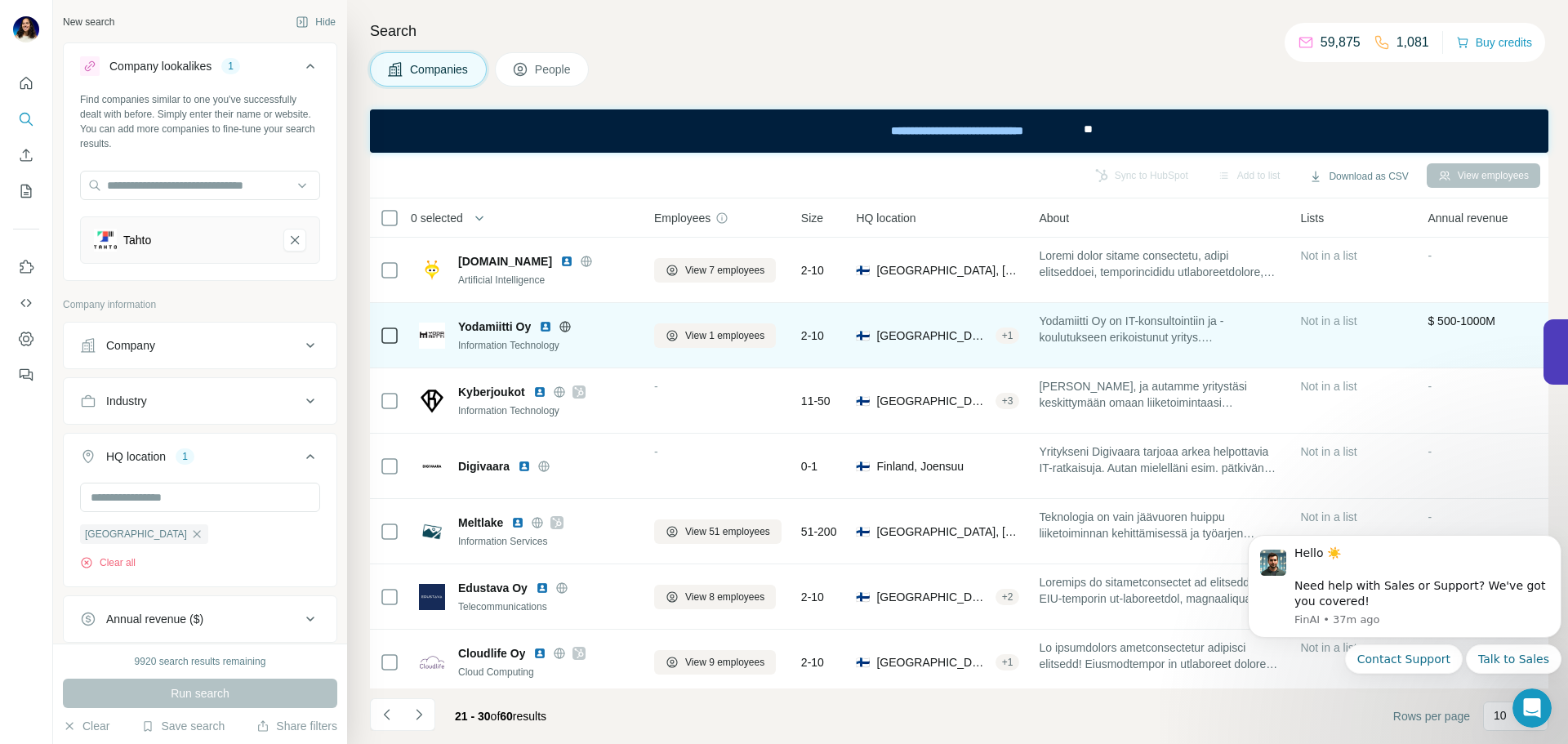
click at [543, 325] on img at bounding box center [545, 327] width 13 height 13
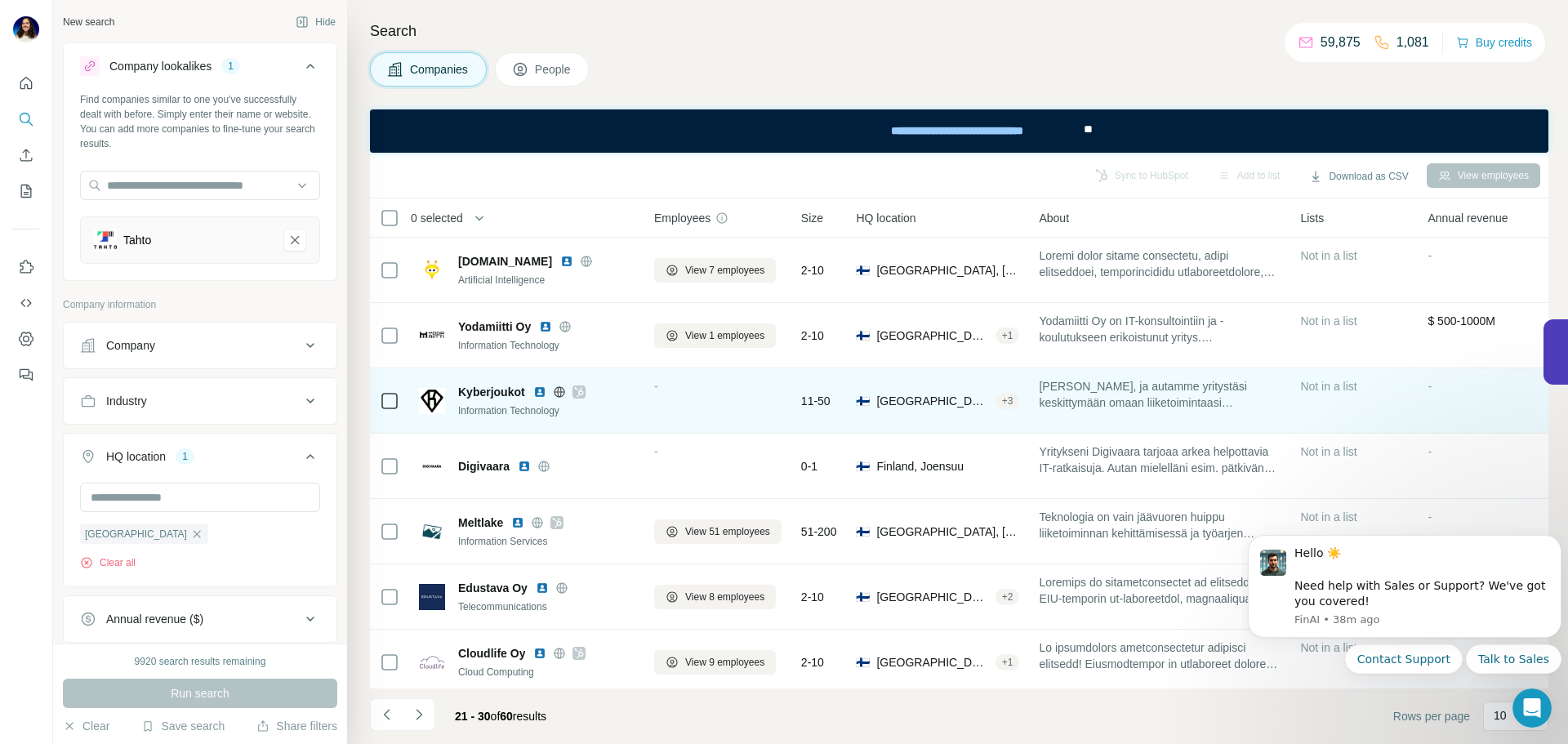
click at [543, 392] on img at bounding box center [540, 392] width 13 height 13
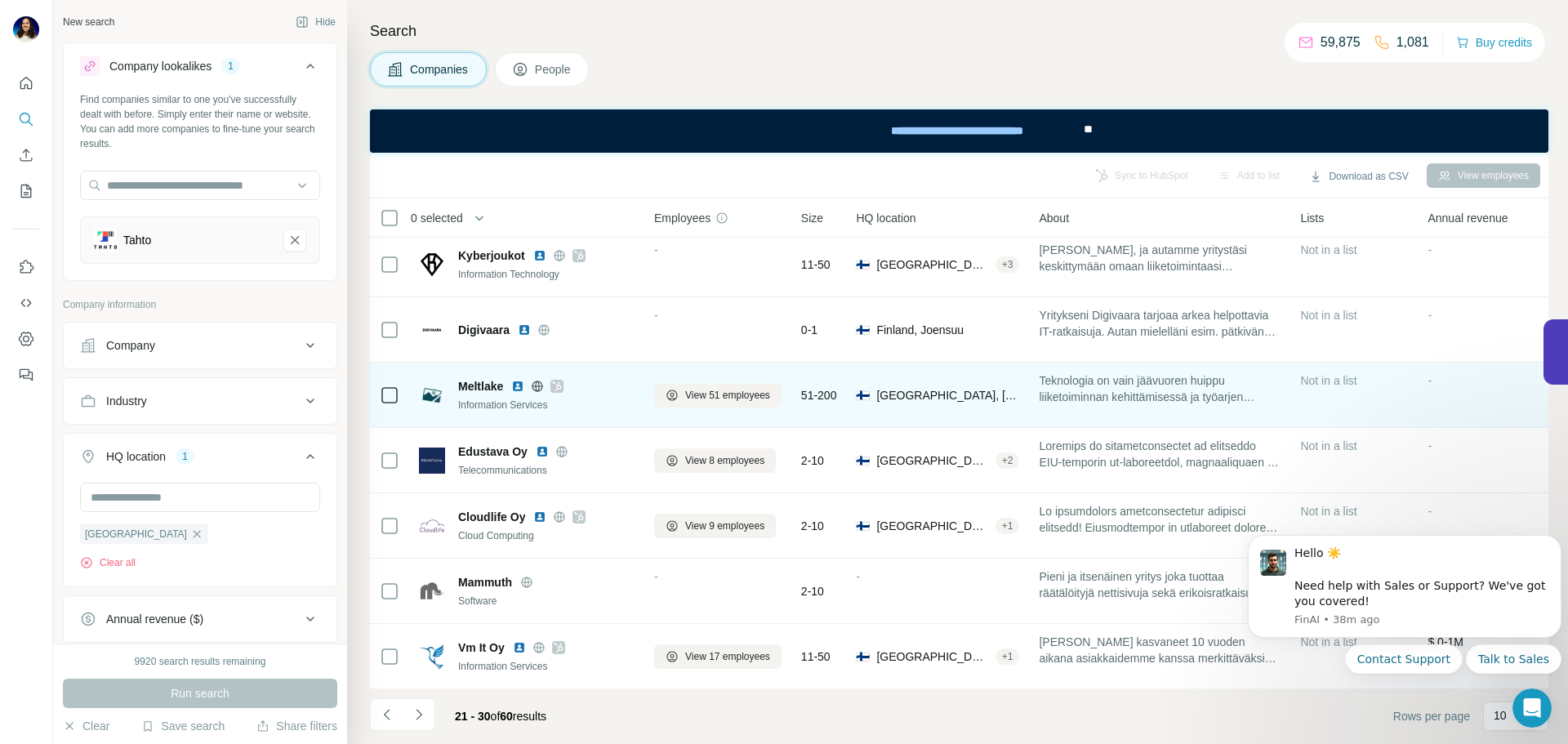
scroll to position [176, 0]
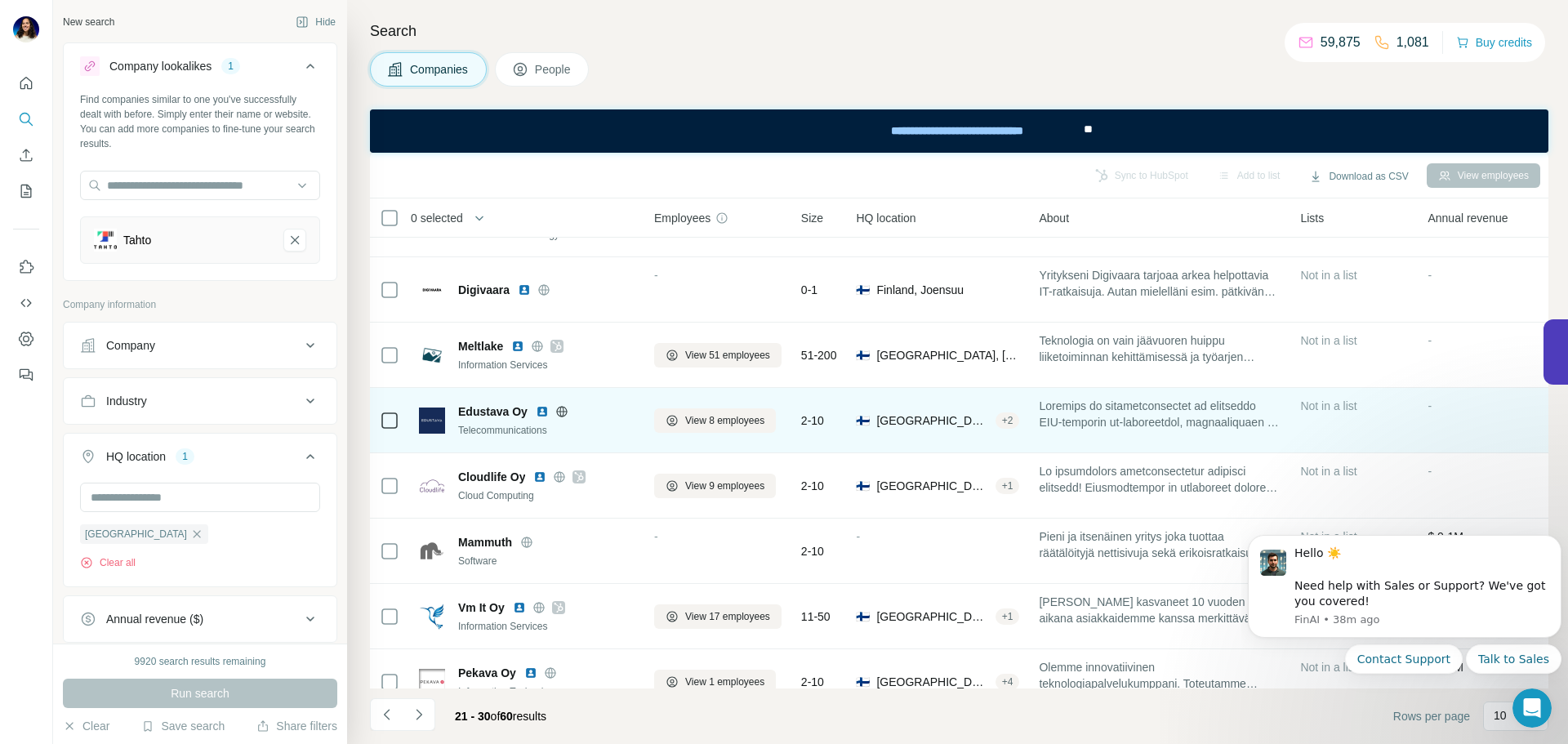
click at [540, 414] on img at bounding box center [542, 411] width 13 height 13
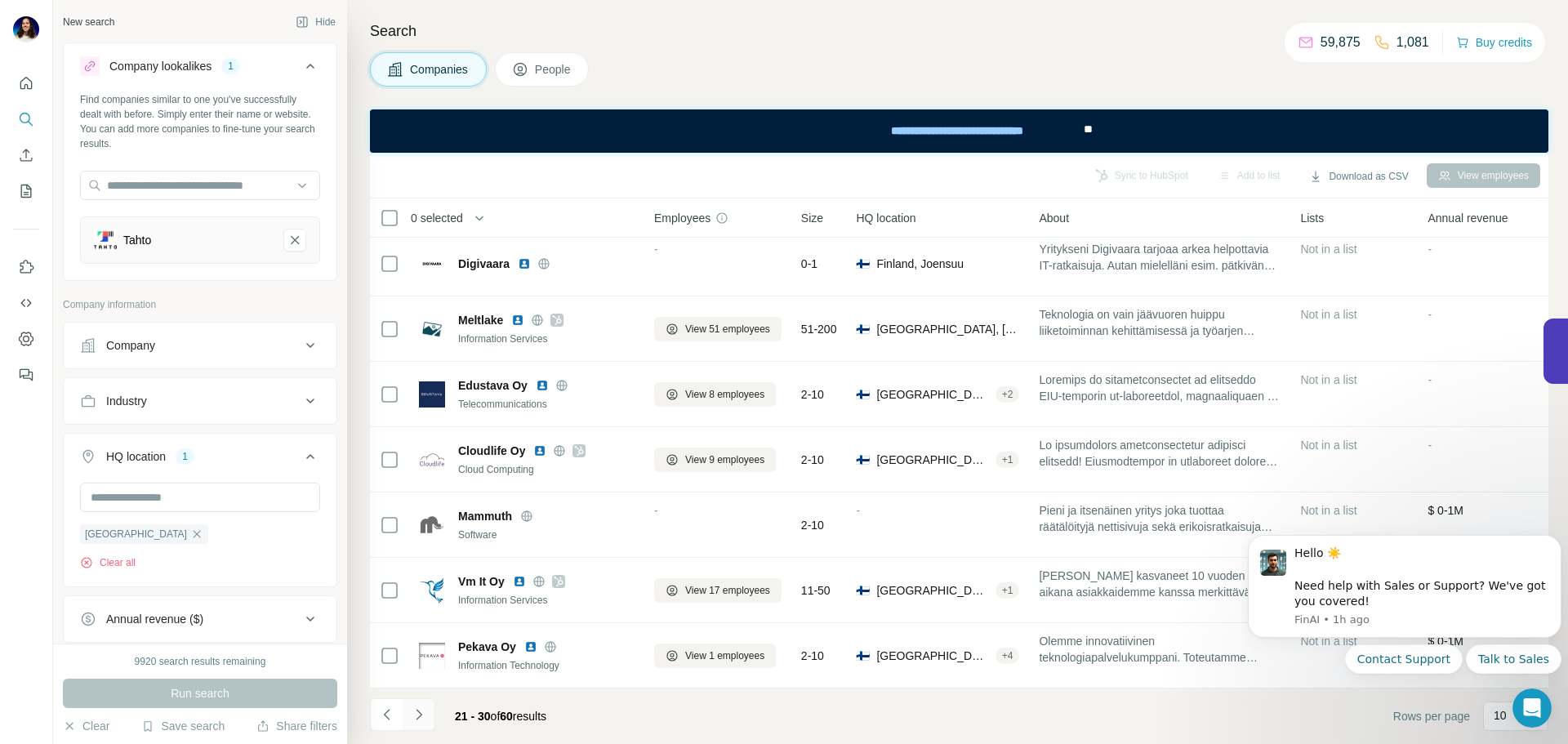
click at [423, 724] on button "Navigate to next page" at bounding box center [419, 714] width 33 height 33
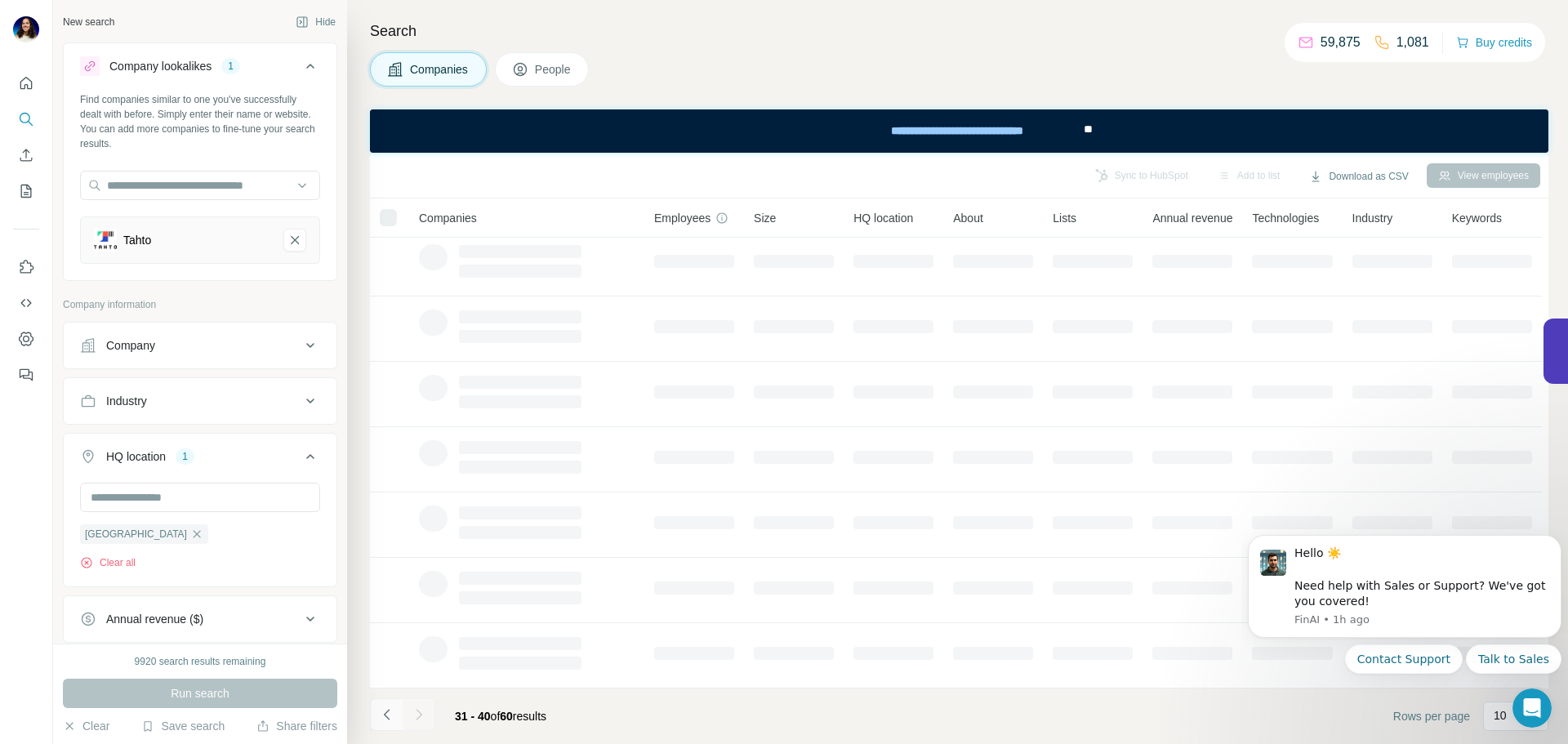
click at [387, 720] on icon "Navigate to previous page" at bounding box center [387, 714] width 16 height 16
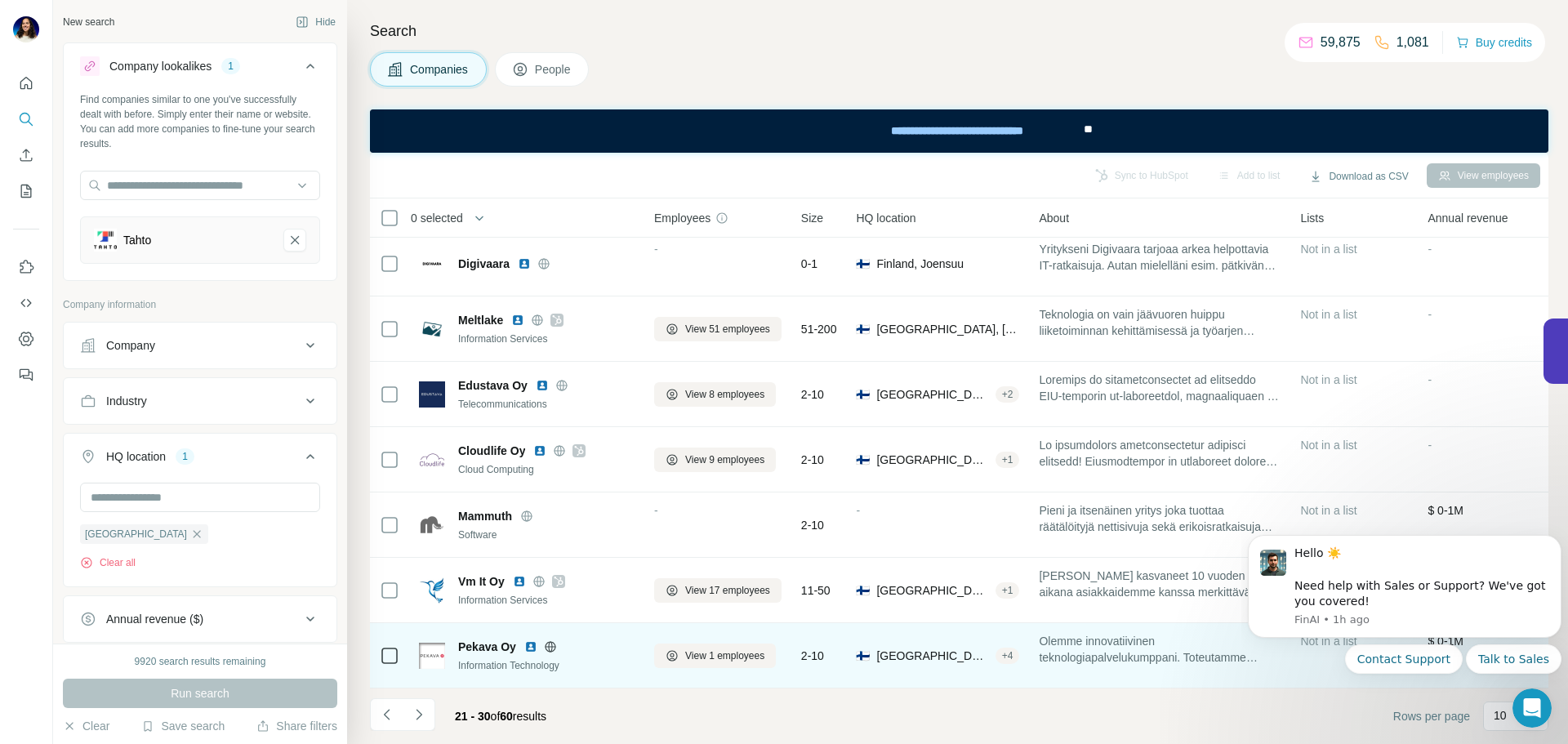
click at [535, 640] on img at bounding box center [531, 646] width 13 height 13
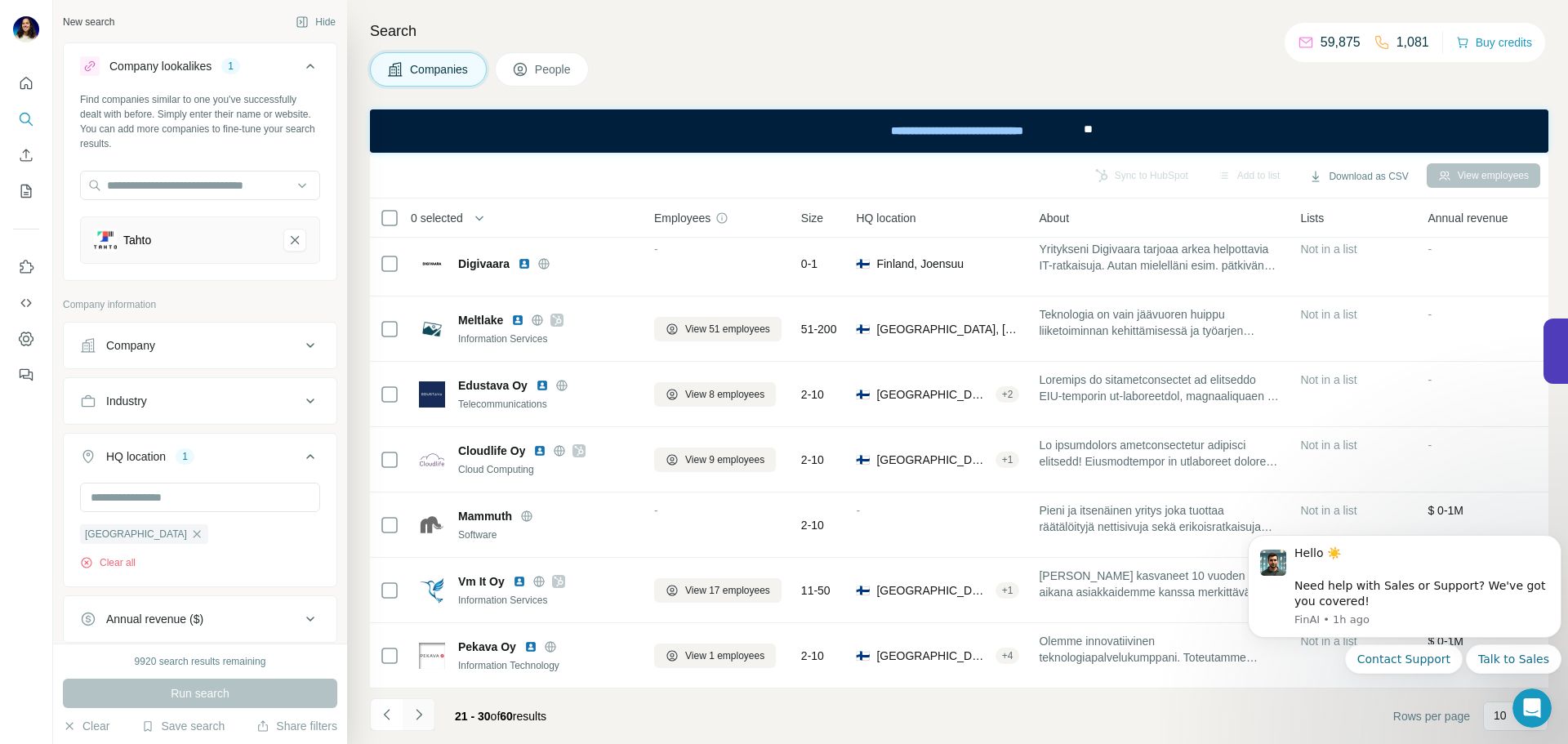
click at [412, 720] on icon "Navigate to next page" at bounding box center [419, 714] width 16 height 16
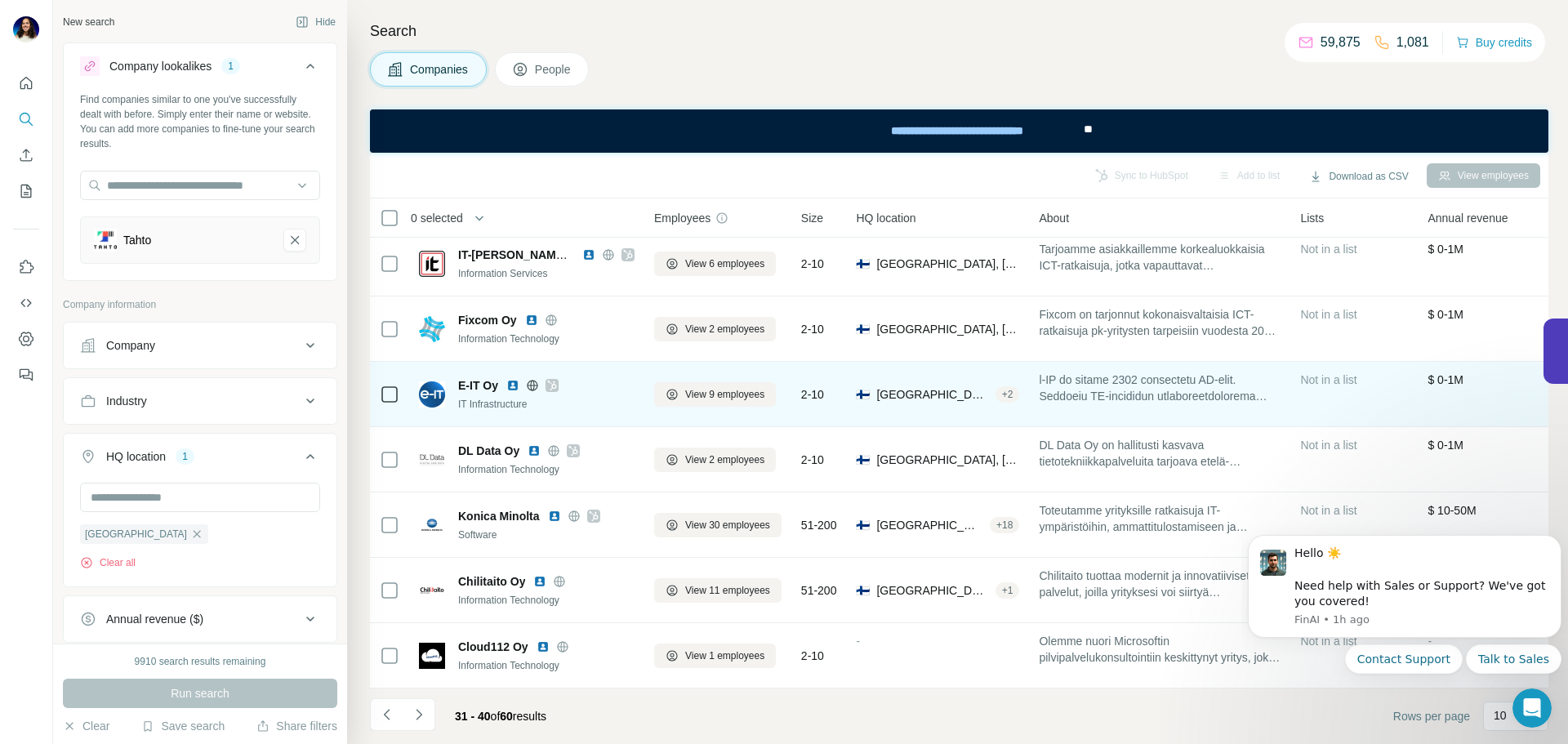
scroll to position [0, 0]
